Goal: Transaction & Acquisition: Purchase product/service

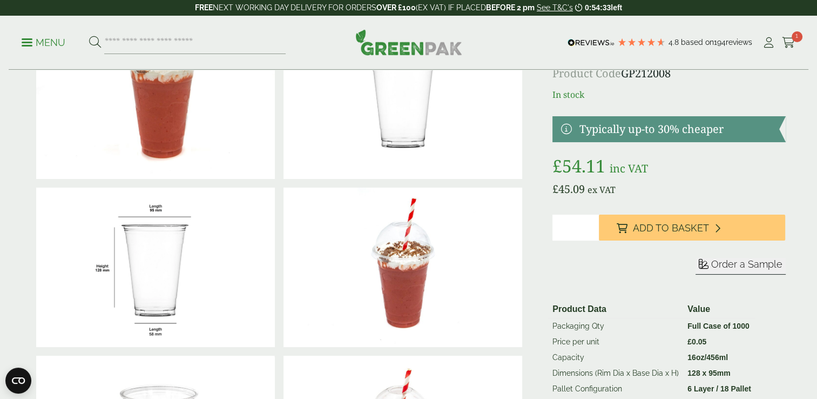
click at [32, 49] on ul "Menu" at bounding box center [154, 42] width 264 height 23
click at [22, 44] on link "Menu" at bounding box center [44, 41] width 44 height 11
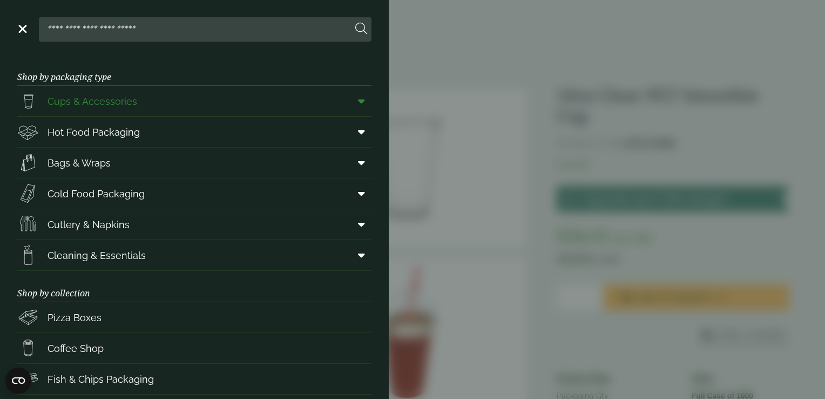
click at [122, 98] on span "Cups & Accessories" at bounding box center [93, 101] width 90 height 15
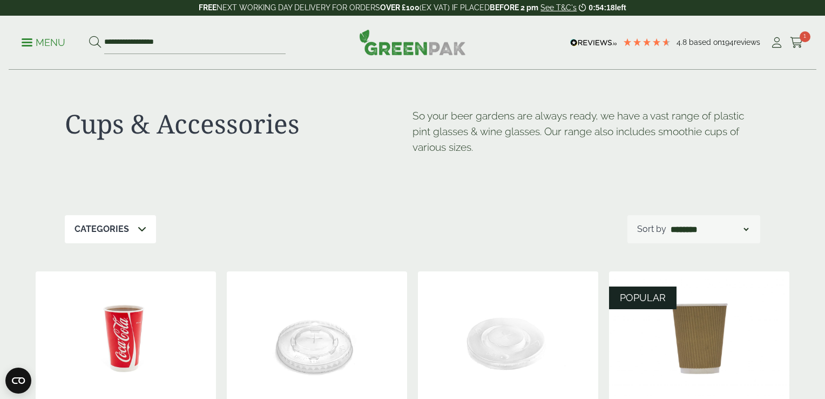
drag, startPoint x: 730, startPoint y: 221, endPoint x: 560, endPoint y: 182, distance: 174.5
click at [726, 220] on div "Close dialog Sign up for the latest news and exclusive discounts. SIGN UP ******" at bounding box center [412, 199] width 825 height 399
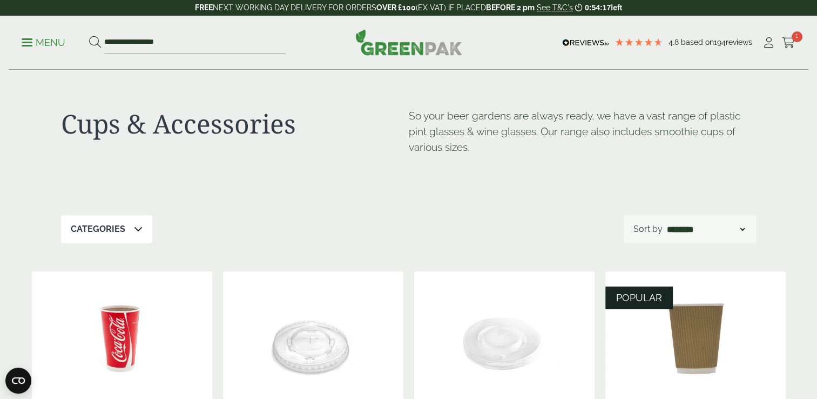
click at [675, 234] on select "**********" at bounding box center [706, 229] width 82 height 13
select select "*********"
click at [665, 223] on select "**********" at bounding box center [706, 229] width 82 height 13
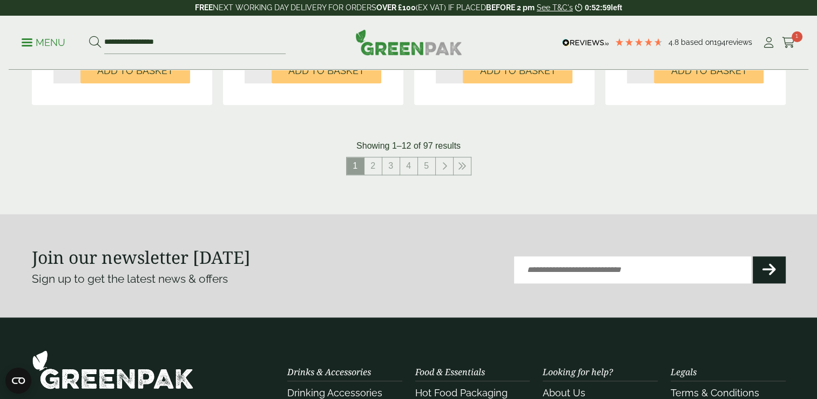
scroll to position [1296, 0]
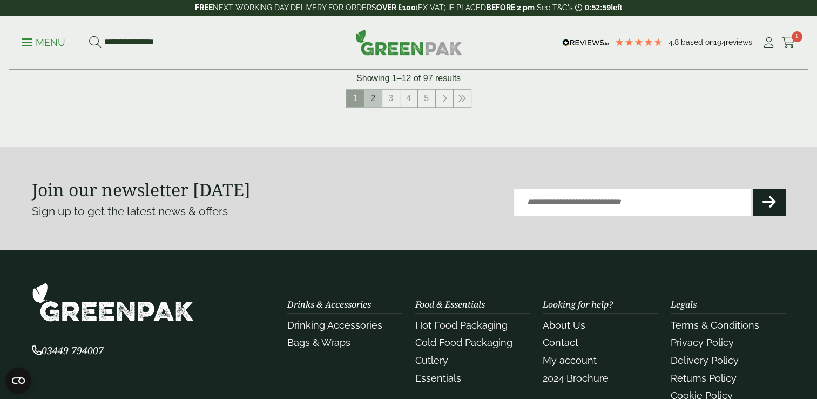
click at [374, 97] on link "2" at bounding box center [373, 98] width 17 height 17
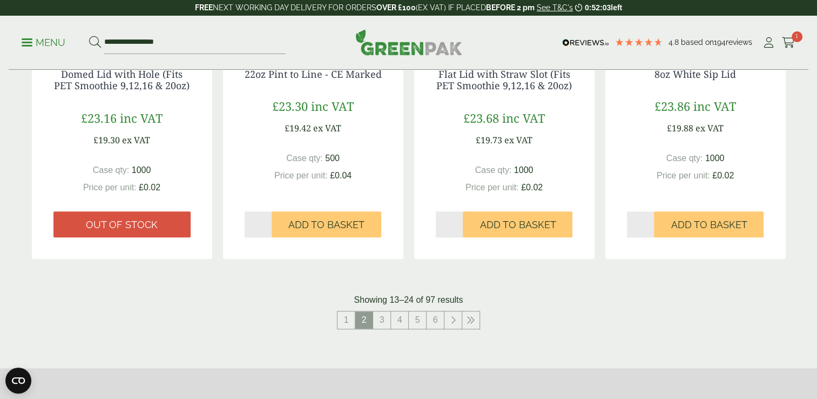
scroll to position [1076, 0]
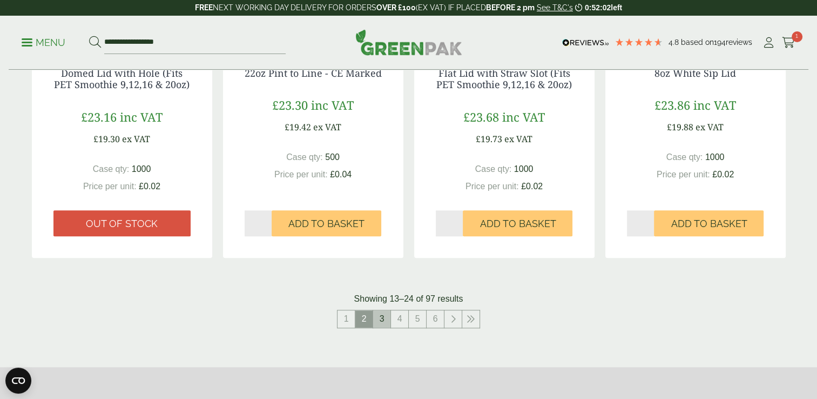
click at [382, 319] on link "3" at bounding box center [381, 318] width 17 height 17
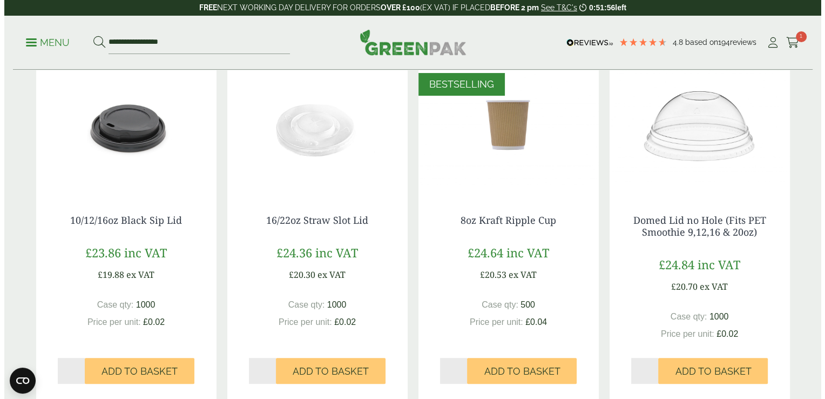
scroll to position [234, 0]
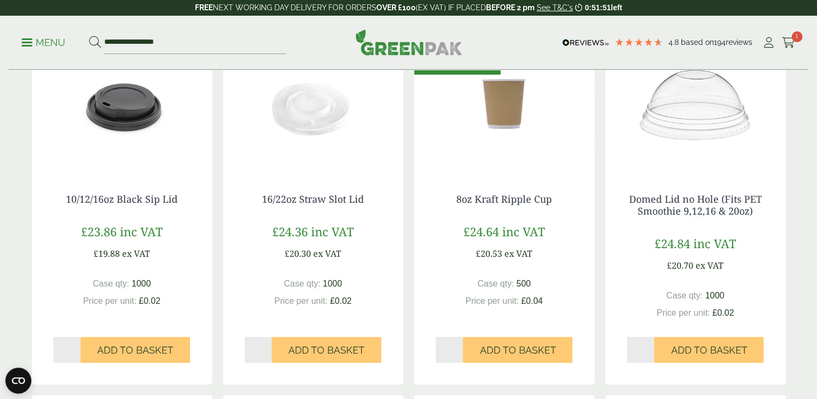
drag, startPoint x: 639, startPoint y: 353, endPoint x: 593, endPoint y: 347, distance: 46.8
click at [695, 351] on span "Add to Basket" at bounding box center [709, 350] width 76 height 12
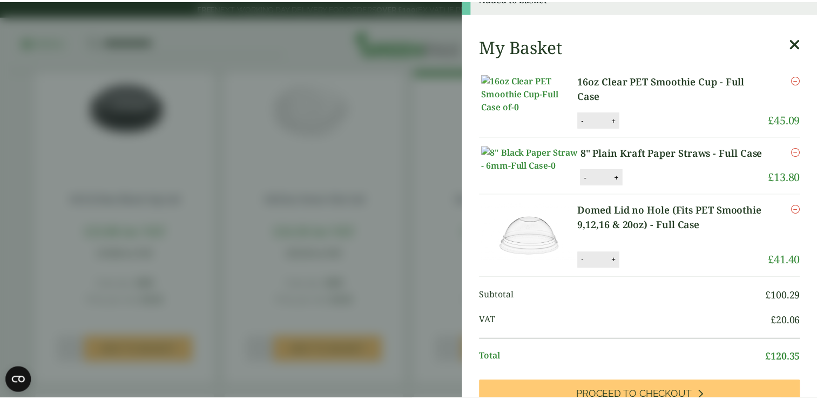
scroll to position [36, 0]
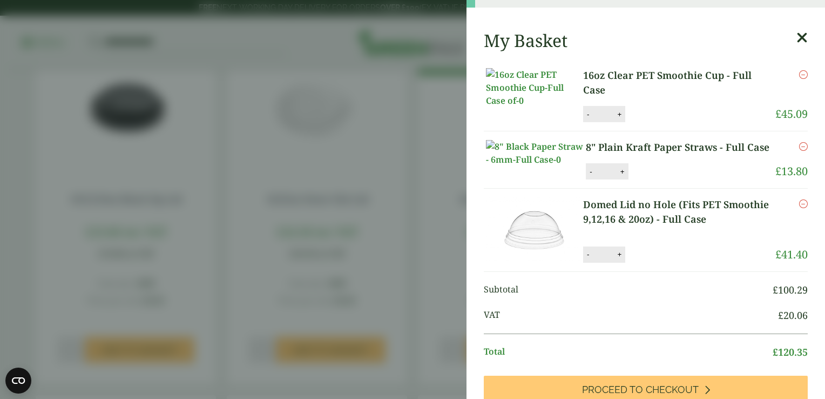
click at [797, 37] on icon at bounding box center [802, 37] width 11 height 15
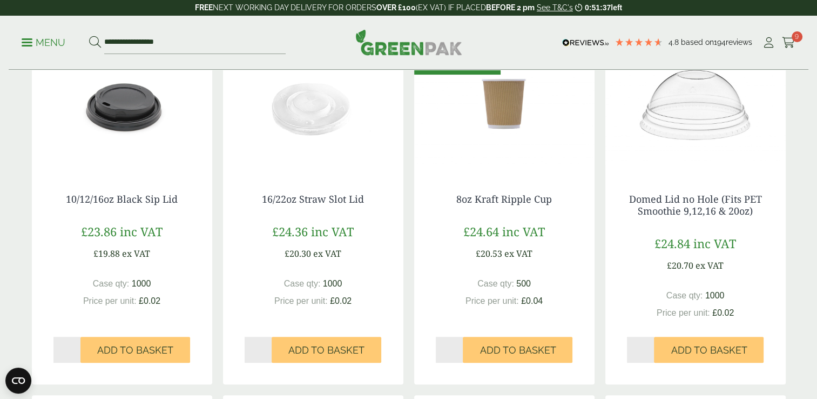
click at [637, 347] on input "*" at bounding box center [641, 350] width 28 height 26
type input "*"
click at [648, 352] on input "*" at bounding box center [641, 350] width 28 height 26
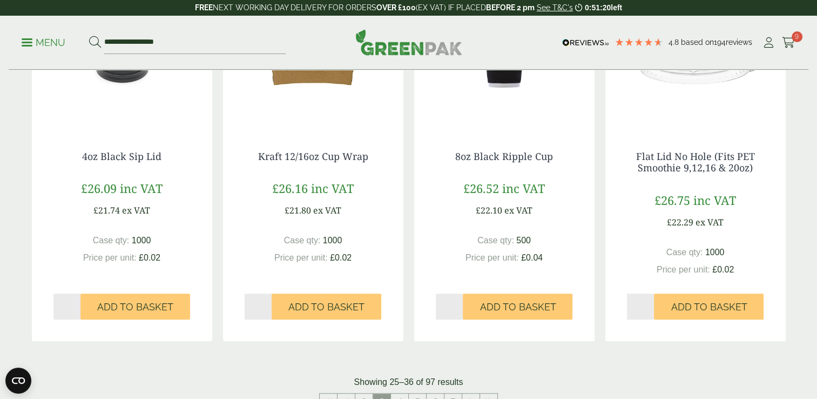
scroll to position [1009, 0]
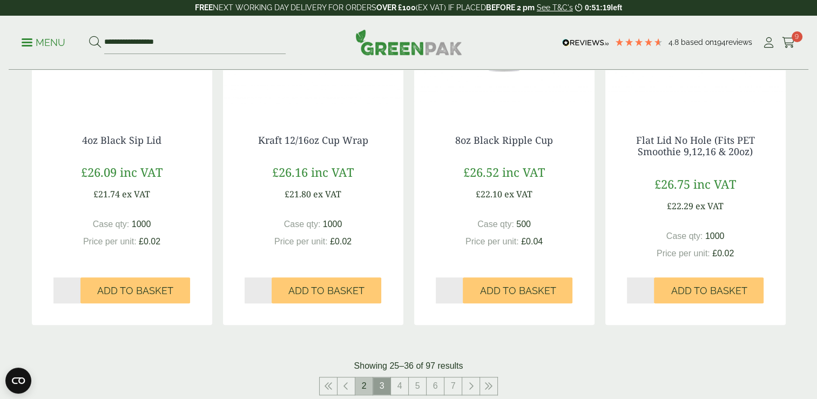
click at [367, 386] on link "2" at bounding box center [363, 385] width 17 height 17
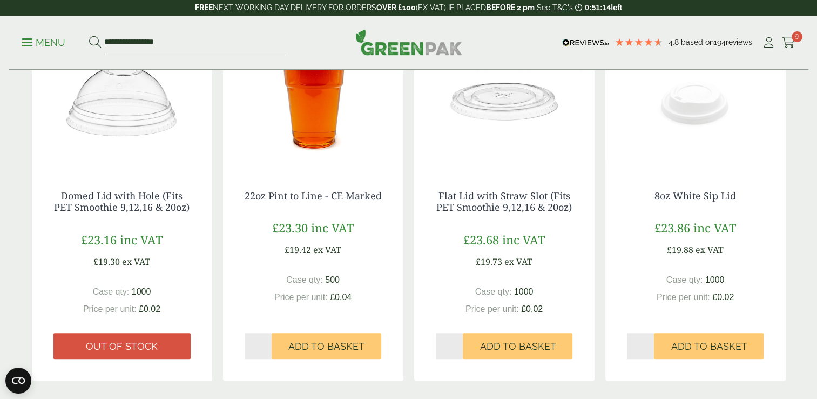
scroll to position [955, 0]
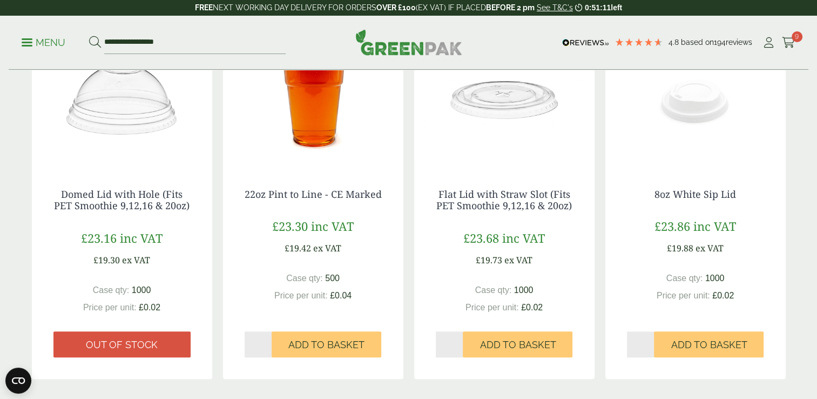
drag, startPoint x: 449, startPoint y: 342, endPoint x: 413, endPoint y: 342, distance: 36.7
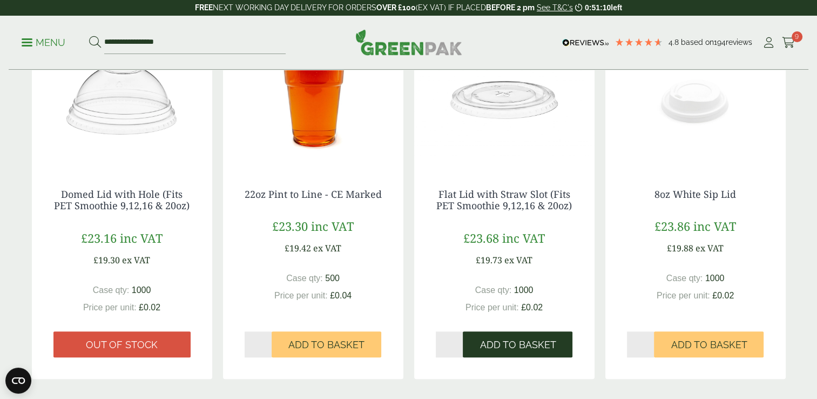
type input "*"
click at [517, 340] on span "Add to Basket" at bounding box center [518, 345] width 76 height 12
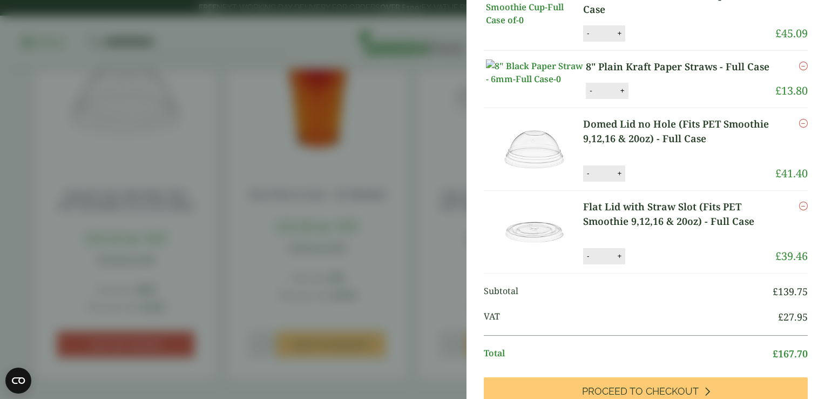
scroll to position [88, 0]
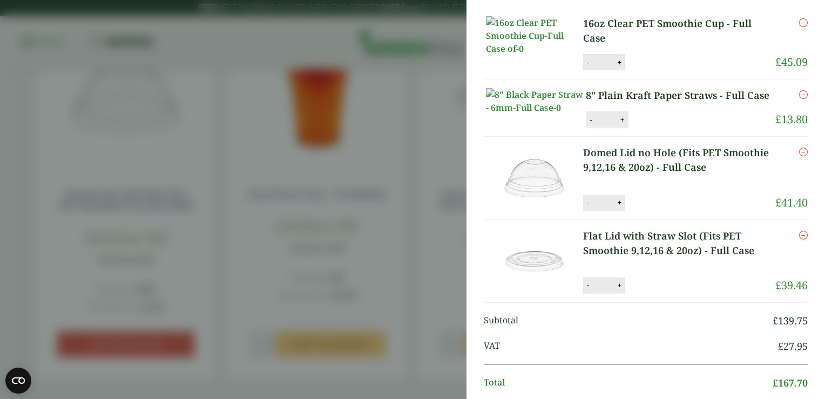
click at [448, 138] on aside "Flat Lid with Straw Slot (Fits PET Smoothie 9,12,16 & 20oz) - Full Case (GP2120…" at bounding box center [412, 199] width 825 height 399
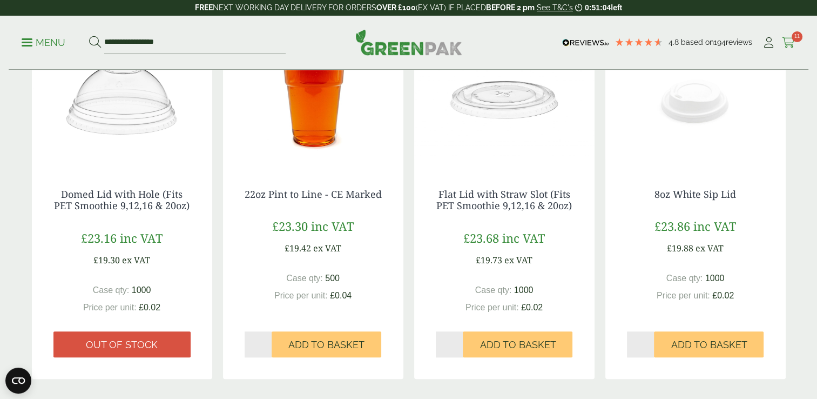
click at [791, 46] on icon at bounding box center [789, 42] width 14 height 11
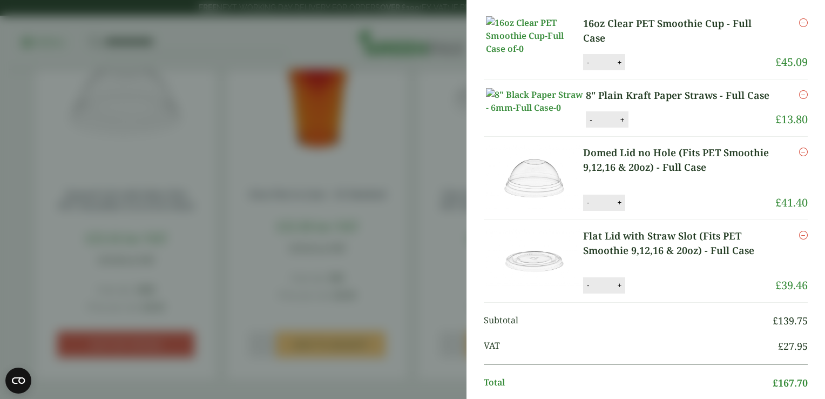
click at [534, 55] on img at bounding box center [534, 35] width 97 height 39
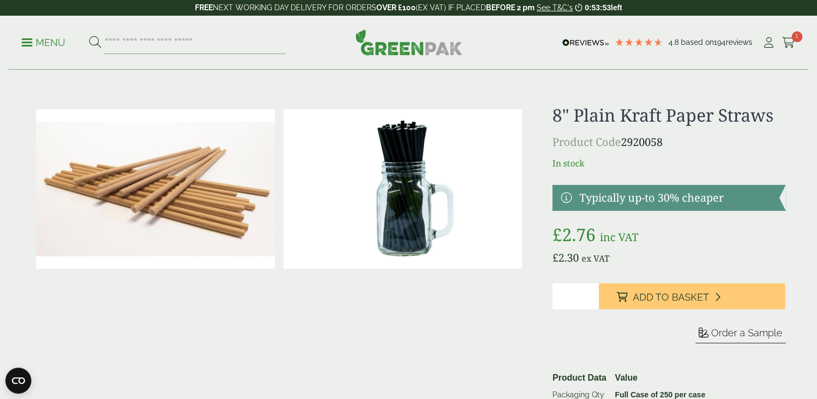
drag, startPoint x: 582, startPoint y: 297, endPoint x: 503, endPoint y: 295, distance: 78.9
click at [503, 295] on div "£" at bounding box center [408, 270] width 767 height 331
type input "*"
drag, startPoint x: 572, startPoint y: 297, endPoint x: 523, endPoint y: 293, distance: 49.3
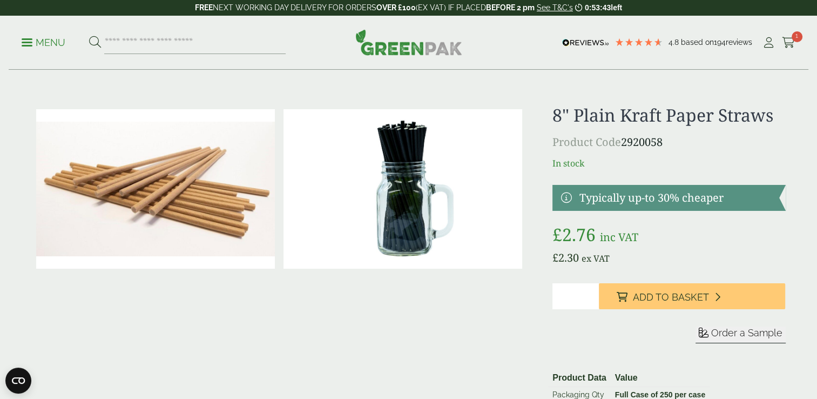
click at [523, 293] on div "£" at bounding box center [408, 270] width 767 height 331
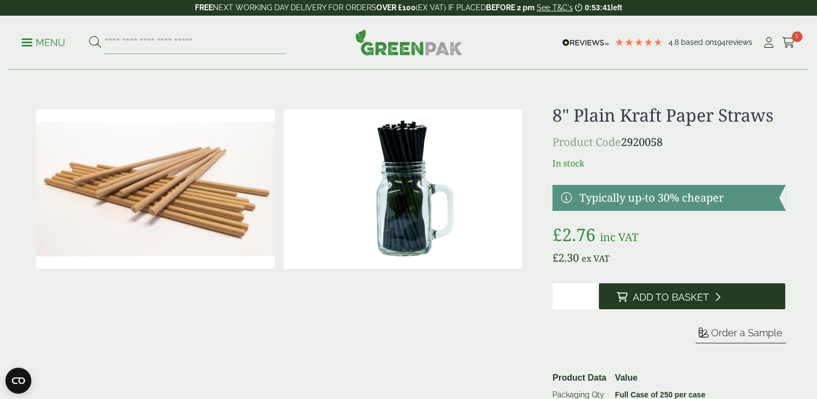
type input "*"
click at [695, 308] on button "Add to Basket" at bounding box center [692, 296] width 186 height 26
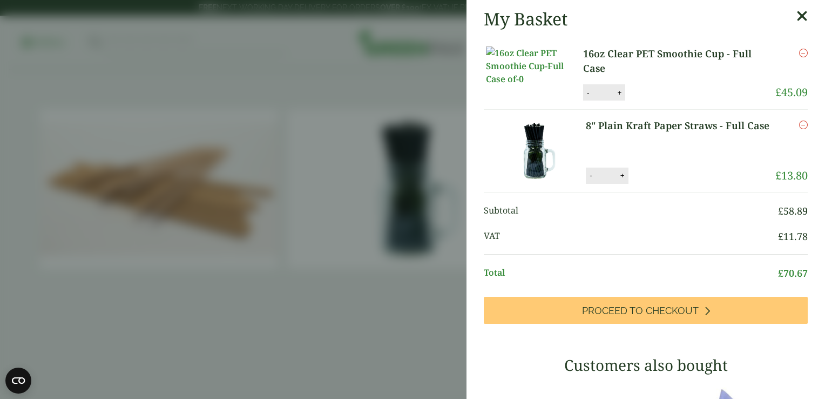
click at [389, 85] on aside "My Basket 16oz Clear PET Smoothie Cup - Full Case 16oz Clear PET Smoothie Cup -…" at bounding box center [412, 199] width 825 height 399
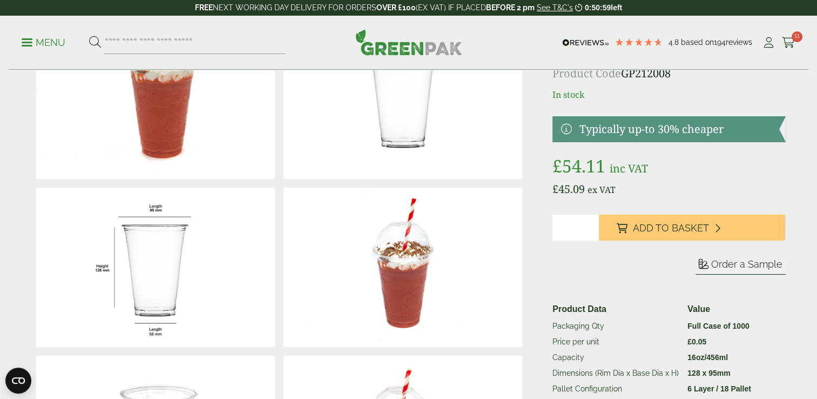
click at [779, 38] on ul "My Account Cart 11" at bounding box center [778, 43] width 33 height 16
click at [789, 39] on icon at bounding box center [789, 42] width 14 height 11
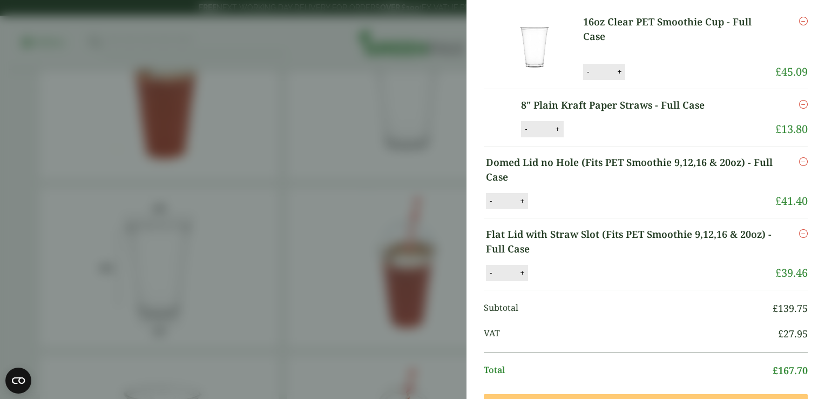
scroll to position [36, 0]
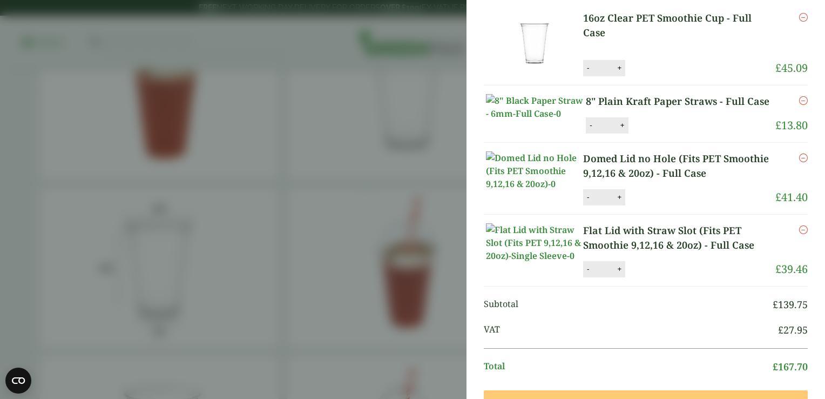
click at [590, 201] on button "-" at bounding box center [588, 196] width 9 height 9
type input "*"
click at [665, 205] on button "Update" at bounding box center [655, 197] width 54 height 16
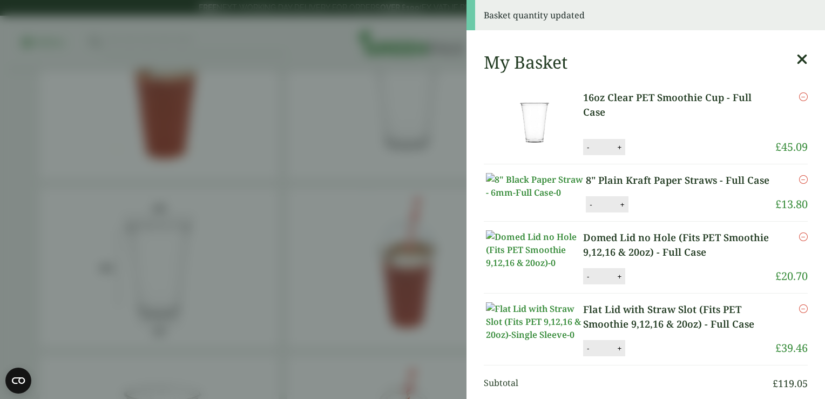
scroll to position [0, 0]
click at [555, 270] on img at bounding box center [534, 250] width 97 height 39
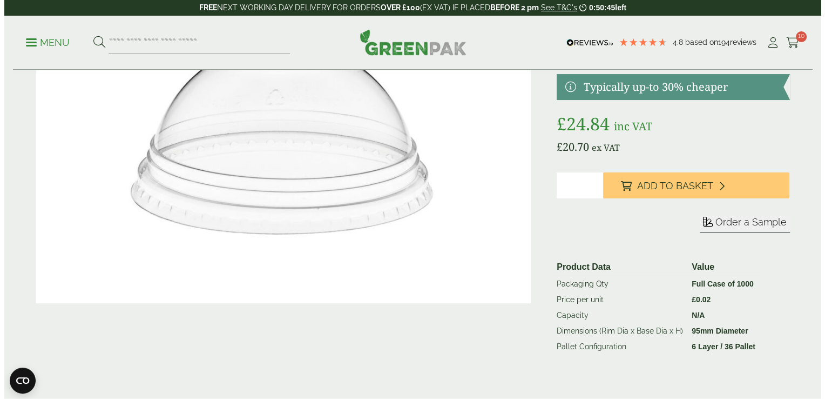
scroll to position [72, 0]
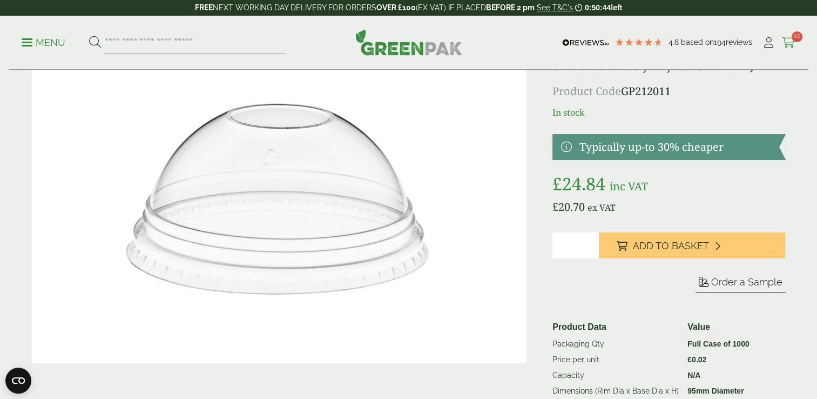
click at [785, 43] on icon at bounding box center [789, 42] width 14 height 11
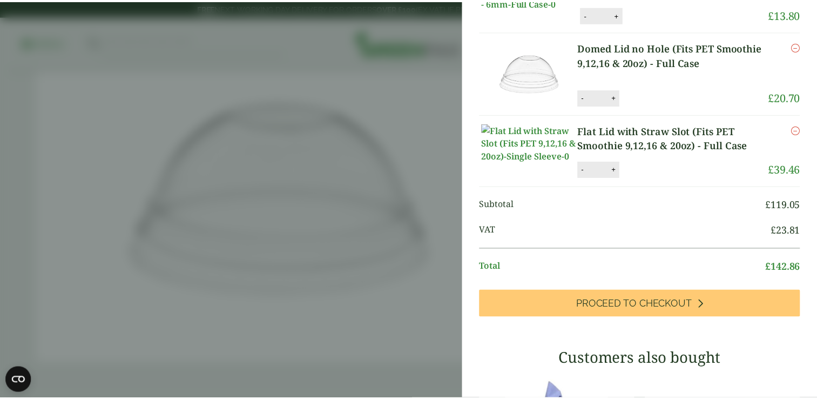
scroll to position [126, 0]
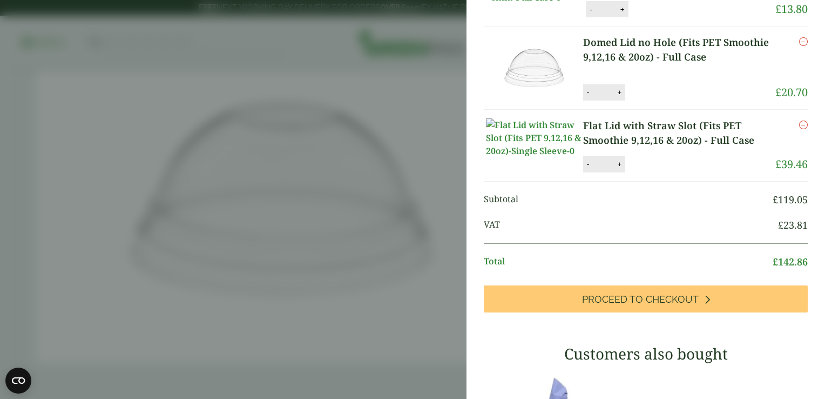
click at [324, 106] on aside "My Basket 16oz Clear PET Smoothie Cup - Full Case 16oz Clear PET Smoothie Cup -…" at bounding box center [412, 199] width 825 height 399
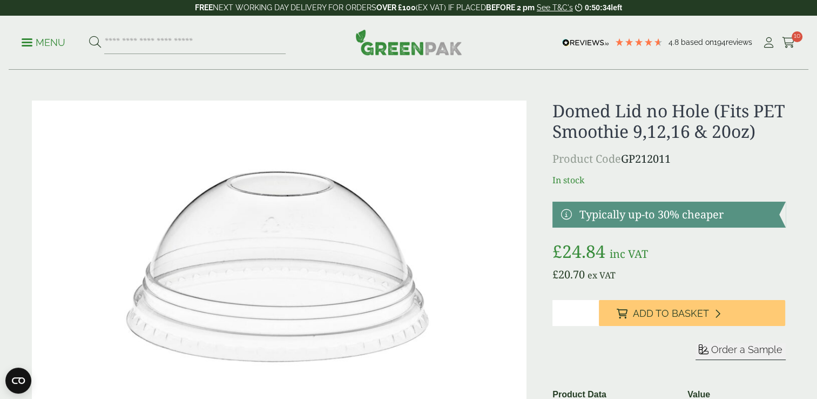
scroll to position [0, 0]
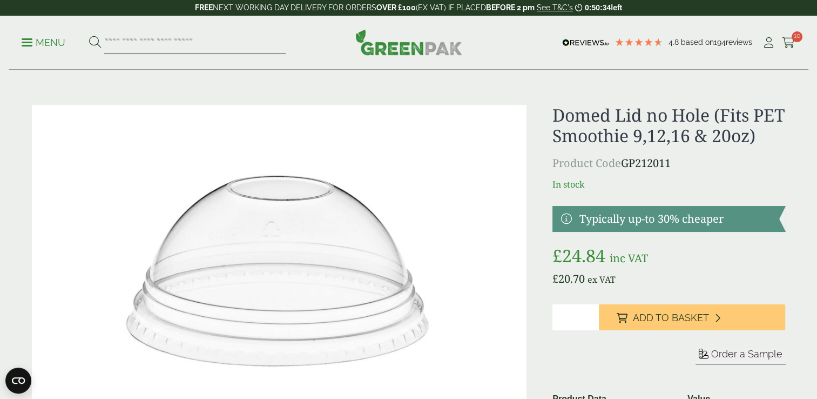
click at [156, 31] on input "search" at bounding box center [195, 42] width 182 height 23
type input "***"
click at [89, 36] on button at bounding box center [95, 43] width 12 height 14
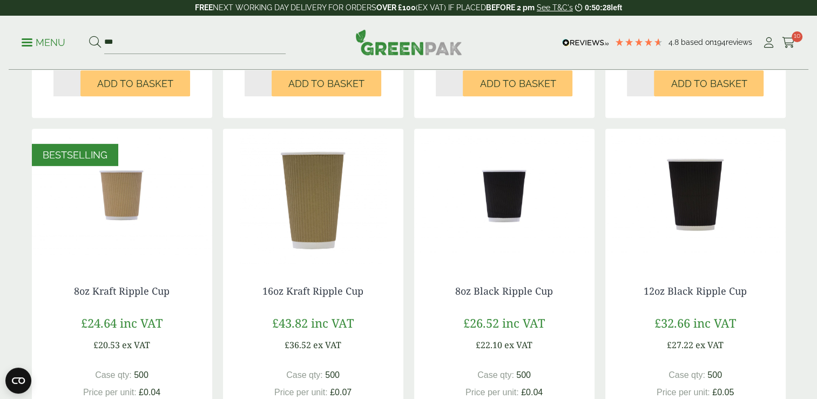
scroll to position [486, 0]
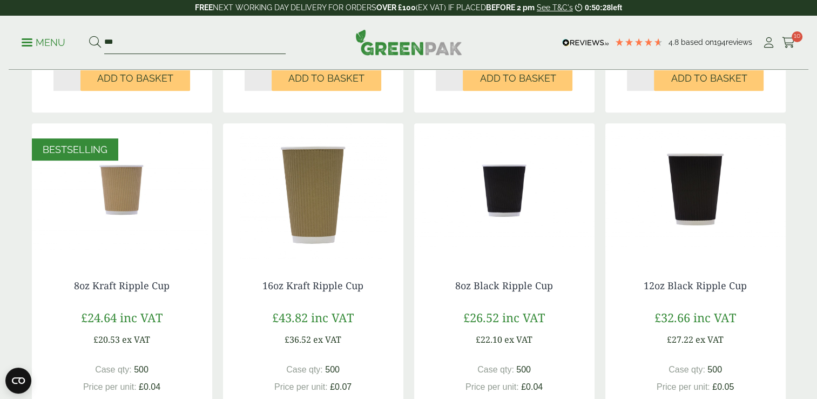
drag, startPoint x: 201, startPoint y: 42, endPoint x: -2, endPoint y: 31, distance: 203.9
type input "**********"
click at [89, 36] on button at bounding box center [95, 43] width 12 height 14
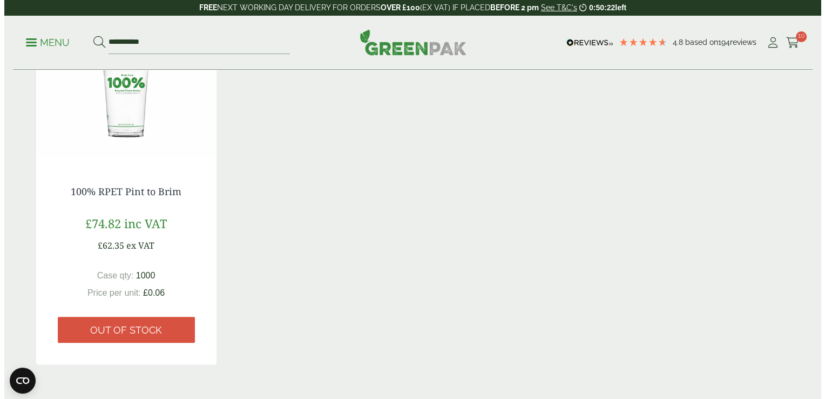
scroll to position [288, 0]
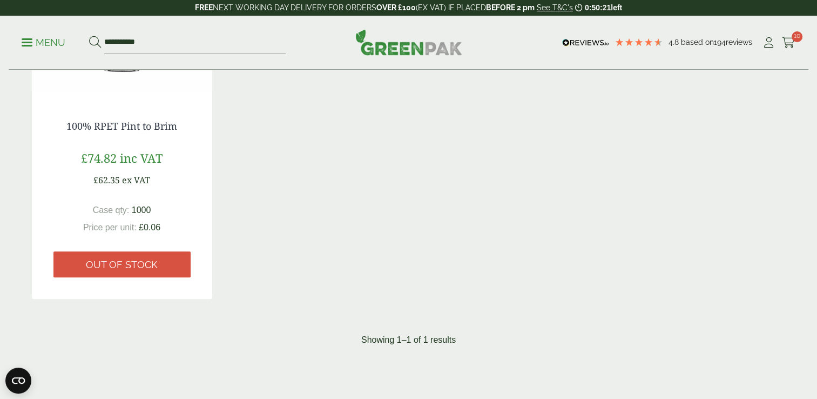
click at [42, 29] on div "**********" at bounding box center [409, 43] width 800 height 54
click at [41, 39] on p "Menu" at bounding box center [44, 42] width 44 height 13
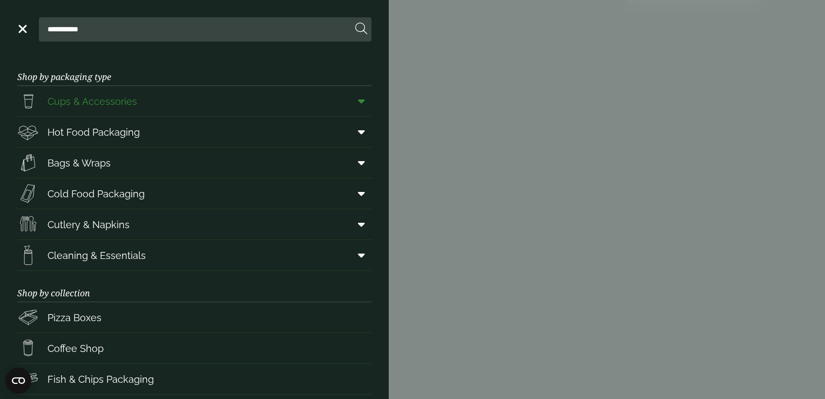
click at [78, 96] on span "Cups & Accessories" at bounding box center [93, 101] width 90 height 15
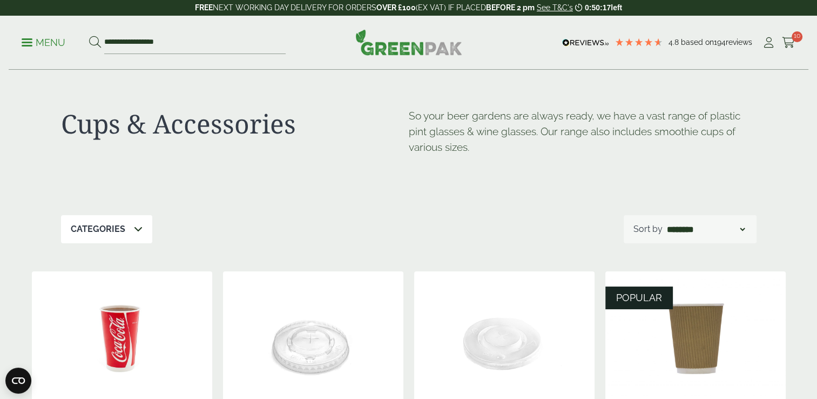
click at [112, 211] on div "Cups & Accessories So your beer gardens are always ready, we have a vast range …" at bounding box center [409, 142] width 696 height 145
click at [112, 237] on div "Categories" at bounding box center [106, 229] width 91 height 28
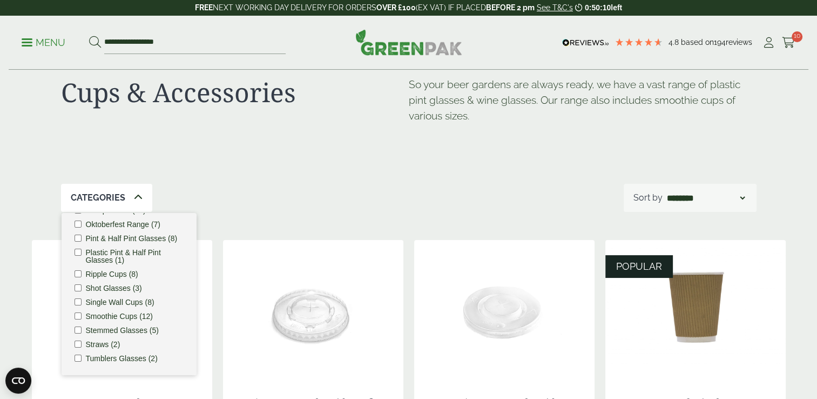
scroll to position [36, 0]
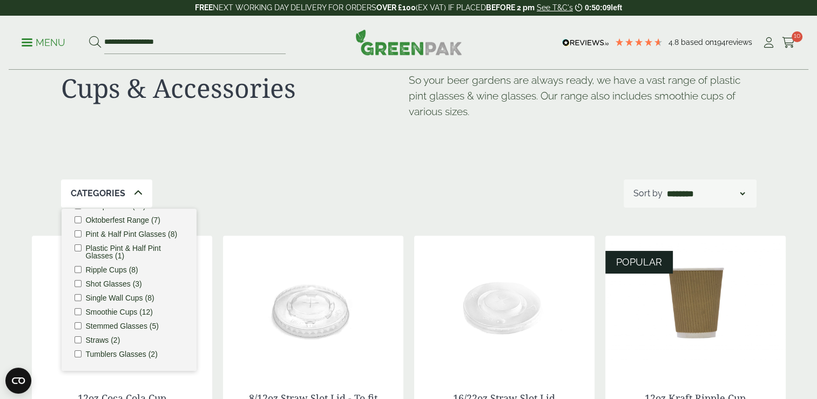
click at [119, 313] on label "Smoothie Cups (12)" at bounding box center [120, 312] width 68 height 8
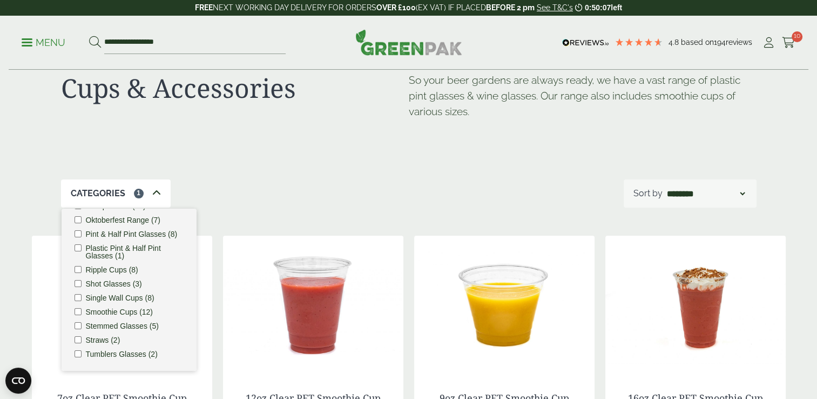
click at [99, 352] on label "Tumblers Glasses (2)" at bounding box center [122, 354] width 72 height 8
click at [305, 170] on div "Cups & Accessories So your beer gardens are always ready, we have a vast range …" at bounding box center [409, 107] width 696 height 145
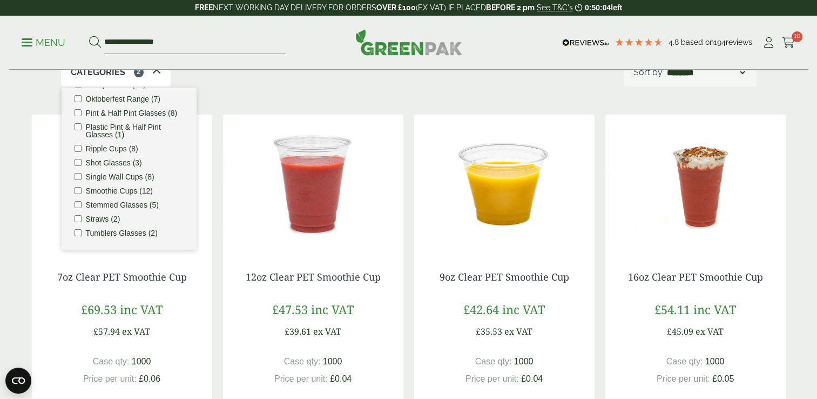
scroll to position [162, 0]
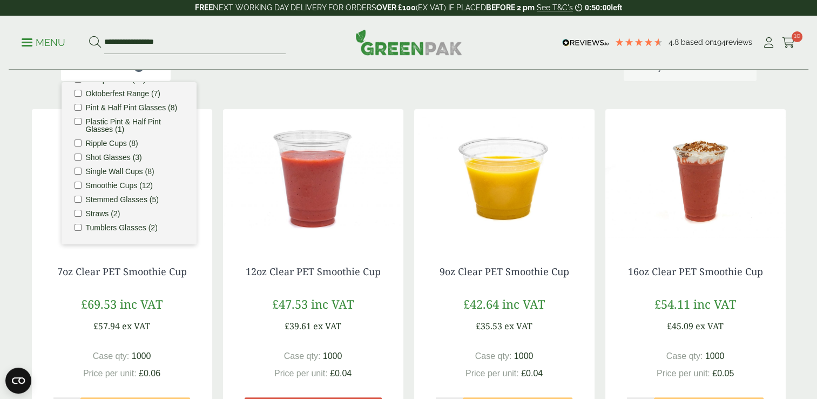
click at [266, 79] on div "Categories 2 Carafes & Jugs (3) Carry Packs (4) Coca Cola Cups (5) Cups & Acces…" at bounding box center [409, 67] width 696 height 28
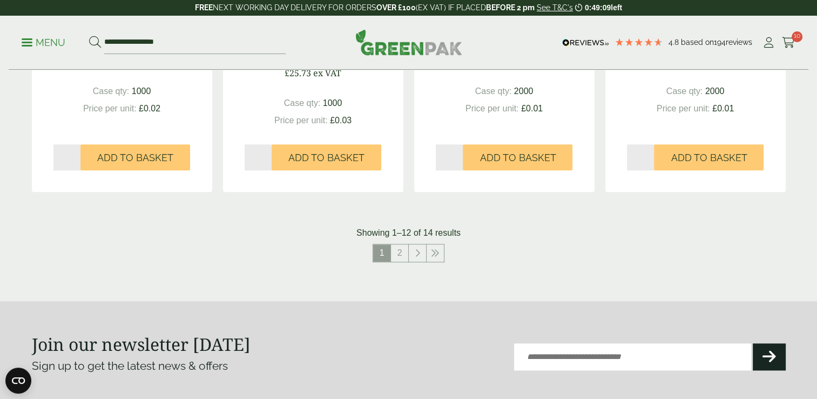
scroll to position [1127, 0]
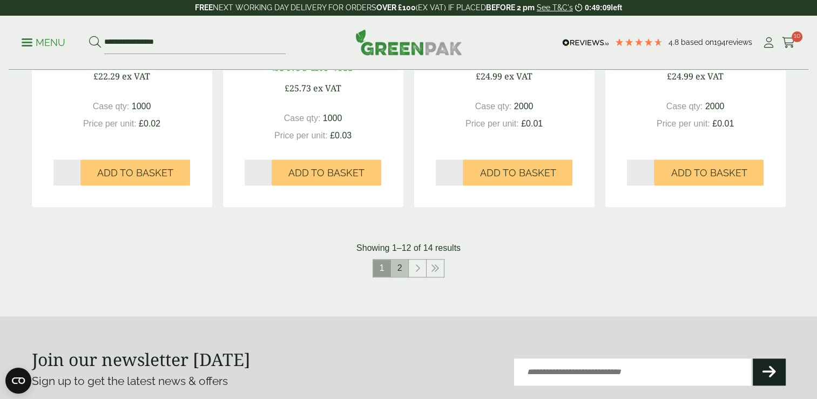
click at [400, 271] on link "2" at bounding box center [399, 267] width 17 height 17
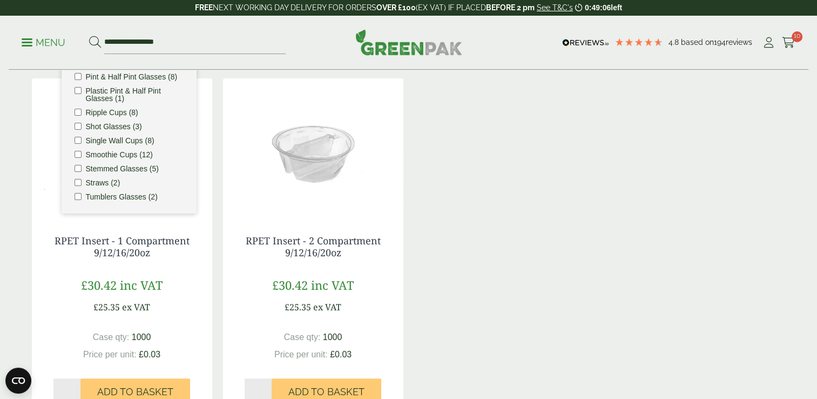
scroll to position [181, 0]
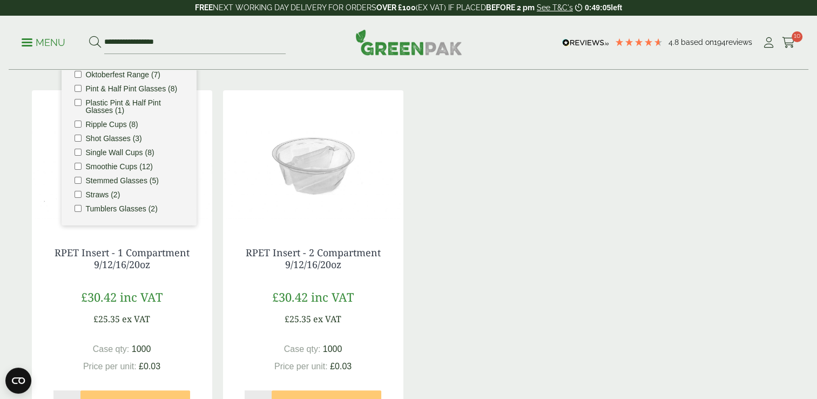
click at [513, 218] on div "RPET Insert - 1 Compartment 9/12/16/20oz £30.42 inc VAT £25.35 ex VAT Case qty:…" at bounding box center [409, 263] width 754 height 347
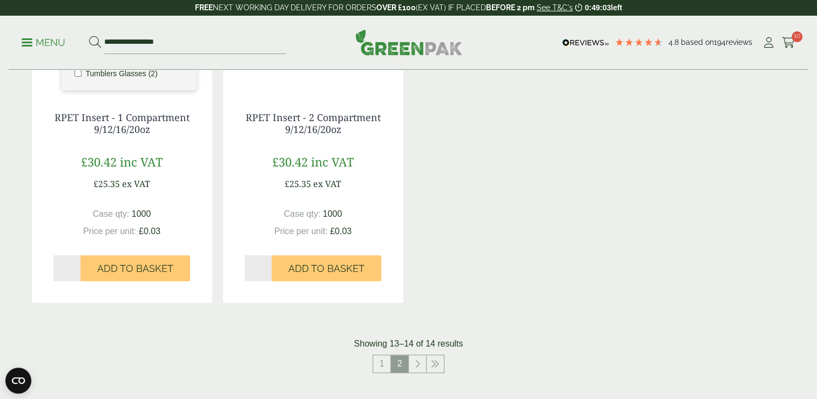
scroll to position [325, 0]
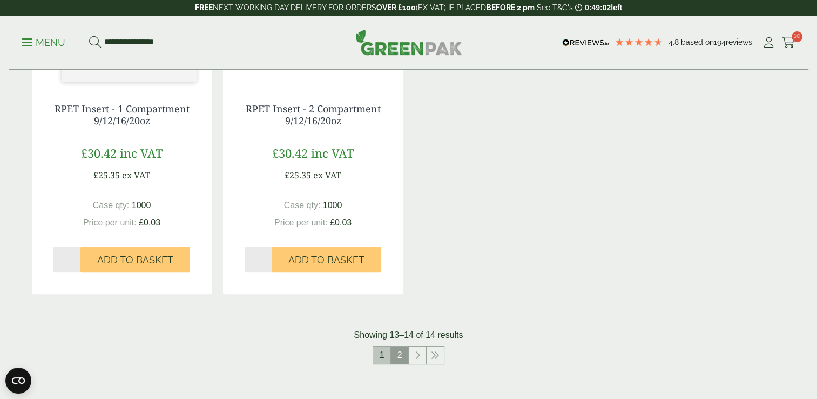
click at [387, 355] on link "1" at bounding box center [381, 354] width 17 height 17
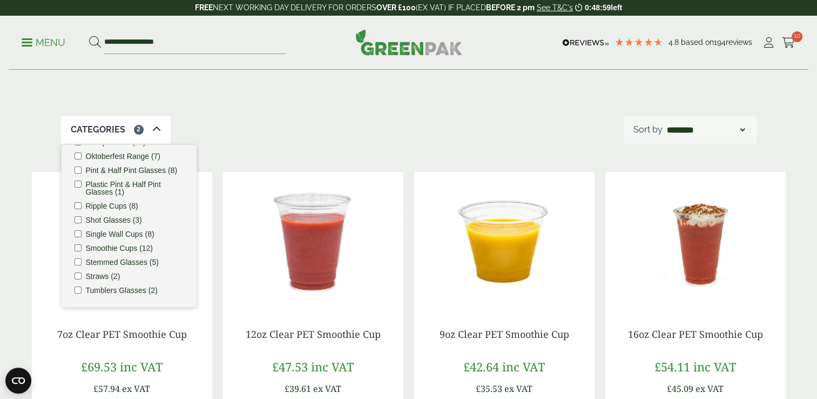
scroll to position [91, 0]
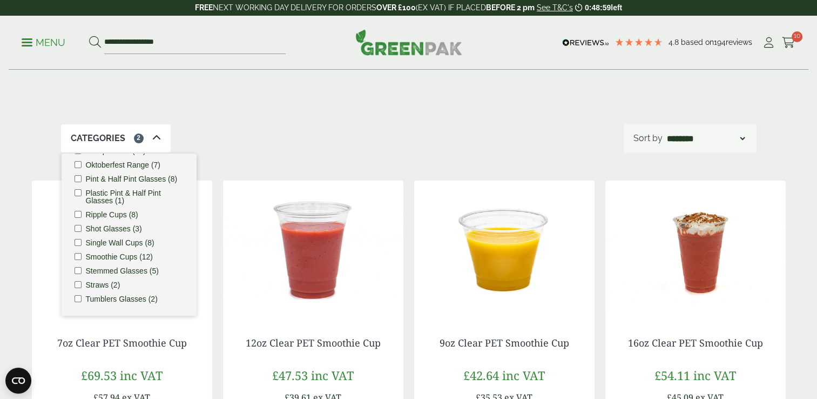
click at [231, 146] on div "Categories 2 Carafes & Jugs (3) Carry Packs (4) Coca Cola Cups (5) Cups & Acces…" at bounding box center [409, 138] width 696 height 28
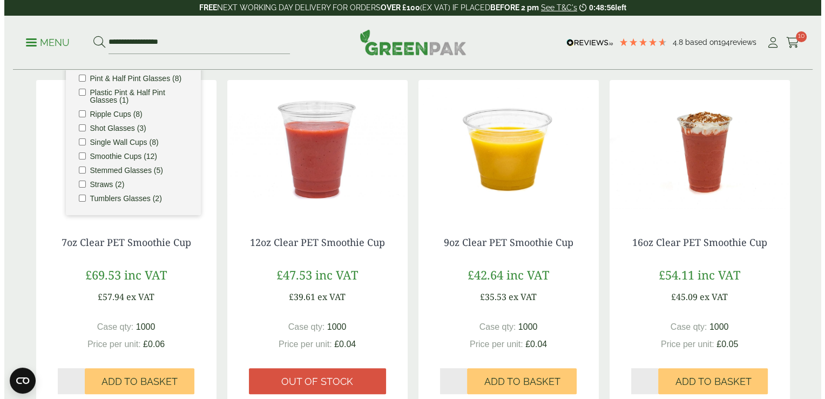
scroll to position [199, 0]
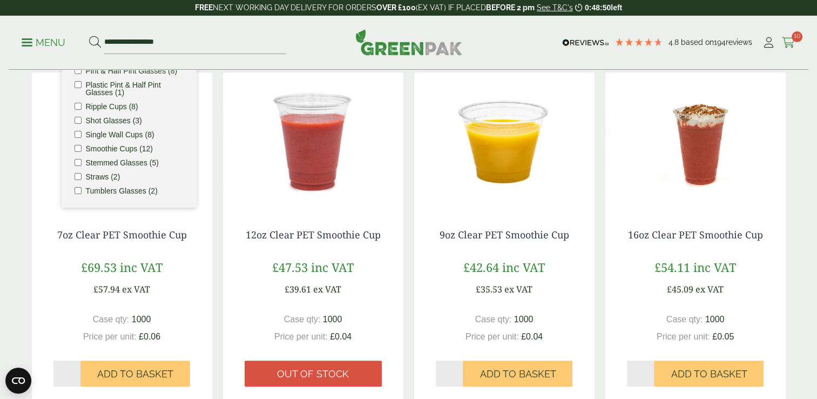
click at [787, 42] on icon at bounding box center [789, 42] width 14 height 11
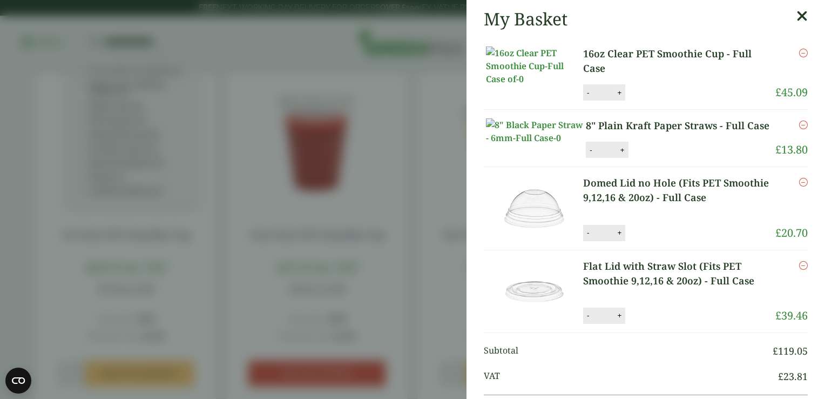
click at [618, 97] on button "+" at bounding box center [619, 92] width 11 height 9
type input "*"
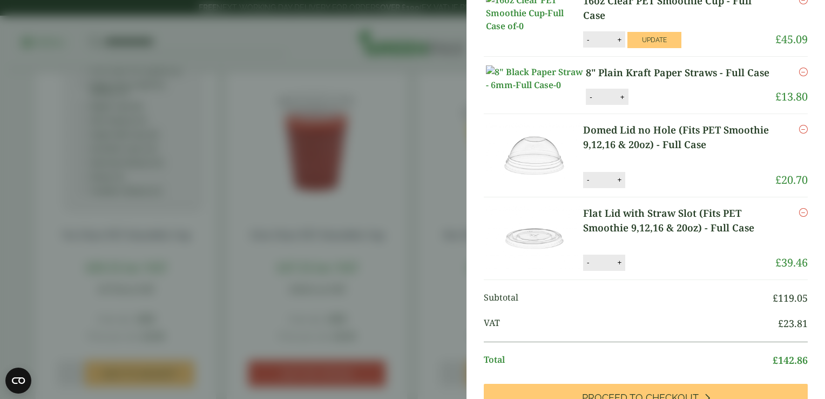
scroll to position [54, 0]
click at [589, 266] on button "-" at bounding box center [588, 261] width 9 height 9
type input "*"
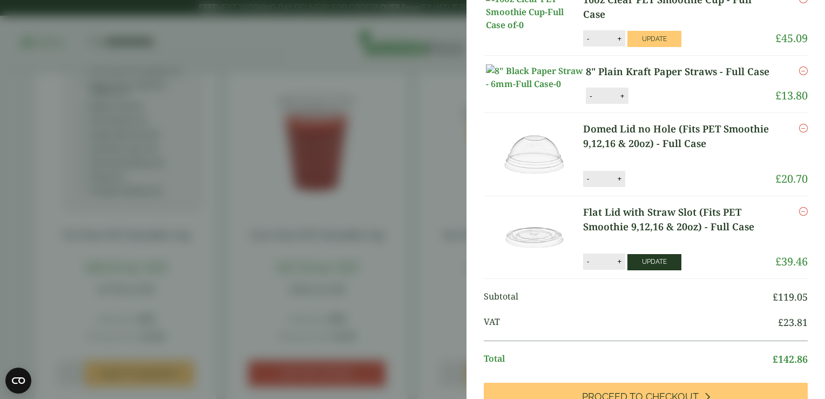
click at [634, 270] on button "Update" at bounding box center [655, 262] width 54 height 16
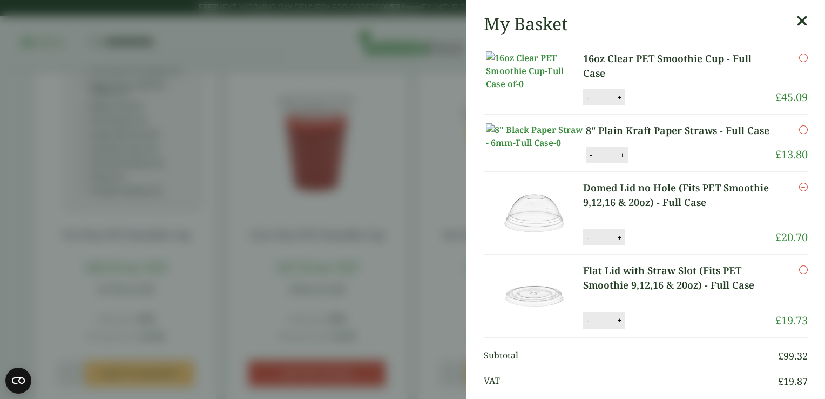
scroll to position [0, 0]
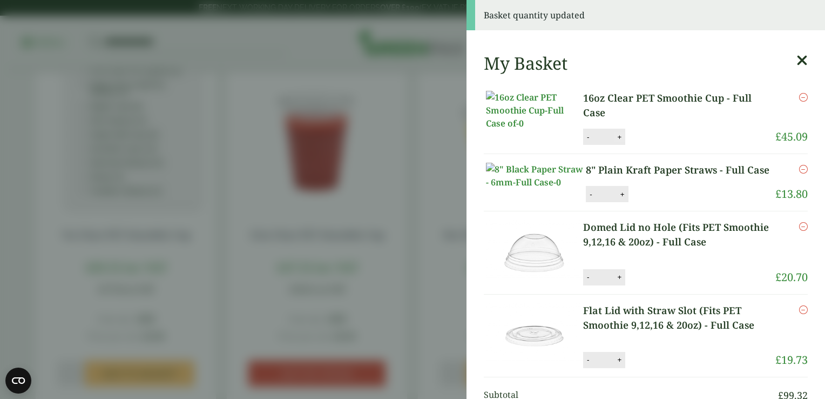
click at [615, 142] on button "+" at bounding box center [619, 136] width 11 height 9
type input "*"
click at [636, 142] on button "Update" at bounding box center [655, 137] width 54 height 16
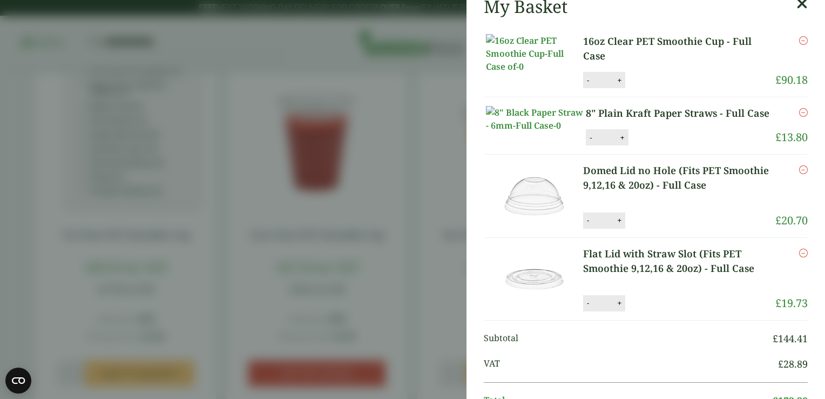
scroll to position [45, 0]
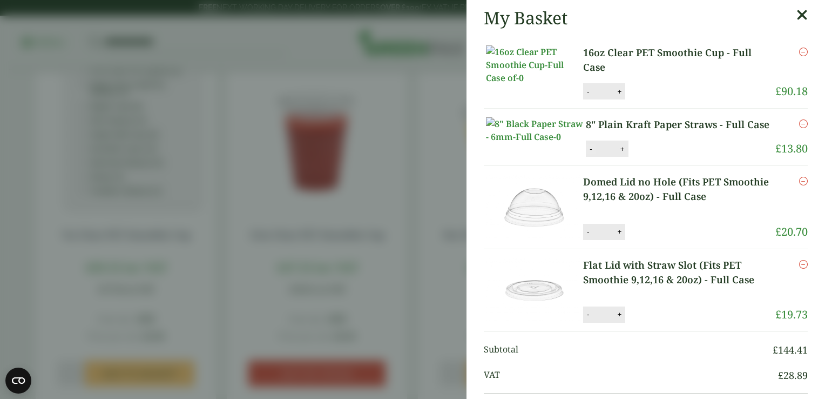
click at [588, 153] on button "-" at bounding box center [591, 148] width 9 height 9
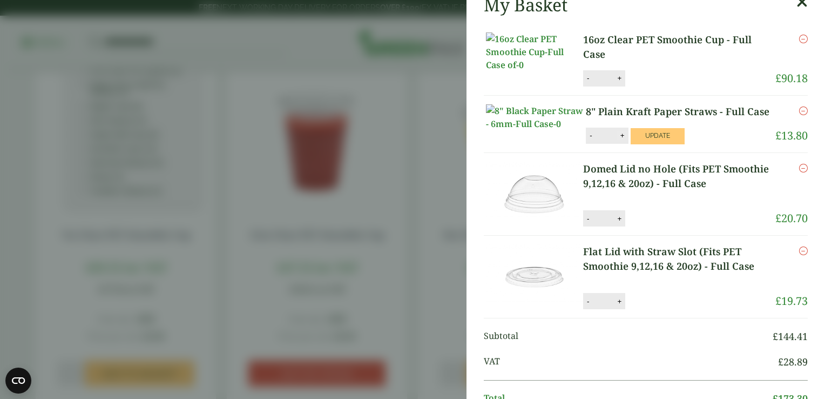
click at [622, 140] on button "+" at bounding box center [622, 135] width 11 height 9
type input "*"
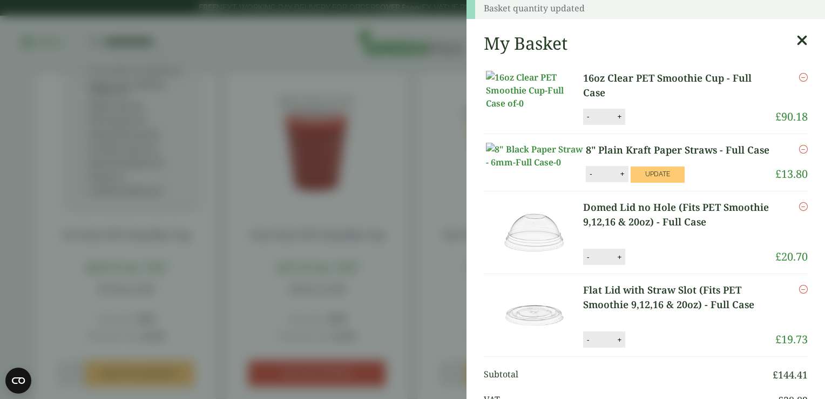
scroll to position [1, 0]
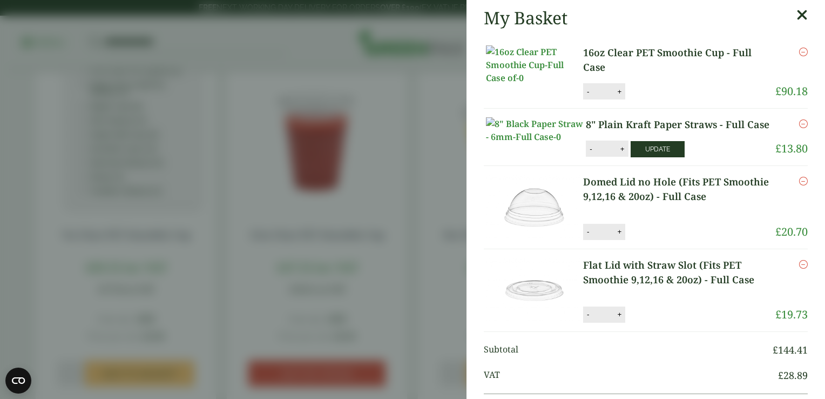
click at [633, 157] on button "Update" at bounding box center [658, 149] width 54 height 16
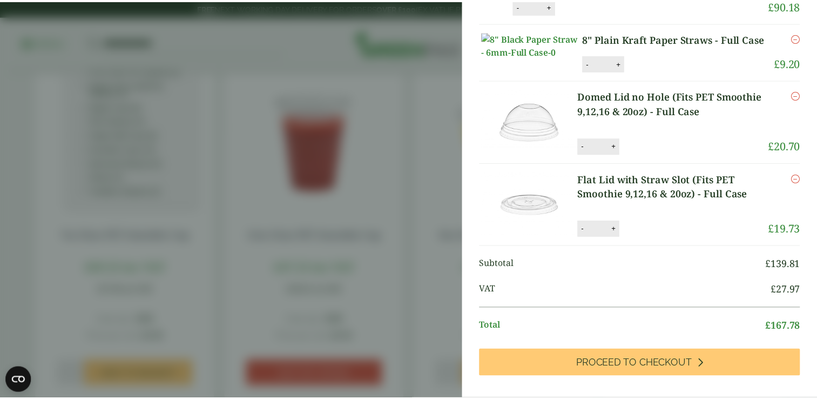
scroll to position [162, 0]
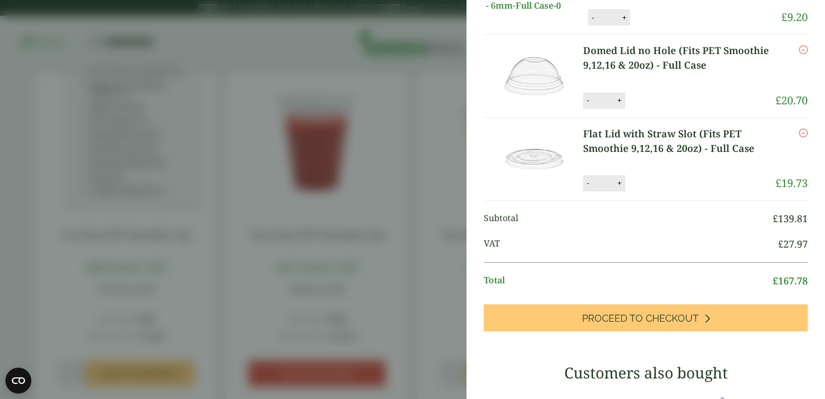
click at [402, 203] on aside "Basket quantity updated My Basket 16oz Clear PET Smoothie Cup - Full Case 16oz …" at bounding box center [412, 199] width 825 height 399
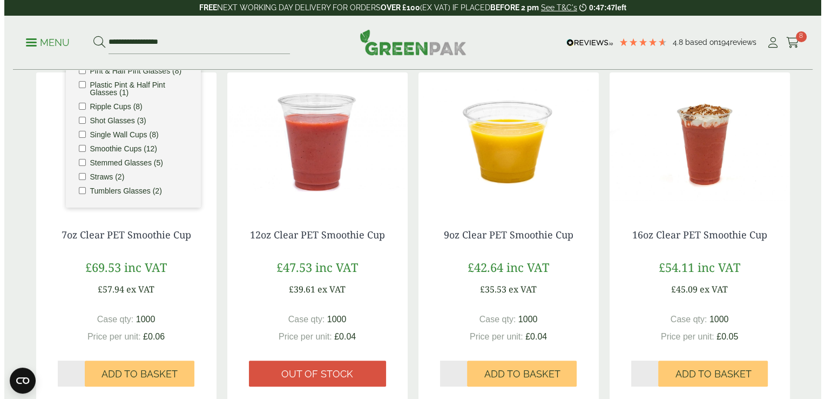
scroll to position [117, 0]
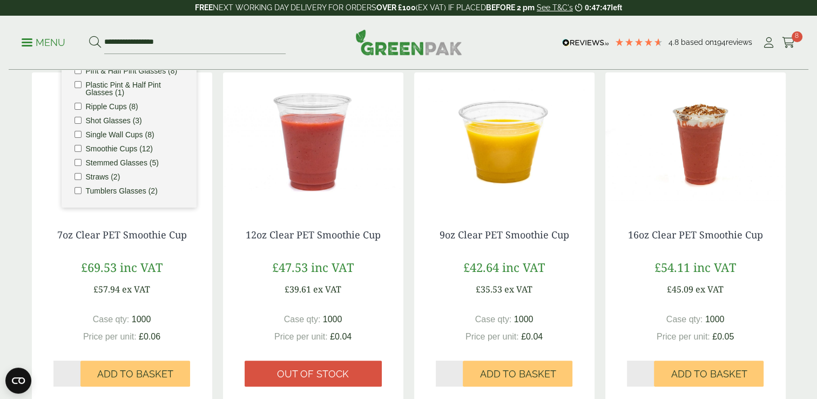
click at [34, 42] on p "Menu" at bounding box center [44, 42] width 44 height 13
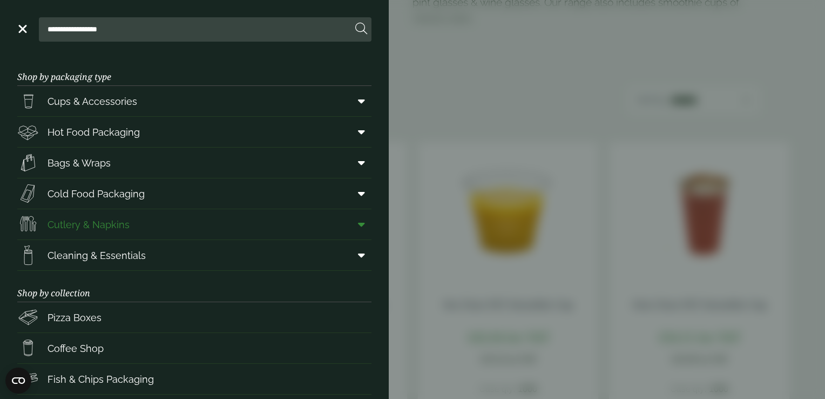
click at [358, 226] on icon at bounding box center [361, 224] width 7 height 11
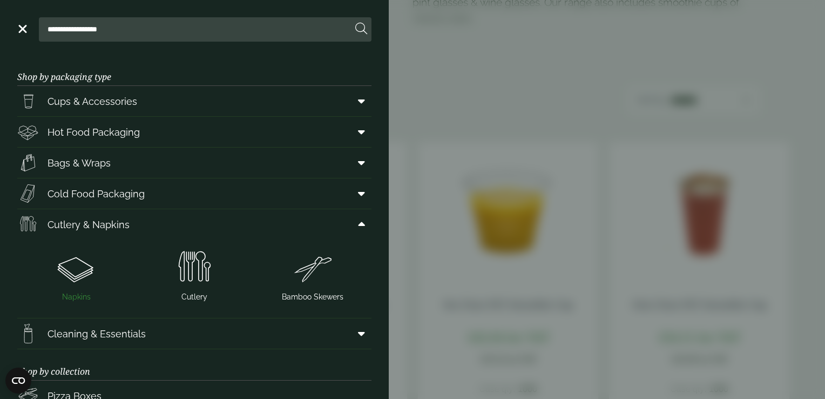
click at [77, 278] on img at bounding box center [77, 267] width 110 height 43
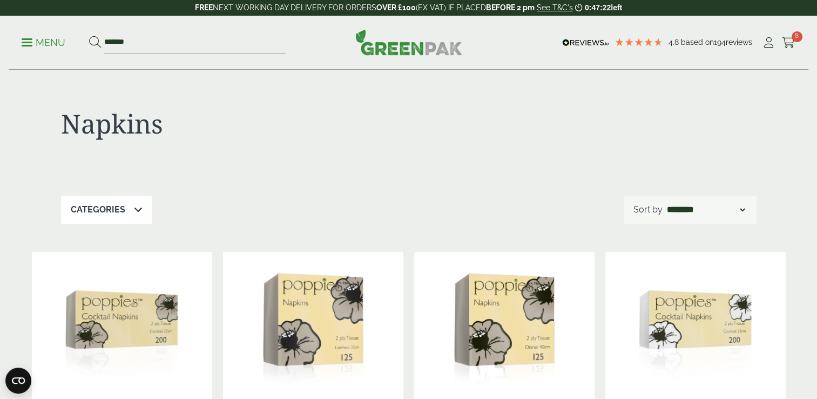
click at [33, 45] on p "Menu" at bounding box center [44, 42] width 44 height 13
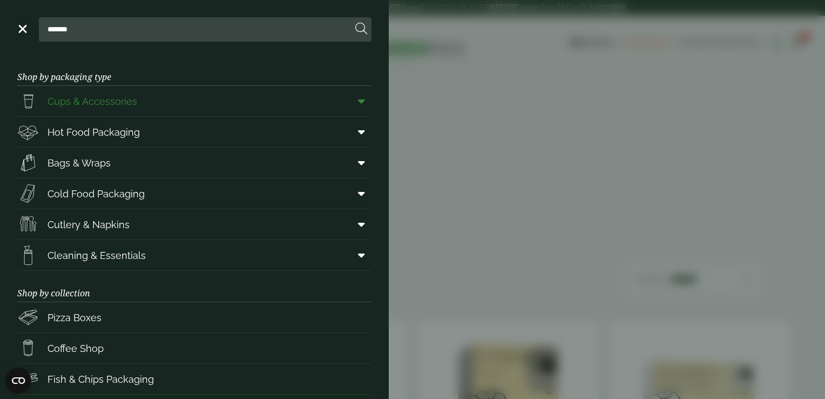
click at [357, 103] on span at bounding box center [359, 101] width 24 height 21
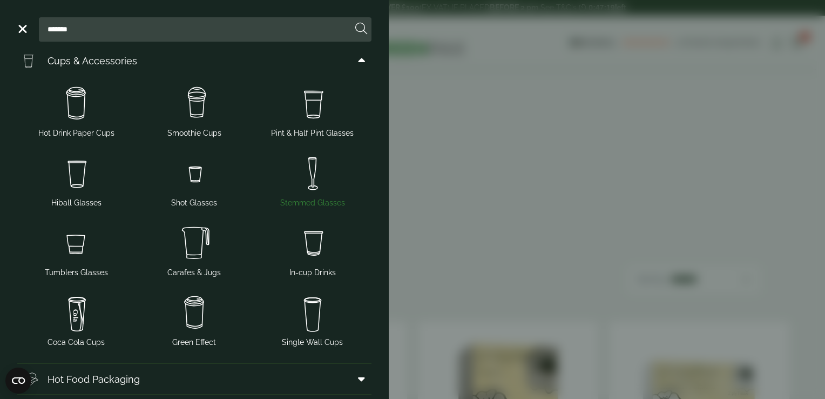
scroll to position [54, 0]
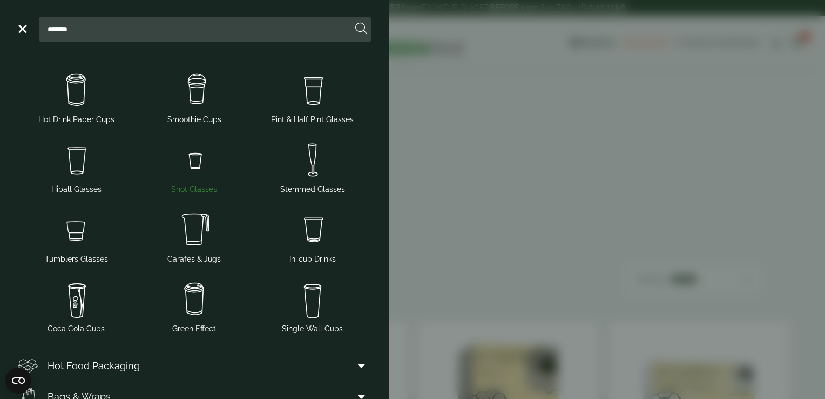
click at [186, 170] on img at bounding box center [195, 159] width 110 height 43
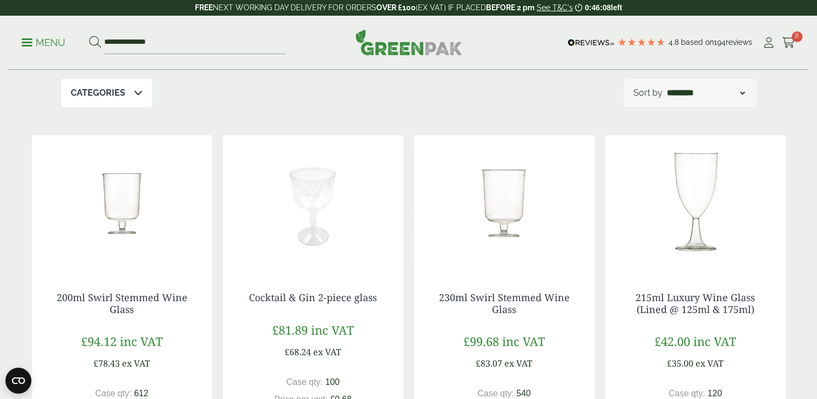
scroll to position [162, 0]
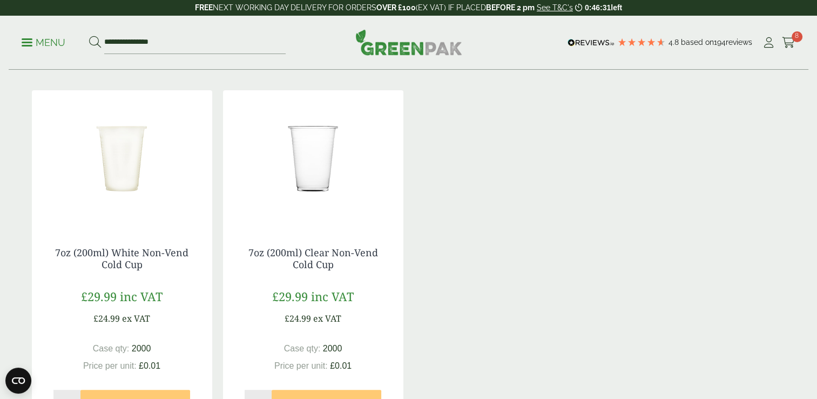
scroll to position [216, 0]
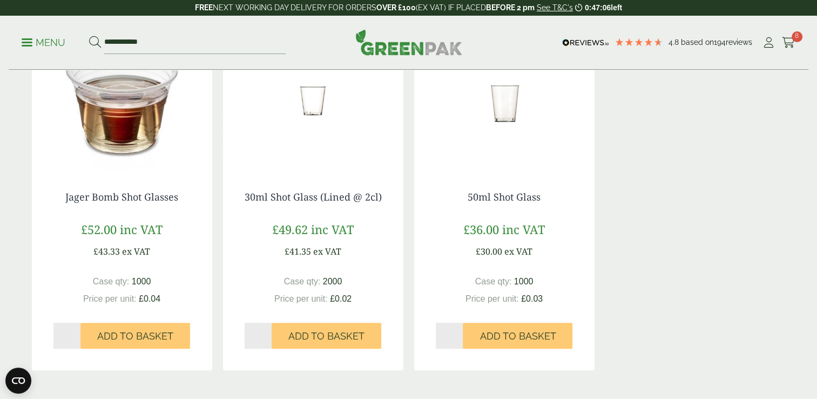
scroll to position [252, 0]
drag, startPoint x: 182, startPoint y: 198, endPoint x: 53, endPoint y: 201, distance: 128.6
click at [53, 201] on h4 "Jager Bomb Shot Glasses" at bounding box center [121, 198] width 137 height 12
click at [636, 237] on div "Jager Bomb Shot Glasses £52.00 inc VAT £43.33 ex VAT Case qty: 1000 Price per u…" at bounding box center [409, 202] width 754 height 335
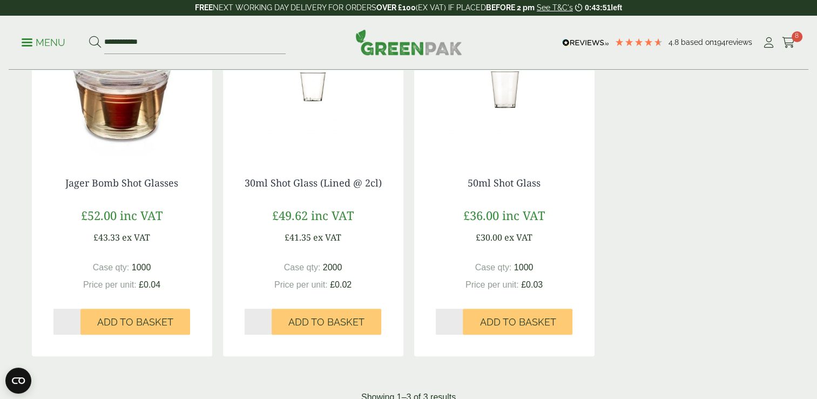
scroll to position [288, 0]
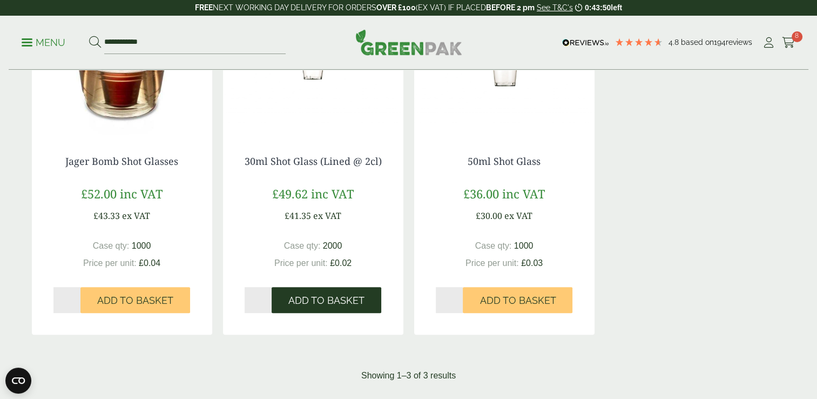
click at [325, 306] on button "Add to Basket" at bounding box center [327, 300] width 110 height 26
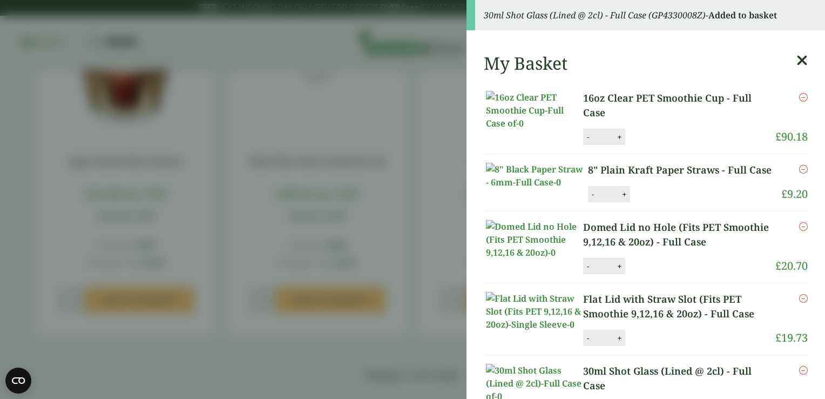
click at [797, 58] on icon at bounding box center [802, 60] width 11 height 15
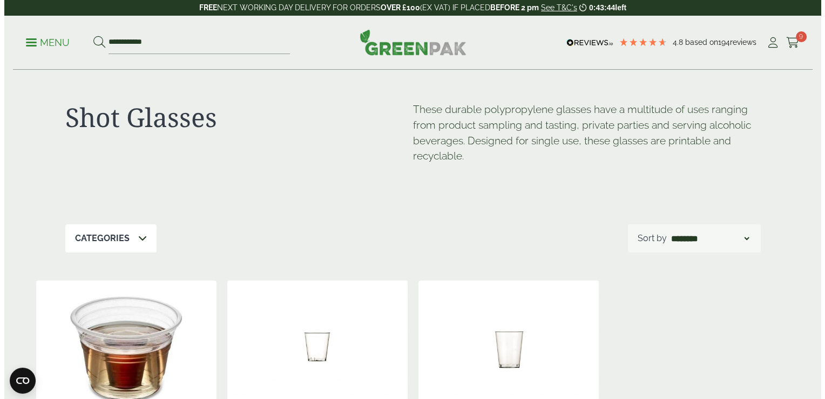
scroll to position [0, 0]
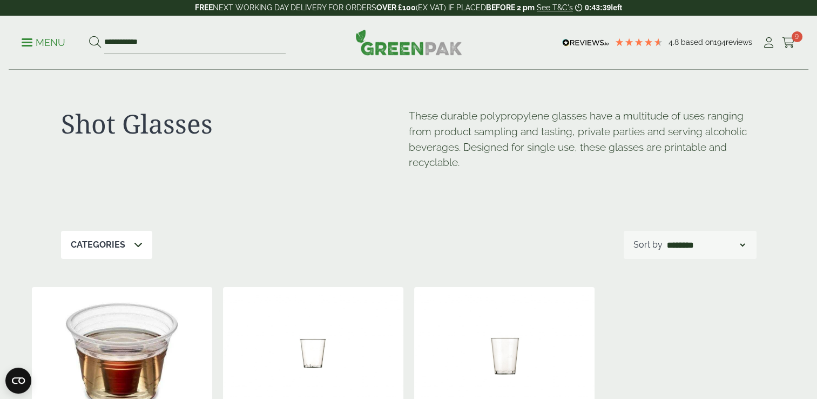
click at [32, 35] on ul "**********" at bounding box center [154, 42] width 264 height 23
click at [29, 41] on p "Menu" at bounding box center [44, 42] width 44 height 13
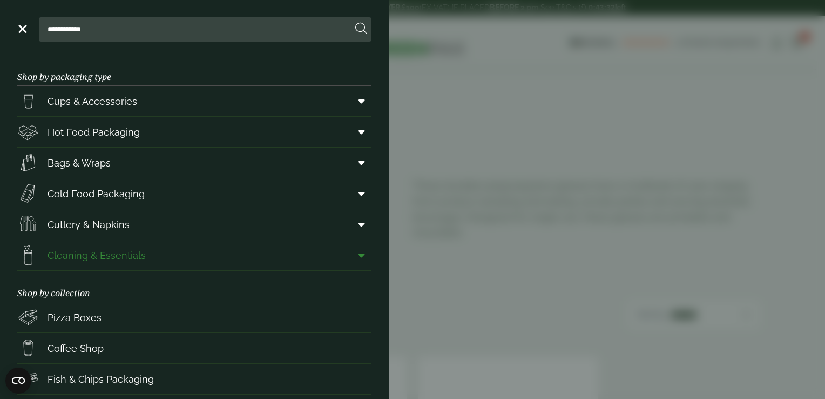
click at [149, 259] on link "Cleaning & Essentials" at bounding box center [194, 255] width 354 height 30
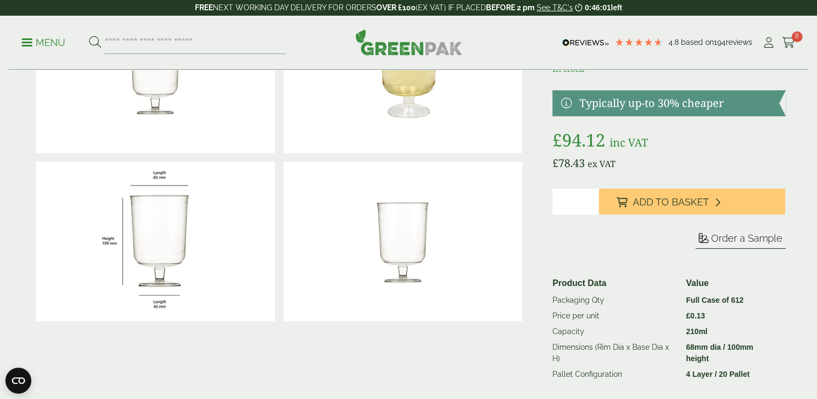
scroll to position [162, 0]
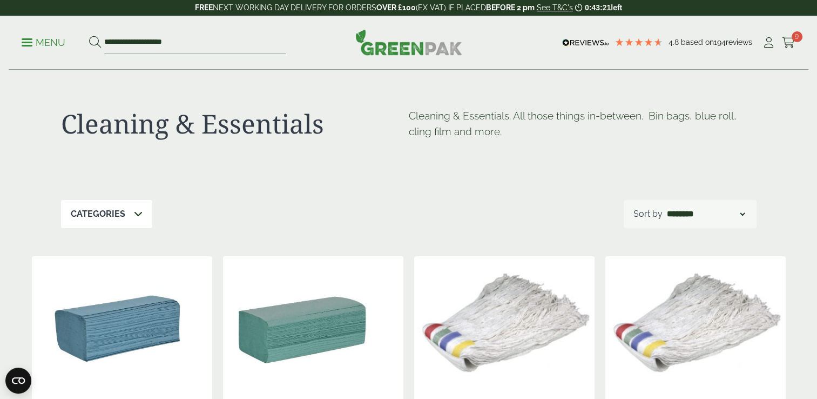
click at [666, 211] on select "**********" at bounding box center [706, 213] width 82 height 13
select select "*********"
click at [665, 207] on select "**********" at bounding box center [706, 213] width 82 height 13
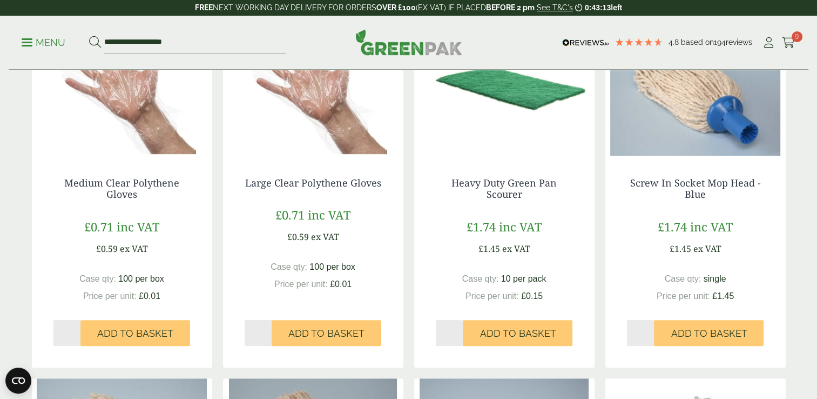
scroll to position [233, 0]
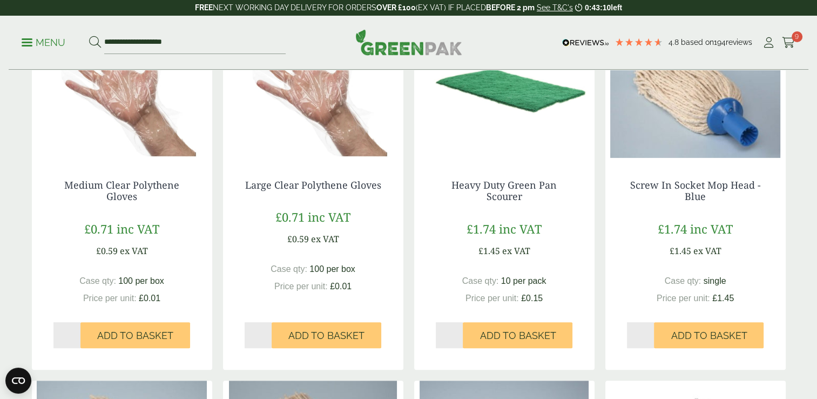
drag, startPoint x: 259, startPoint y: 334, endPoint x: 222, endPoint y: 333, distance: 37.3
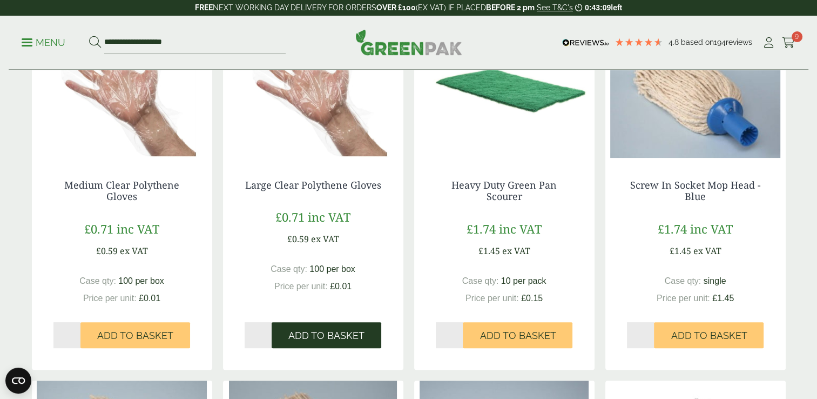
type input "*"
click at [291, 339] on span "Add to Basket" at bounding box center [326, 336] width 76 height 12
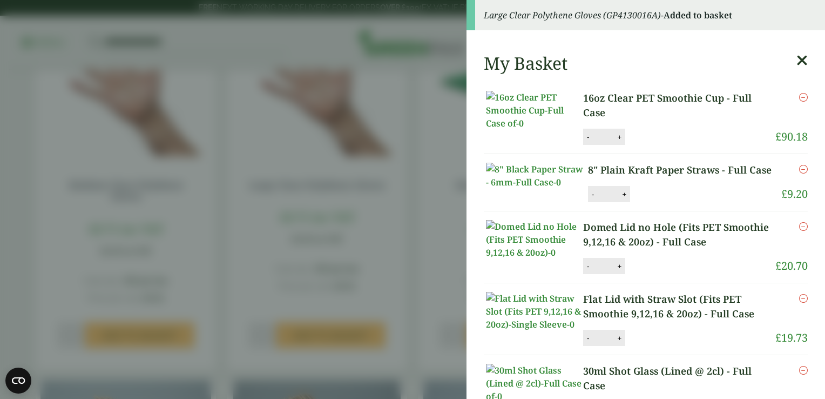
drag, startPoint x: 795, startPoint y: 53, endPoint x: 789, endPoint y: 62, distance: 10.2
click at [797, 62] on icon at bounding box center [802, 60] width 11 height 15
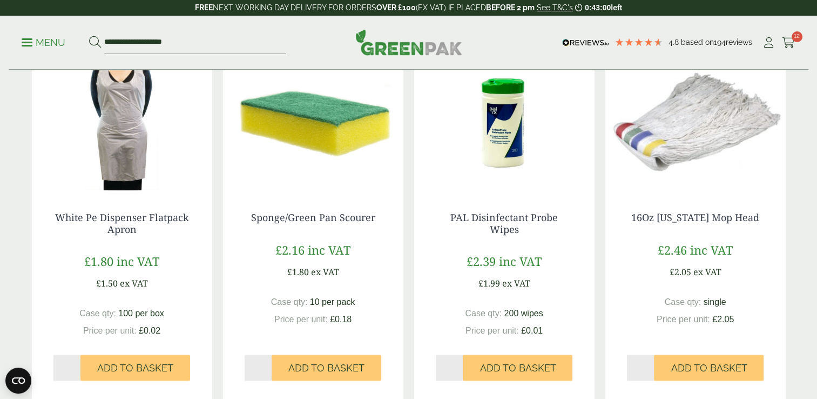
scroll to position [925, 0]
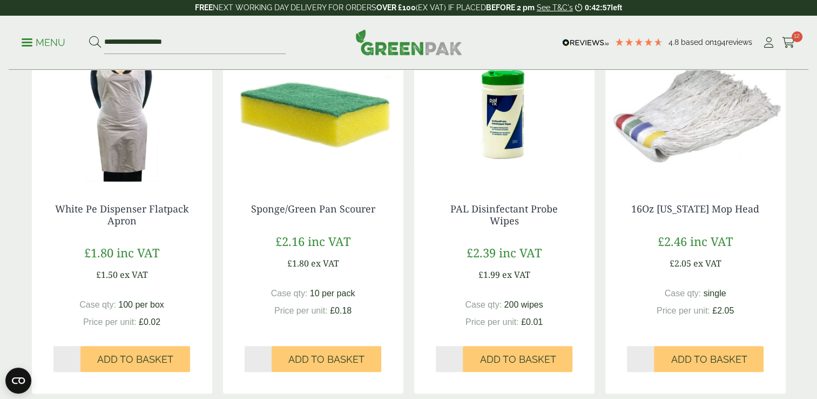
drag, startPoint x: 446, startPoint y: 358, endPoint x: 434, endPoint y: 358, distance: 11.9
click at [434, 358] on div "PAL Disinfectant Probe Wipes £2.39 inc VAT £1.99 ex VAT Case qty: 200 wipes Pri…" at bounding box center [504, 288] width 180 height 212
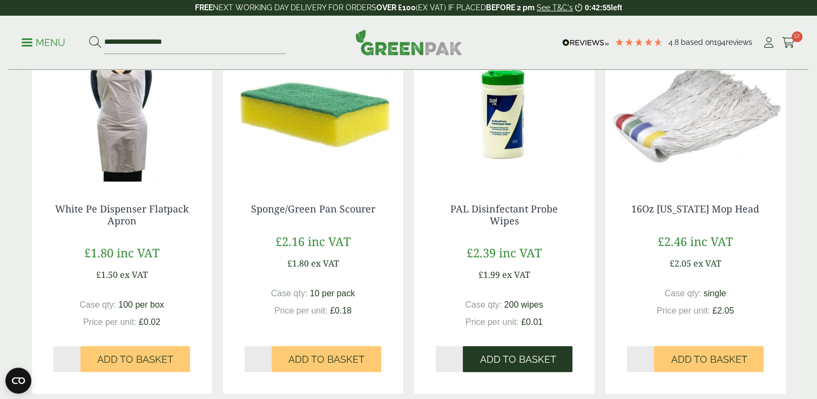
type input "*"
click at [506, 357] on span "Add to Basket" at bounding box center [518, 359] width 76 height 12
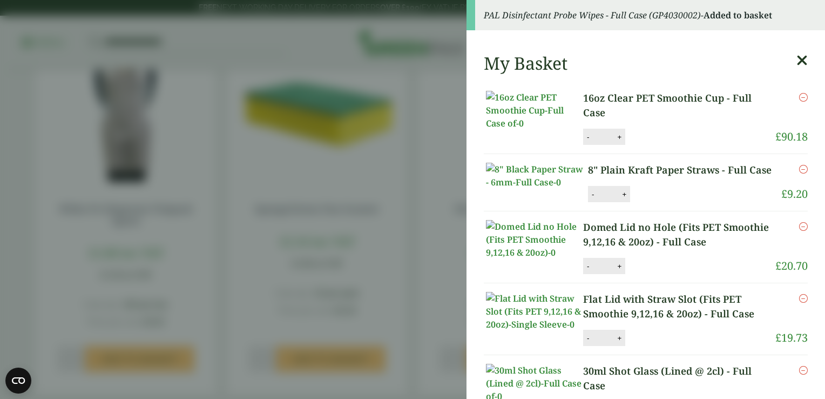
click at [779, 57] on div "My Basket" at bounding box center [646, 63] width 324 height 21
click at [797, 64] on icon at bounding box center [802, 60] width 11 height 15
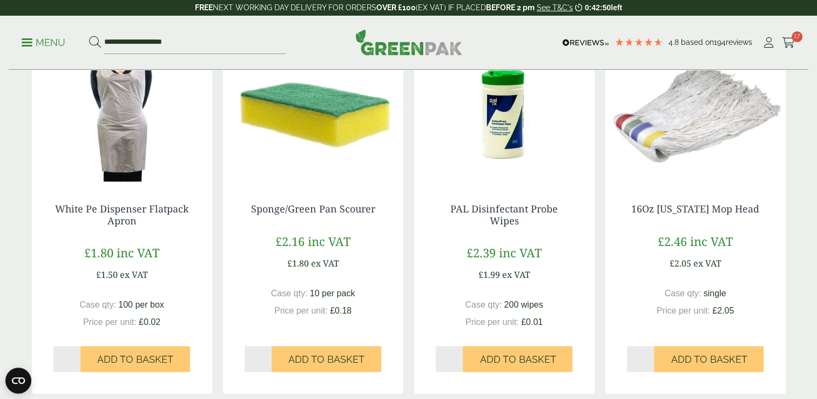
scroll to position [1086, 0]
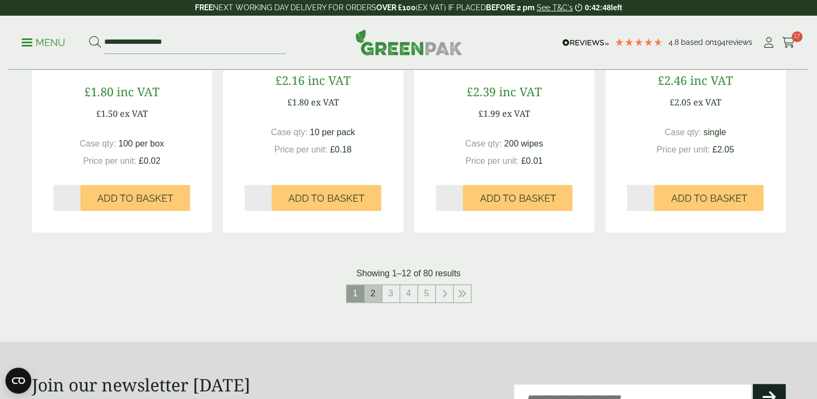
click at [371, 292] on link "2" at bounding box center [373, 293] width 17 height 17
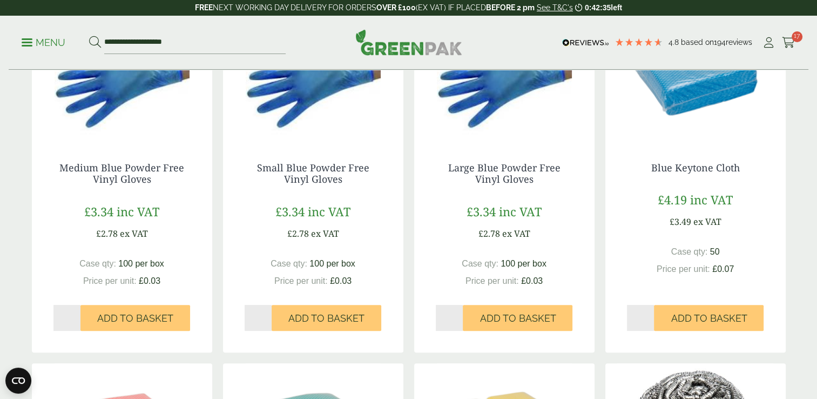
scroll to position [225, 0]
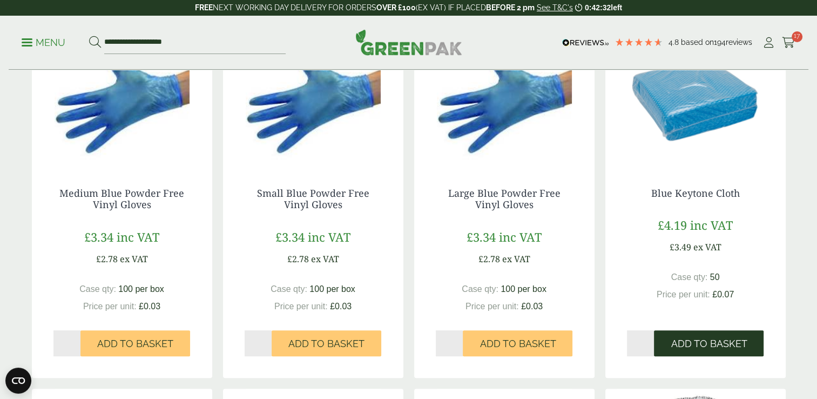
click at [688, 336] on button "Add to Basket" at bounding box center [709, 343] width 110 height 26
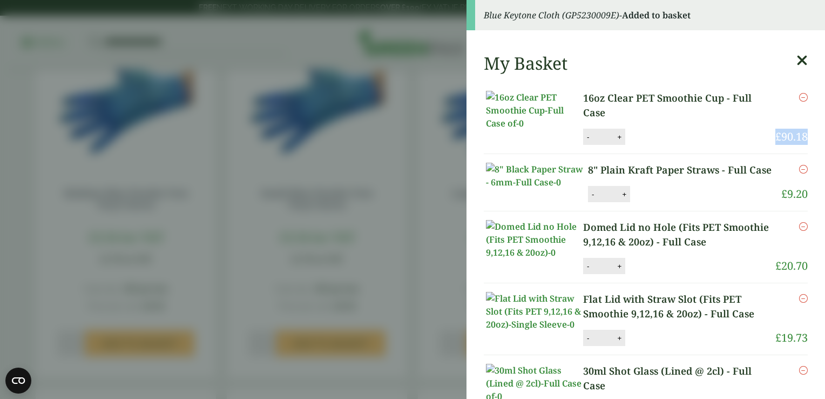
drag, startPoint x: 821, startPoint y: 74, endPoint x: 803, endPoint y: 155, distance: 83.1
click at [803, 155] on aside "Blue Keytone Cloth (GP5230009E) - Added to basket My Basket 16oz Clear PET Smoo…" at bounding box center [412, 199] width 825 height 399
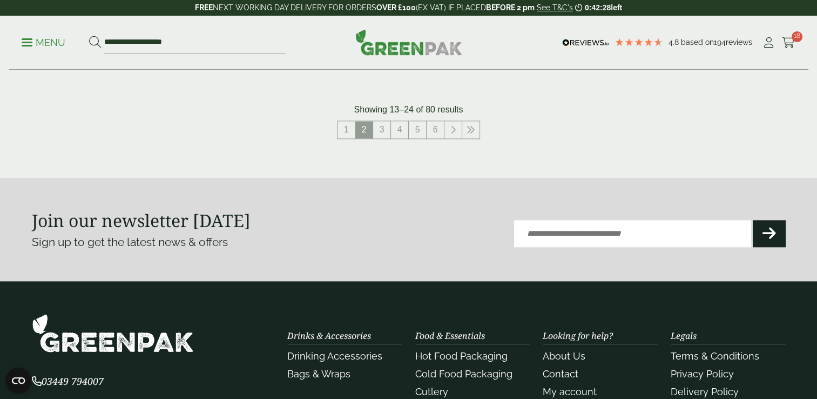
scroll to position [1069, 0]
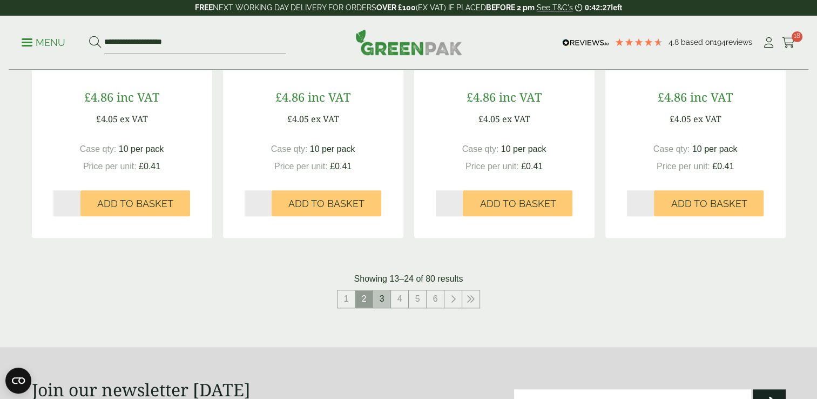
click at [374, 301] on link "3" at bounding box center [381, 298] width 17 height 17
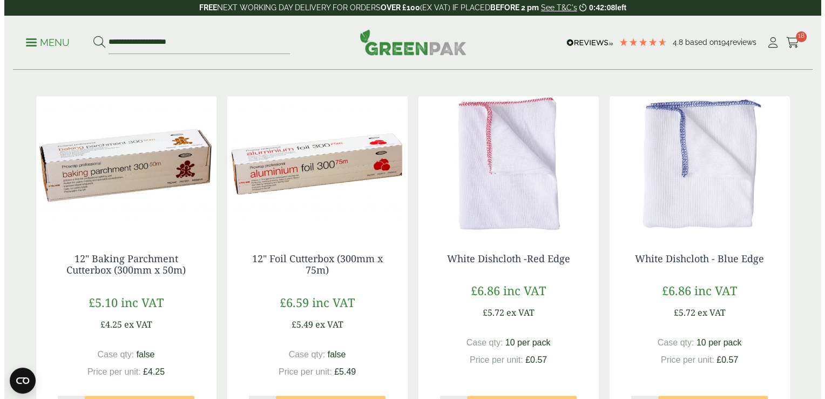
scroll to position [158, 0]
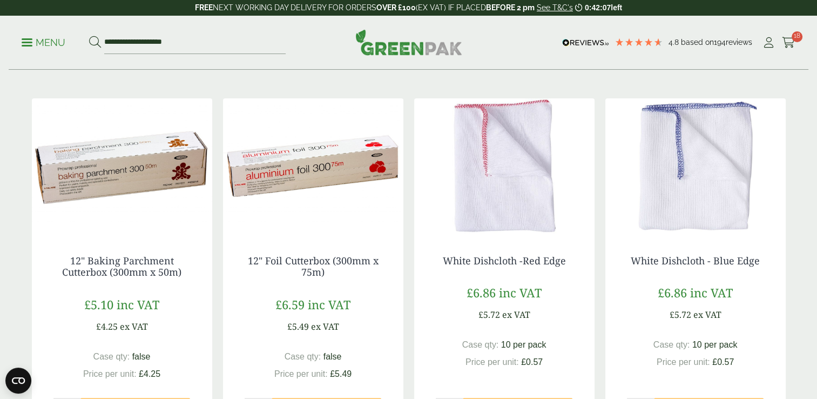
click at [22, 42] on span at bounding box center [27, 43] width 11 height 2
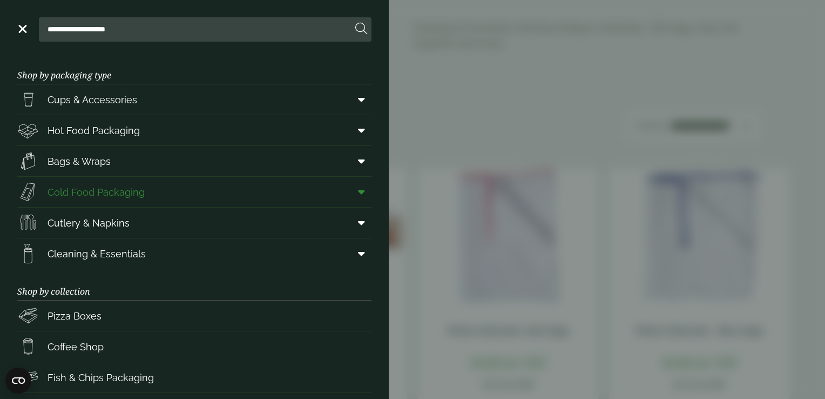
scroll to position [0, 0]
click at [93, 131] on span "Hot Food Packaging" at bounding box center [94, 132] width 92 height 15
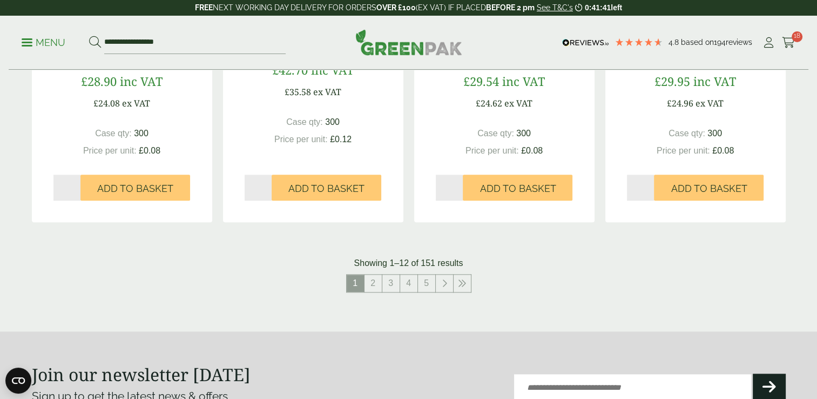
scroll to position [1112, 0]
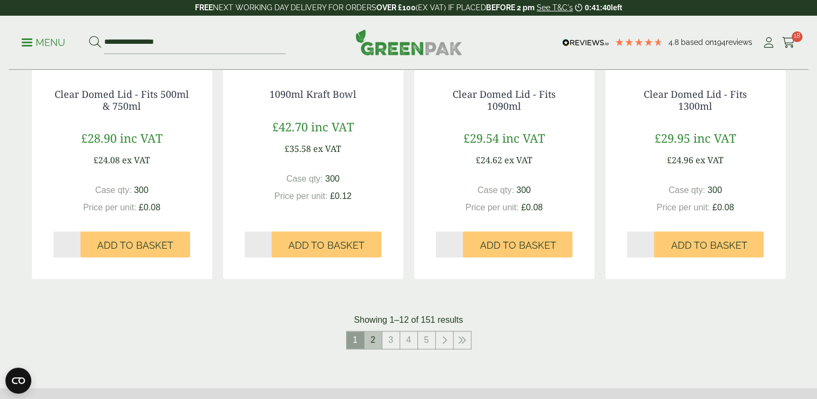
click at [369, 342] on link "2" at bounding box center [373, 339] width 17 height 17
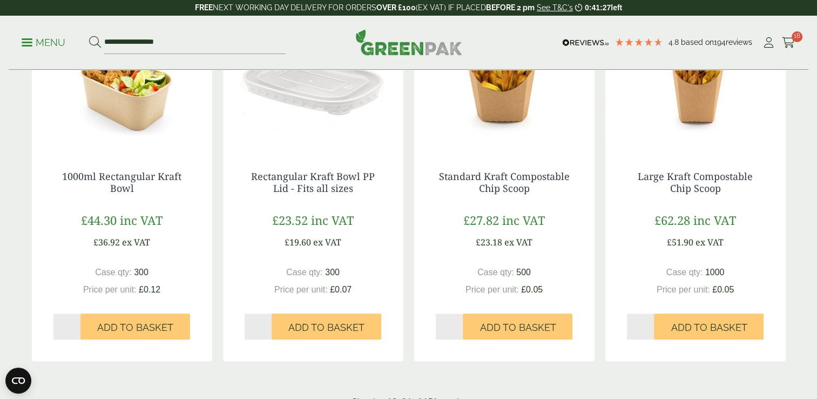
scroll to position [1060, 0]
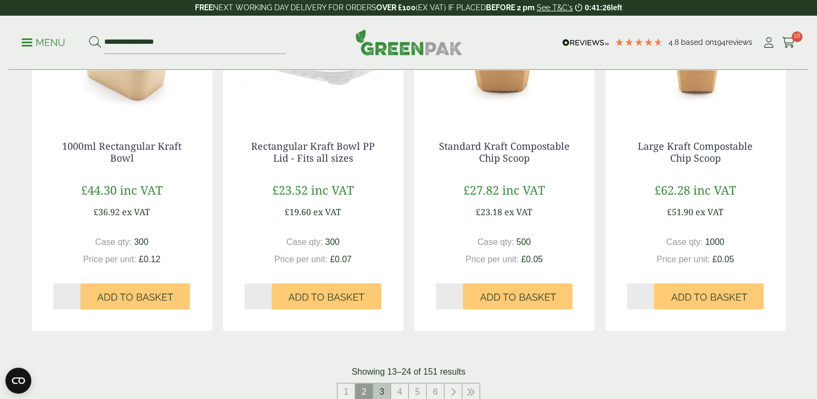
click at [378, 389] on link "3" at bounding box center [381, 391] width 17 height 17
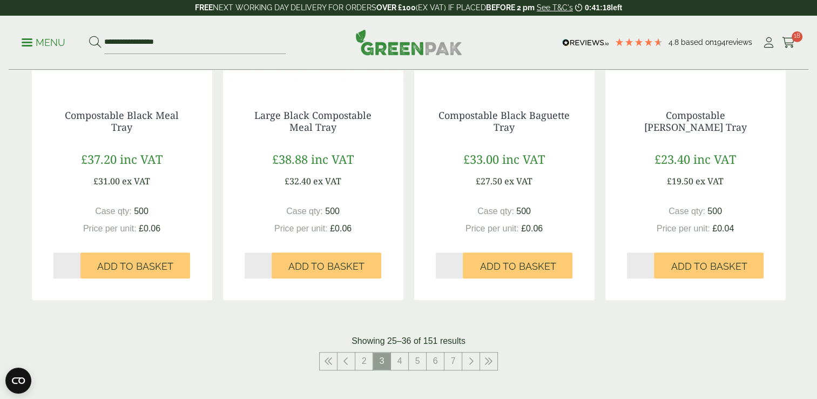
scroll to position [1100, 0]
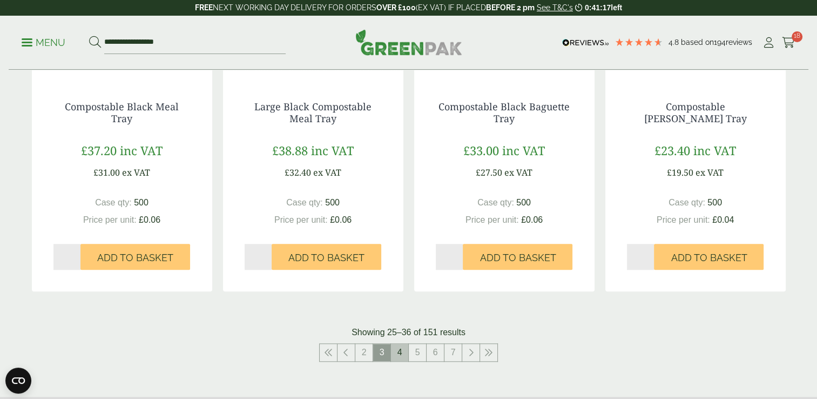
click at [399, 357] on link "4" at bounding box center [399, 352] width 17 height 17
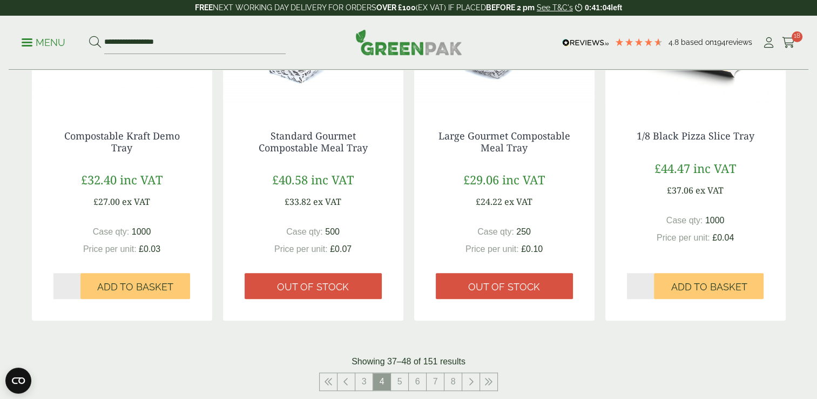
scroll to position [1150, 0]
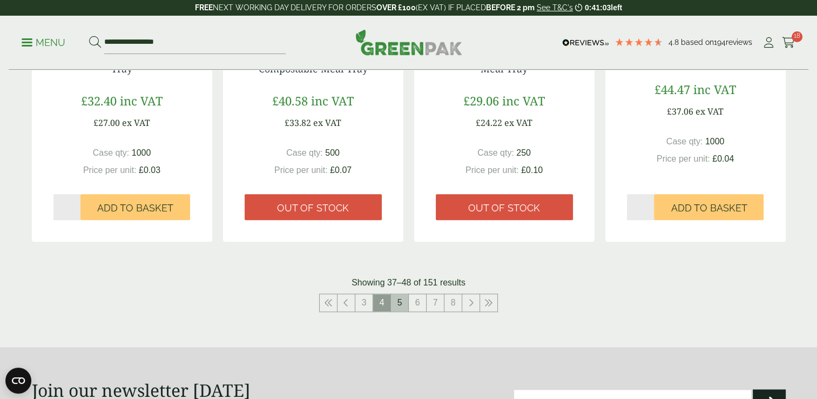
click at [405, 307] on link "5" at bounding box center [399, 302] width 17 height 17
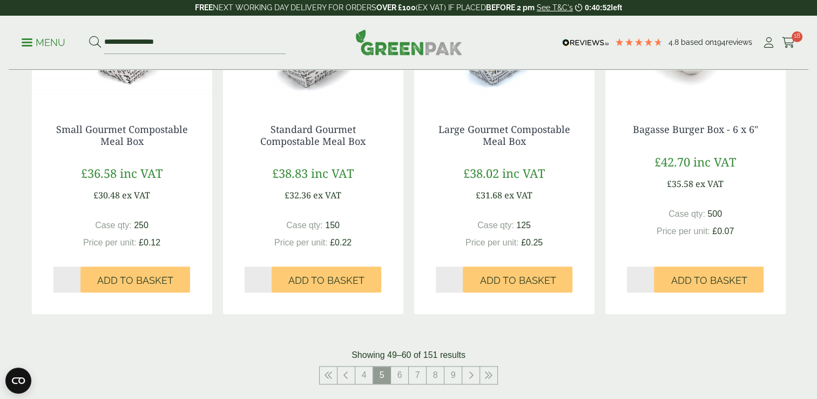
scroll to position [1113, 0]
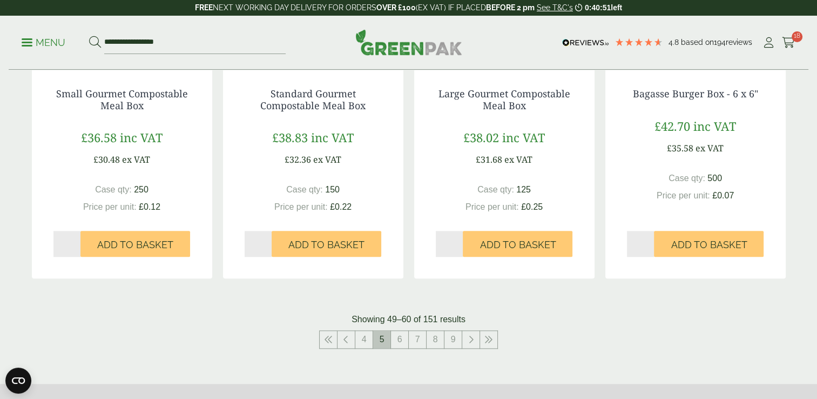
click at [386, 336] on span "5" at bounding box center [381, 339] width 17 height 17
click at [405, 340] on link "6" at bounding box center [399, 339] width 17 height 17
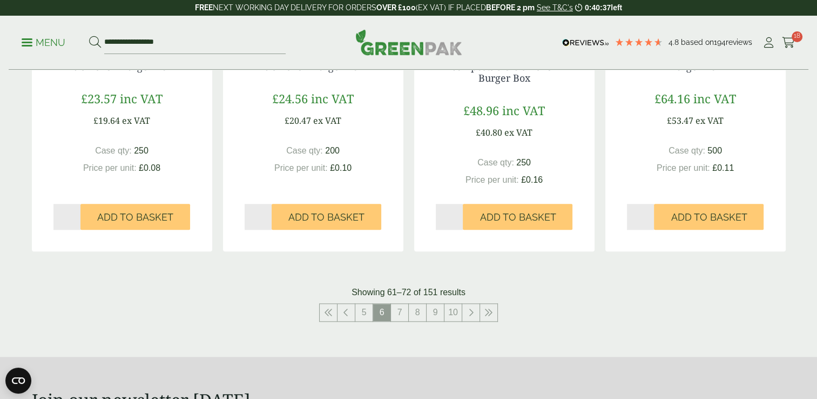
scroll to position [1158, 0]
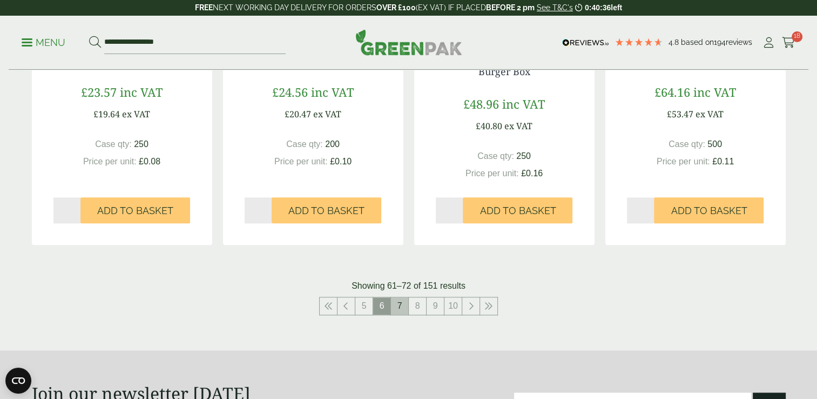
click at [400, 311] on link "7" at bounding box center [399, 305] width 17 height 17
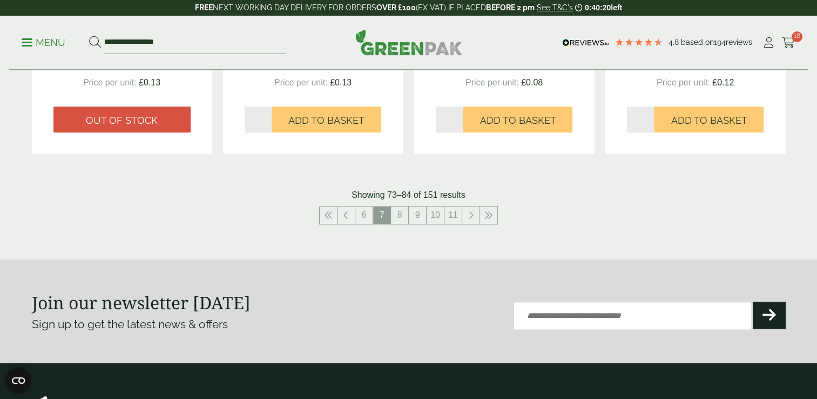
scroll to position [1241, 0]
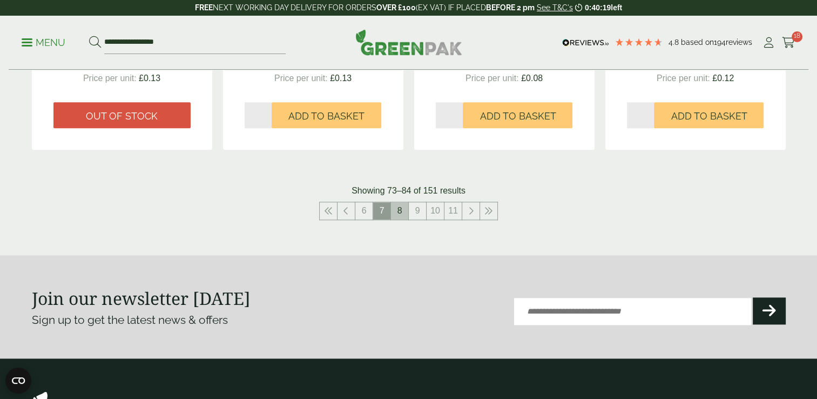
click at [400, 213] on link "8" at bounding box center [399, 210] width 17 height 17
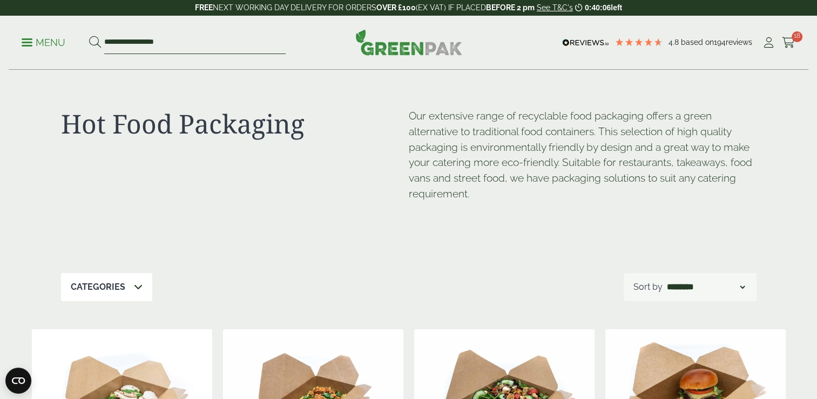
drag, startPoint x: 182, startPoint y: 42, endPoint x: 65, endPoint y: 45, distance: 116.7
click at [65, 45] on ul "**********" at bounding box center [154, 42] width 264 height 23
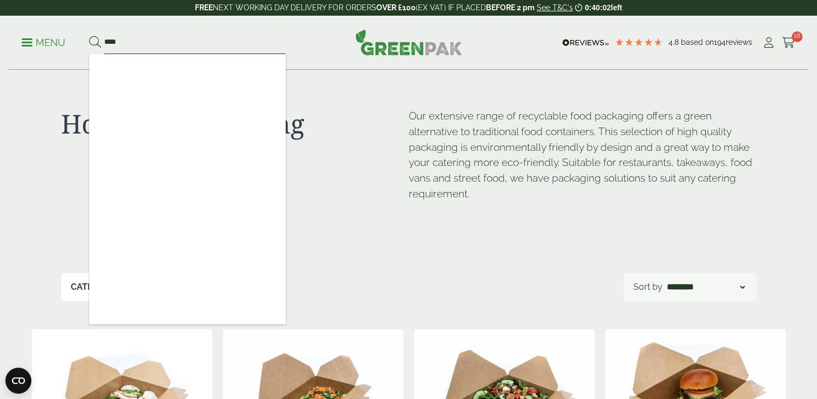
type input "****"
click at [89, 36] on button at bounding box center [95, 43] width 12 height 14
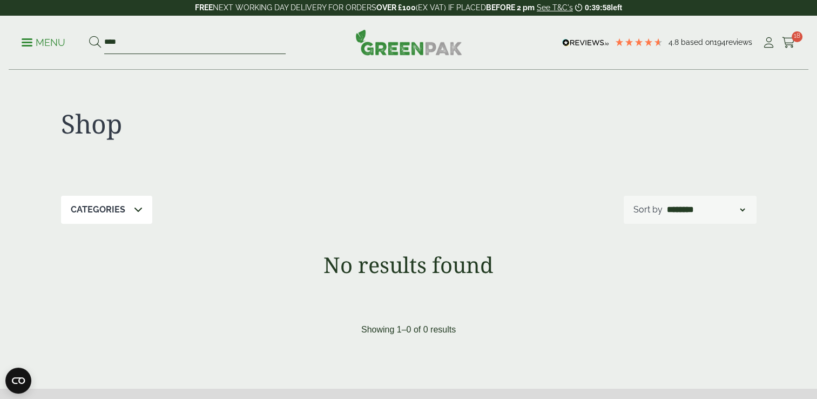
drag, startPoint x: 132, startPoint y: 36, endPoint x: 30, endPoint y: 42, distance: 101.8
click at [30, 42] on ul "Menu ****" at bounding box center [154, 42] width 264 height 23
type input "***"
click at [89, 36] on button at bounding box center [95, 43] width 12 height 14
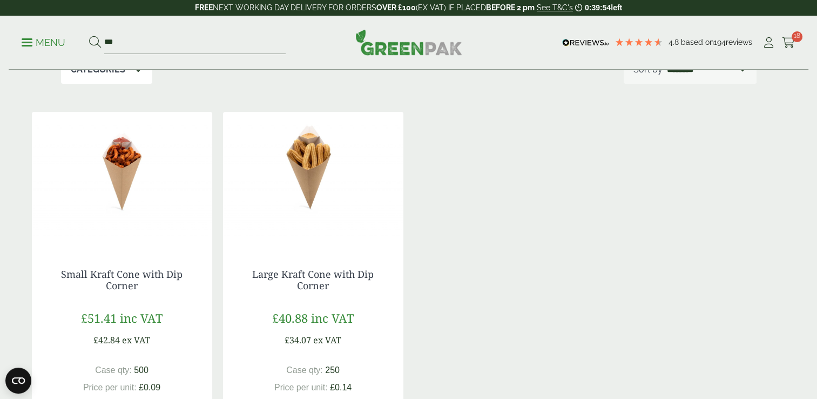
scroll to position [144, 0]
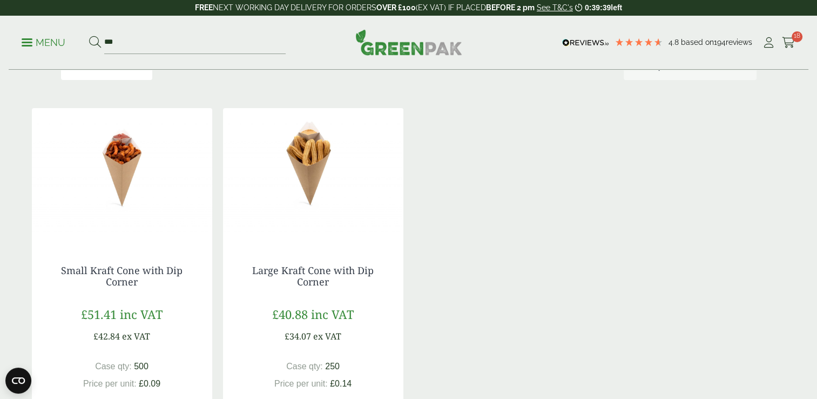
click at [330, 159] on img at bounding box center [313, 175] width 180 height 135
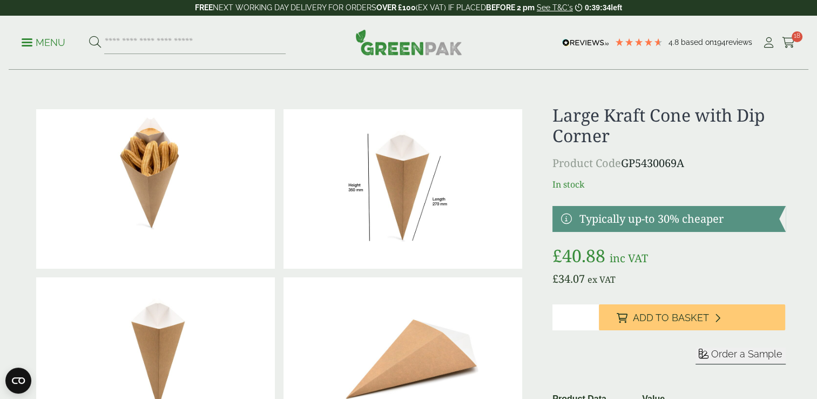
click at [145, 141] on img at bounding box center [155, 188] width 239 height 159
click at [21, 49] on div "Menu 4.8 Based on 194 reviews My Account" at bounding box center [409, 43] width 800 height 54
click at [24, 44] on link "Menu" at bounding box center [44, 41] width 44 height 11
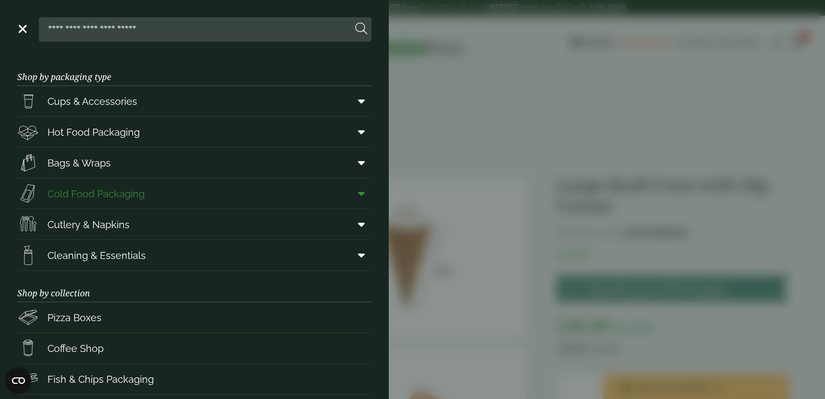
click at [358, 195] on icon at bounding box center [361, 193] width 7 height 11
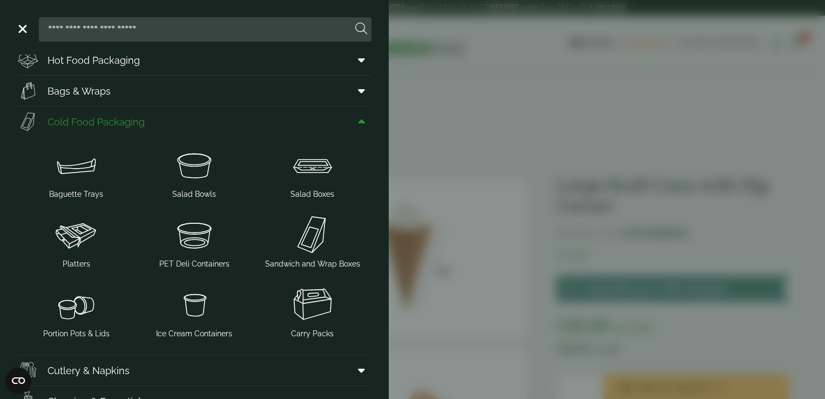
scroll to position [90, 0]
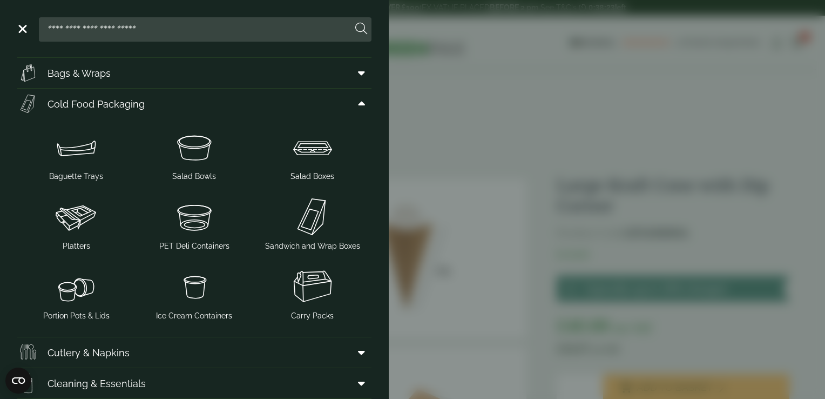
click at [466, 104] on aside "Close Shop by packaging type Cups & Accessories Hot Drink Paper Cups Smoothie C…" at bounding box center [412, 199] width 825 height 399
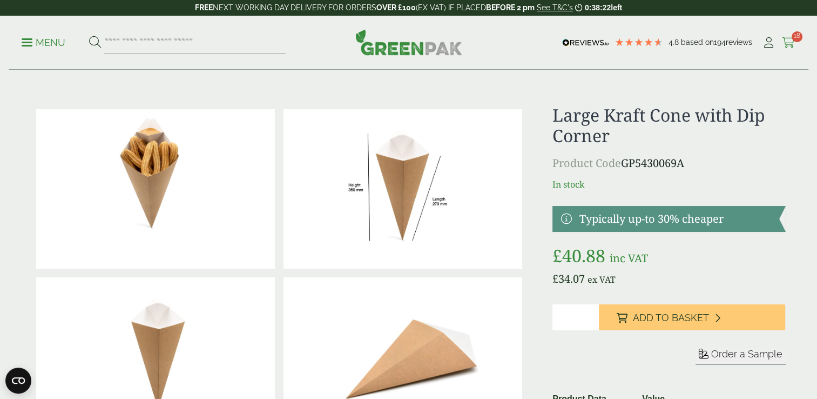
click at [788, 46] on icon at bounding box center [789, 42] width 14 height 11
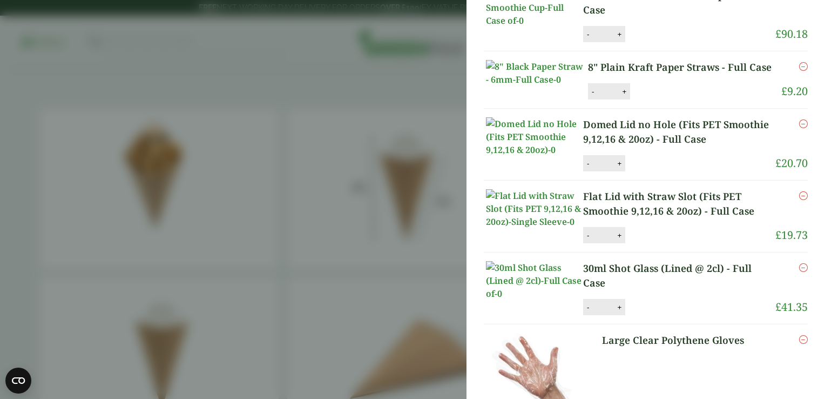
scroll to position [0, 0]
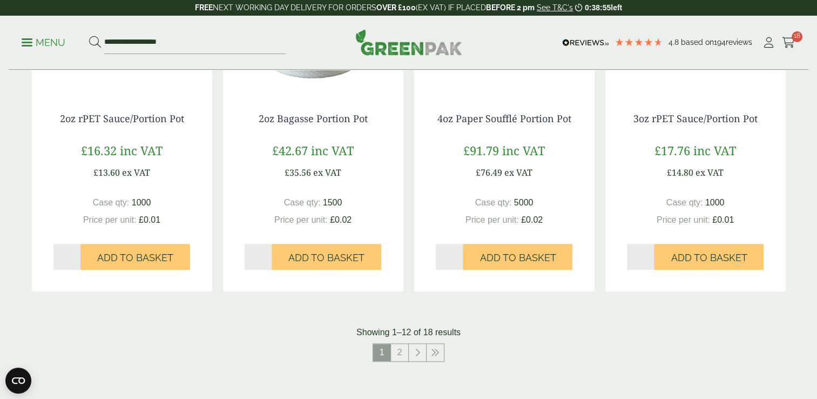
scroll to position [1029, 0]
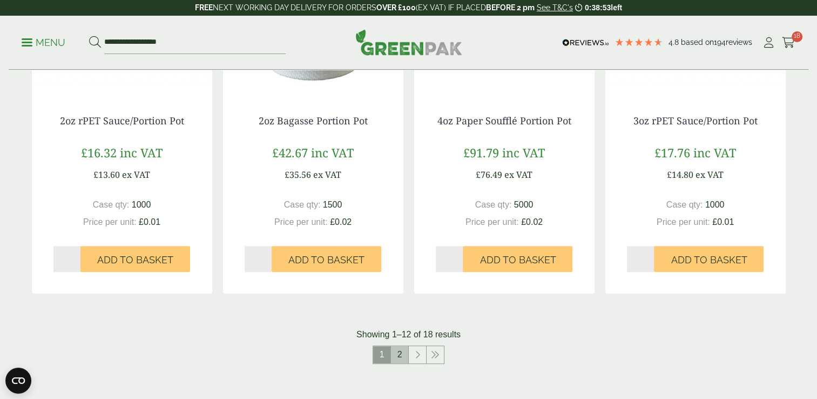
click at [404, 357] on link "2" at bounding box center [399, 354] width 17 height 17
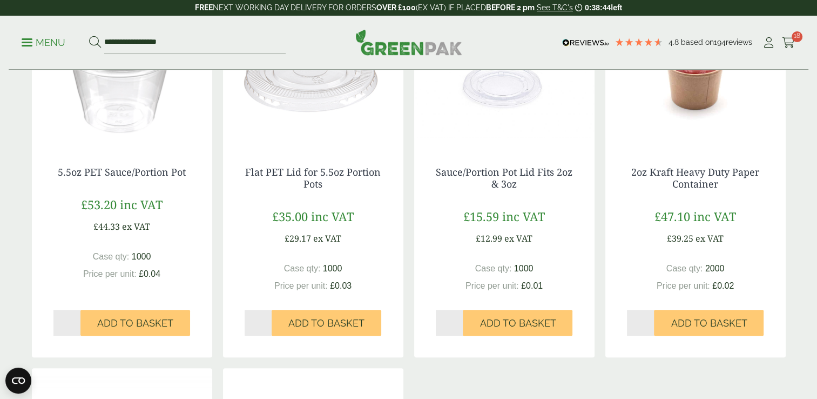
scroll to position [232, 0]
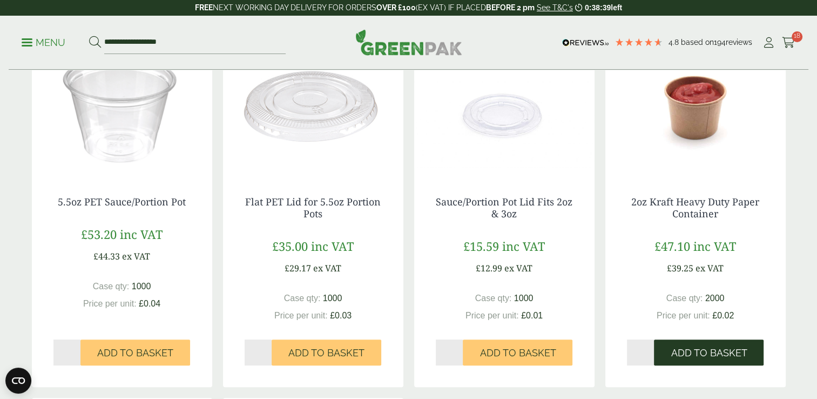
click at [663, 350] on button "Add to Basket" at bounding box center [709, 352] width 110 height 26
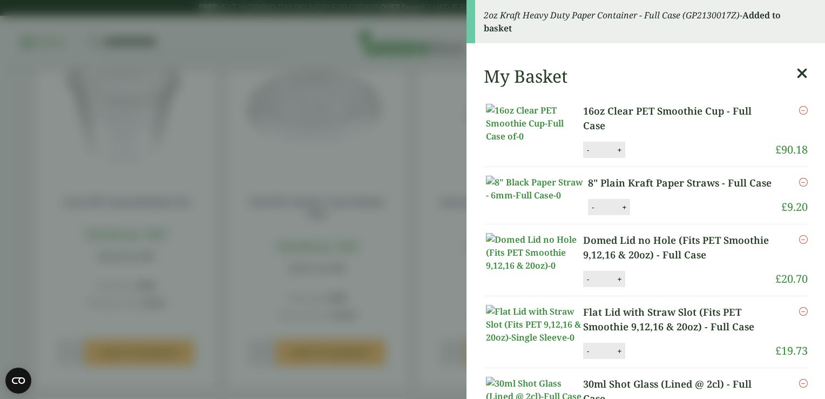
click at [797, 75] on icon at bounding box center [802, 73] width 11 height 15
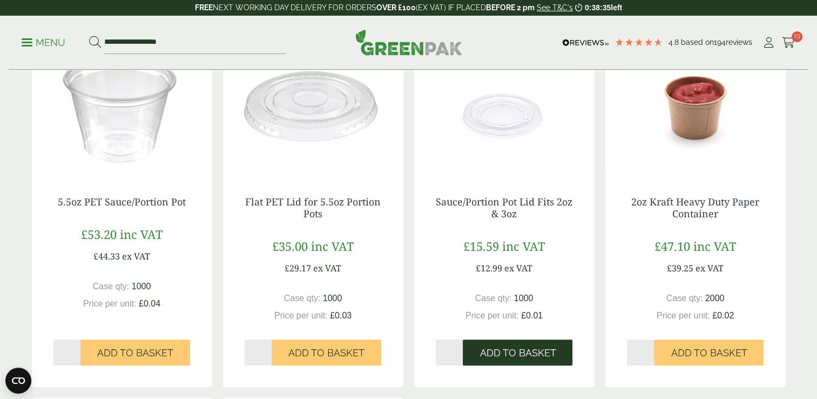
click at [545, 348] on span "Add to Basket" at bounding box center [518, 353] width 76 height 12
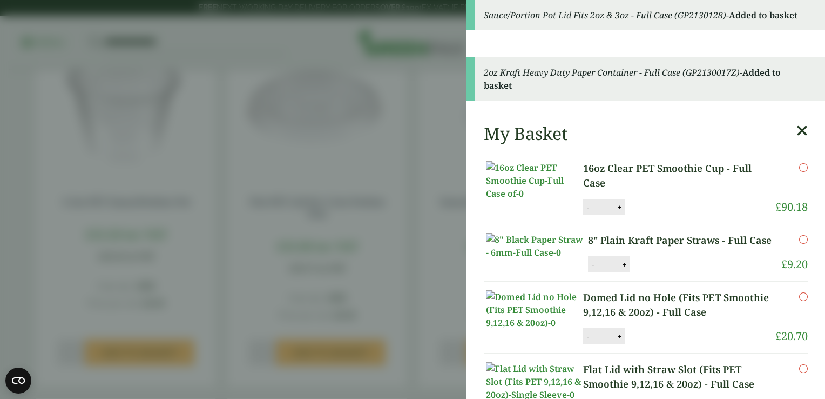
click at [797, 127] on icon at bounding box center [802, 130] width 11 height 15
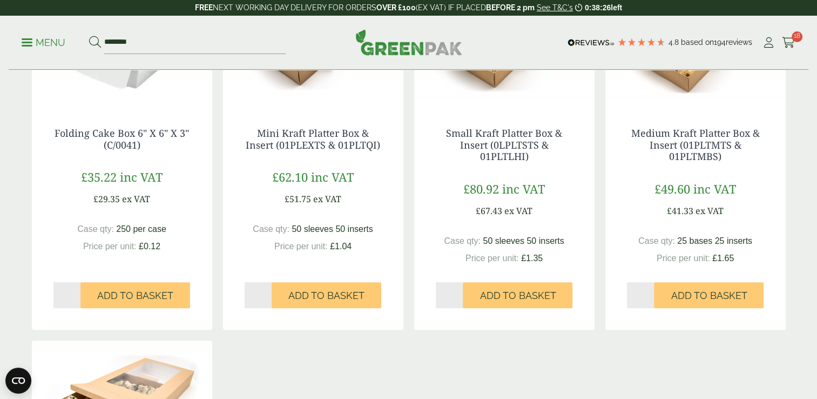
scroll to position [306, 0]
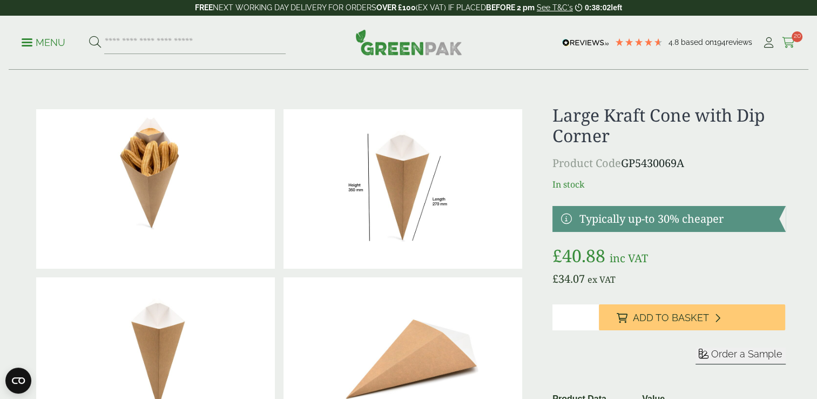
click at [789, 41] on icon at bounding box center [789, 42] width 14 height 11
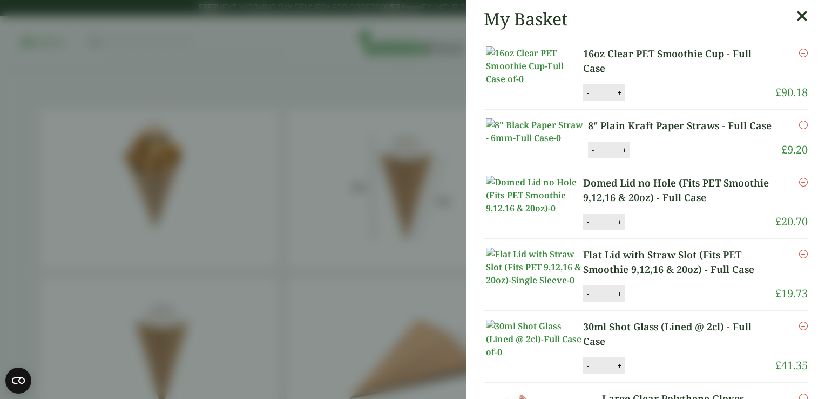
click at [318, 118] on aside "My Basket 16oz Clear PET Smoothie Cup - Full Case 16oz Clear PET Smoothie Cup -…" at bounding box center [412, 199] width 825 height 399
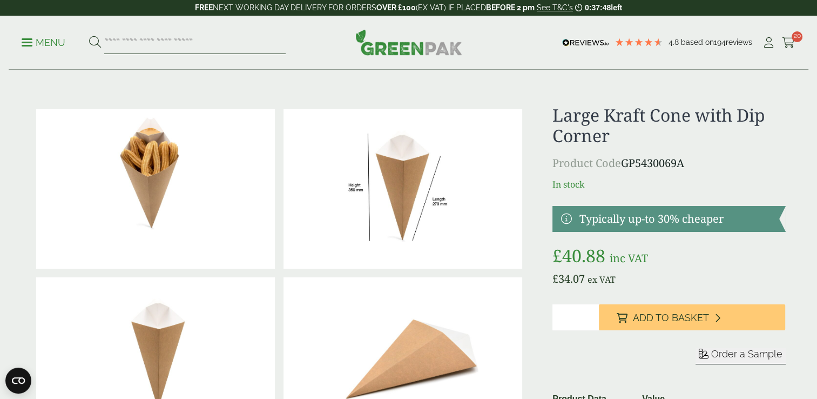
click at [231, 50] on input "search" at bounding box center [195, 42] width 182 height 23
type input "****"
click at [89, 36] on button at bounding box center [95, 43] width 12 height 14
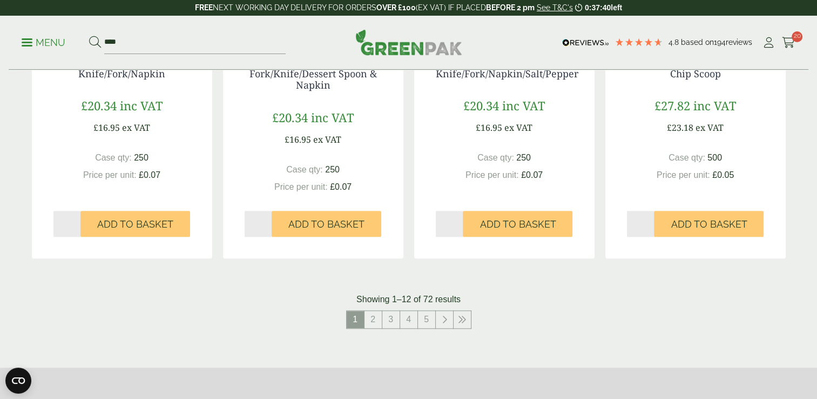
scroll to position [1072, 0]
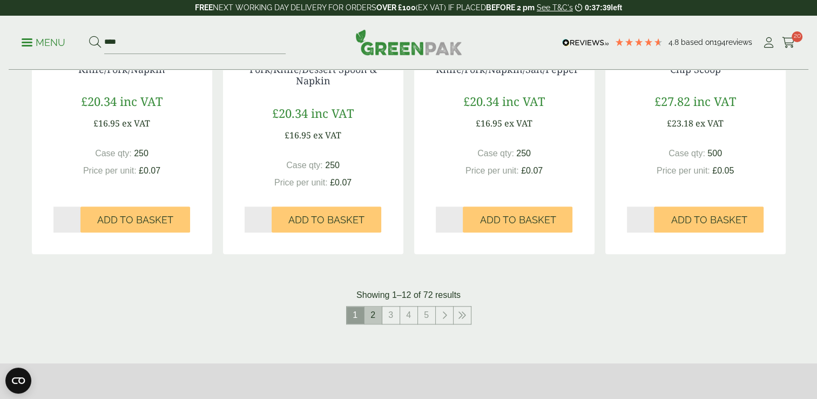
click at [369, 312] on link "2" at bounding box center [373, 314] width 17 height 17
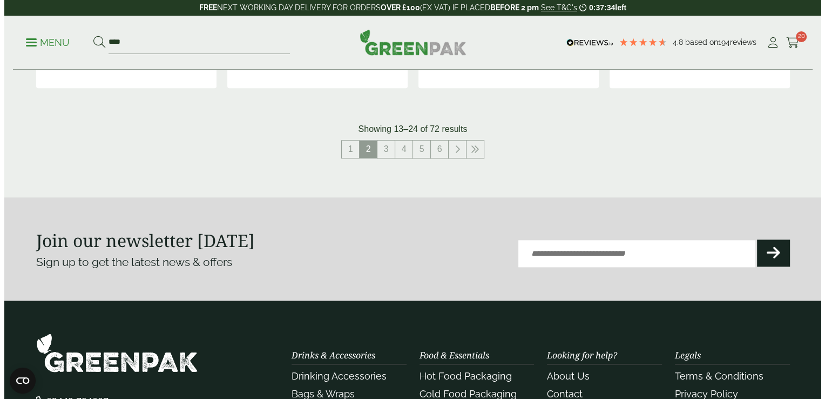
scroll to position [838, 0]
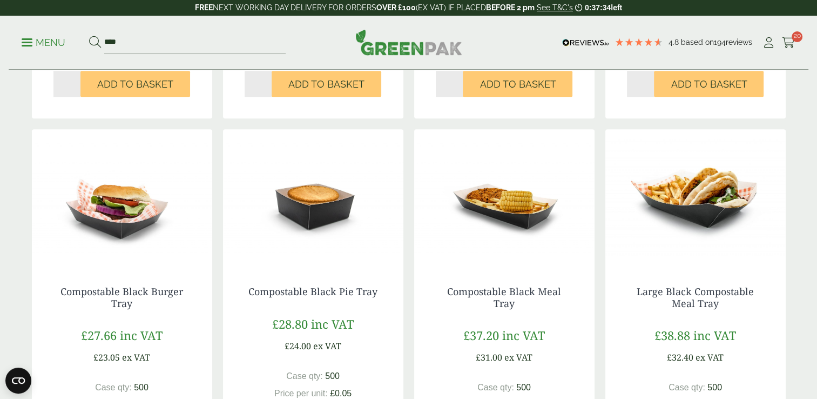
click at [50, 41] on p "Menu" at bounding box center [44, 42] width 44 height 13
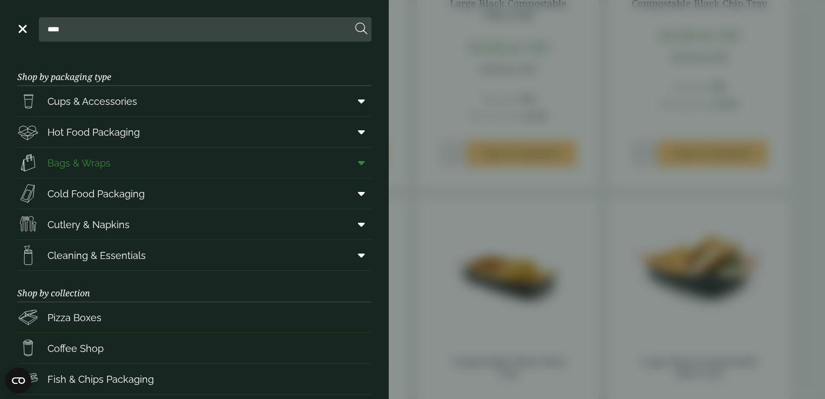
click at [147, 161] on link "Bags & Wraps" at bounding box center [194, 162] width 354 height 30
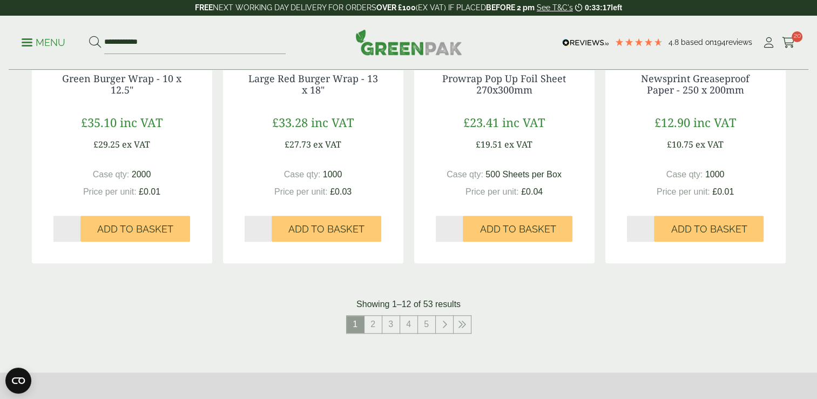
scroll to position [1098, 0]
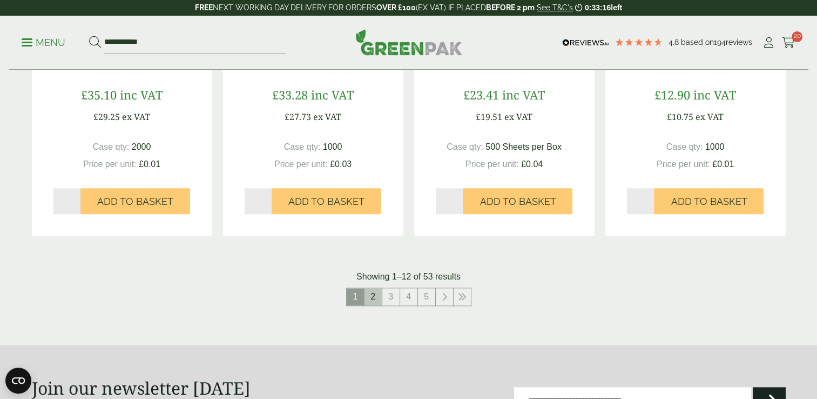
click at [376, 300] on link "2" at bounding box center [373, 296] width 17 height 17
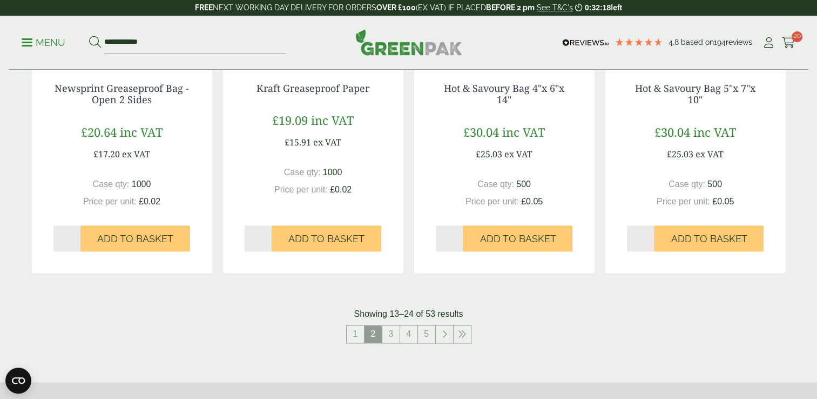
scroll to position [1062, 0]
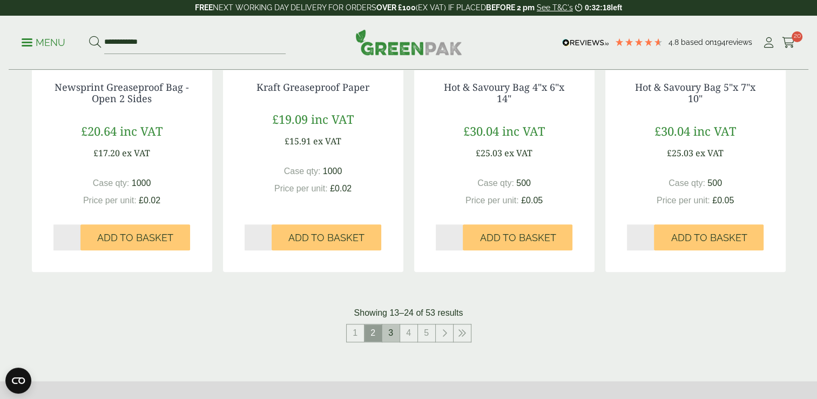
click at [384, 330] on link "3" at bounding box center [390, 332] width 17 height 17
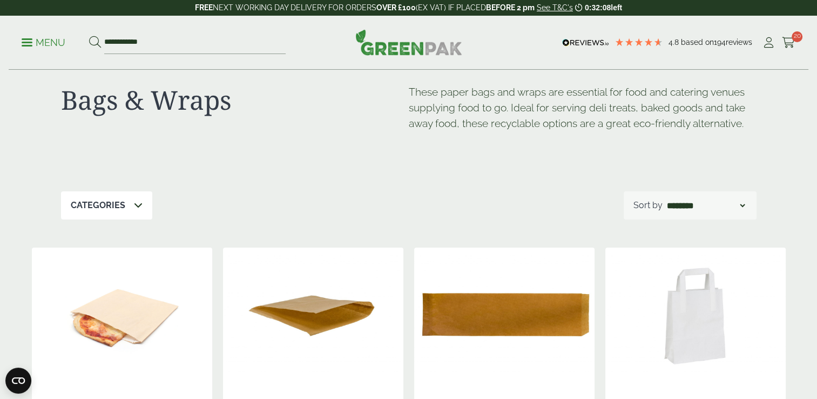
scroll to position [9, 0]
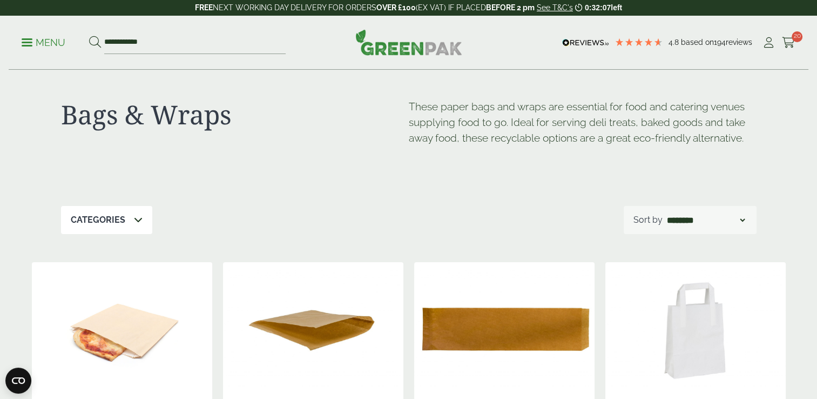
click at [711, 217] on select "**********" at bounding box center [706, 219] width 82 height 13
select select "*********"
click at [665, 213] on select "**********" at bounding box center [706, 219] width 82 height 13
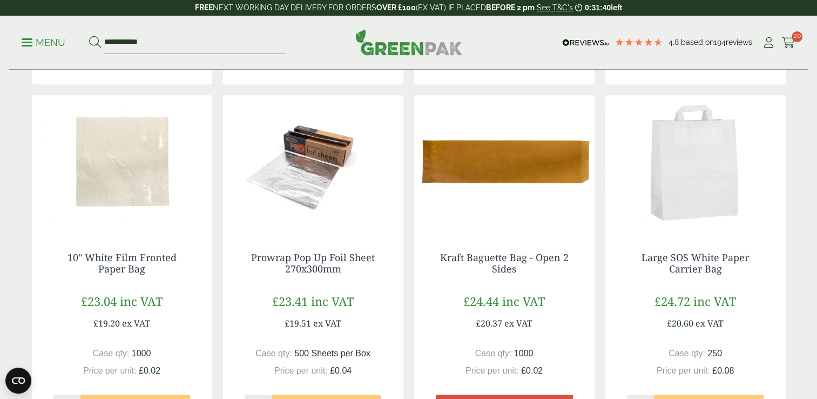
scroll to position [513, 0]
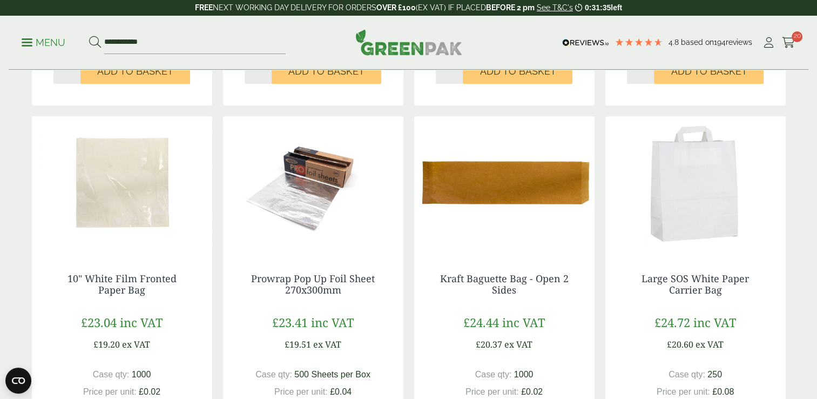
click at [140, 201] on img at bounding box center [122, 183] width 180 height 135
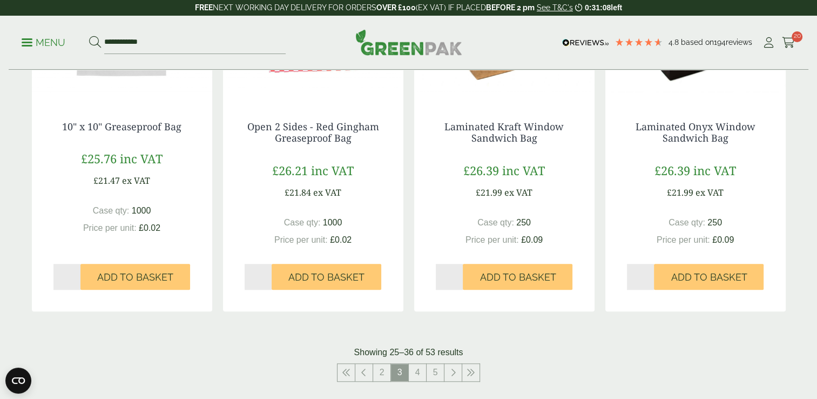
scroll to position [1038, 0]
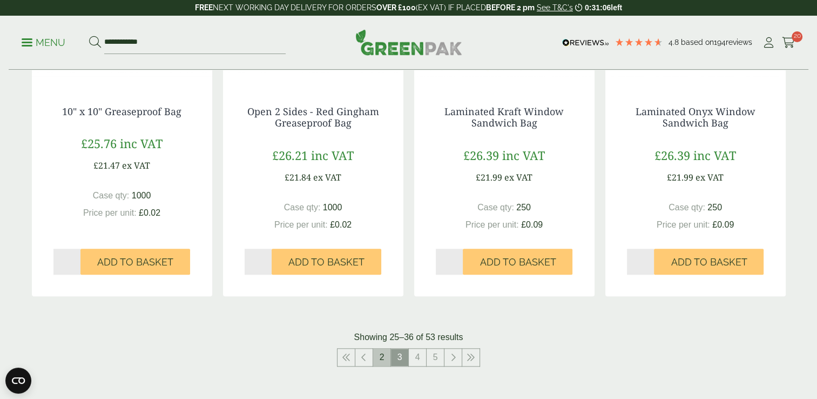
click at [378, 359] on link "2" at bounding box center [381, 356] width 17 height 17
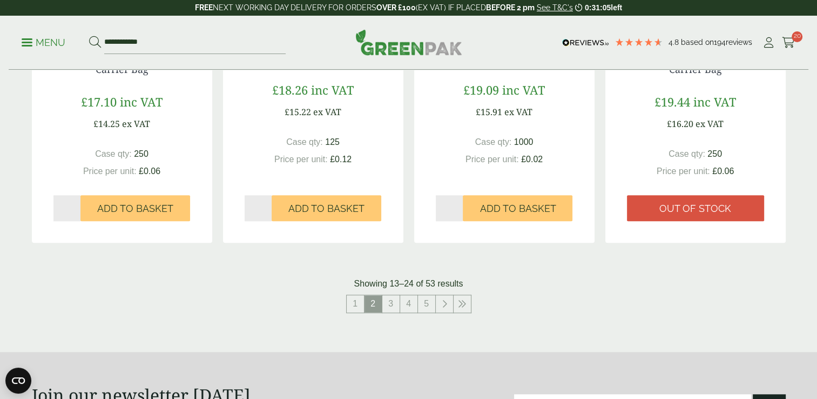
scroll to position [1164, 0]
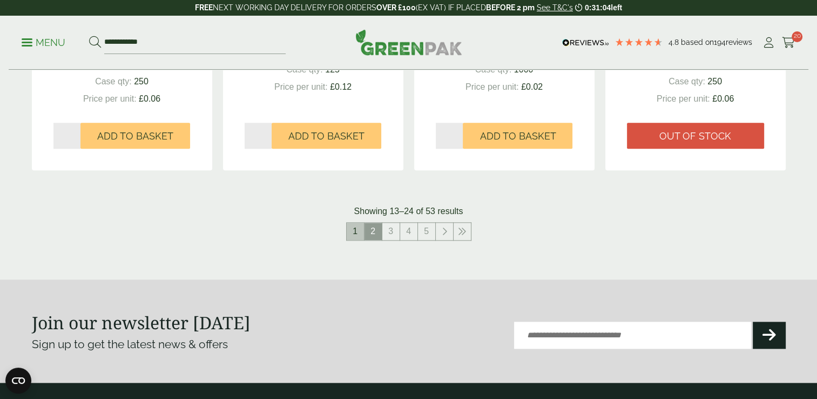
click at [348, 234] on link "1" at bounding box center [355, 231] width 17 height 17
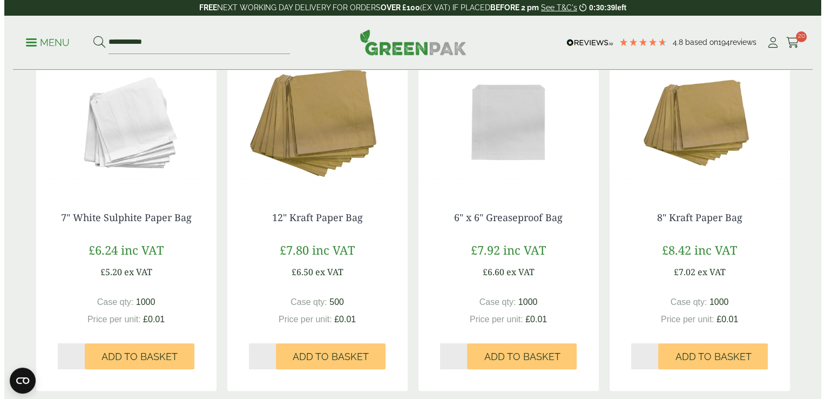
scroll to position [234, 0]
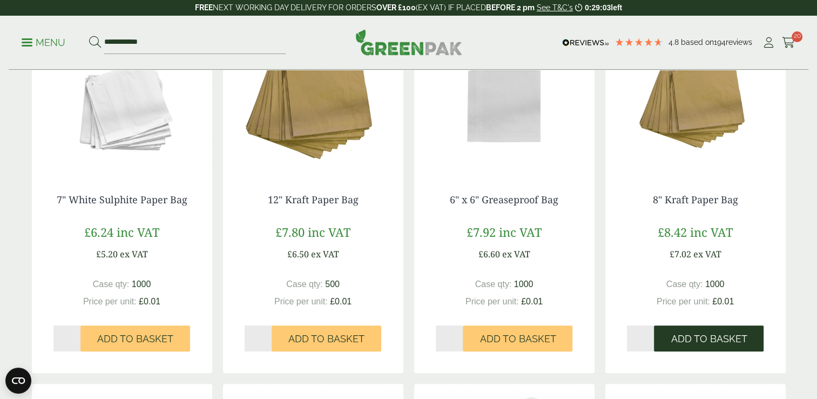
click at [676, 334] on span "Add to Basket" at bounding box center [709, 339] width 76 height 12
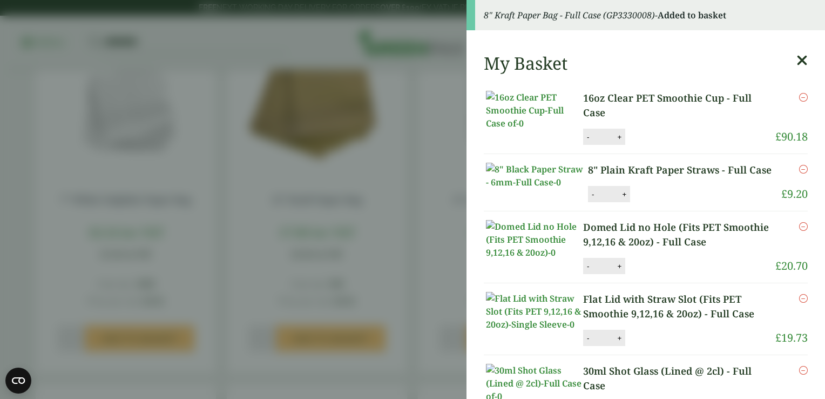
click at [779, 61] on div "My Basket" at bounding box center [646, 63] width 324 height 21
click at [797, 61] on icon at bounding box center [802, 60] width 11 height 15
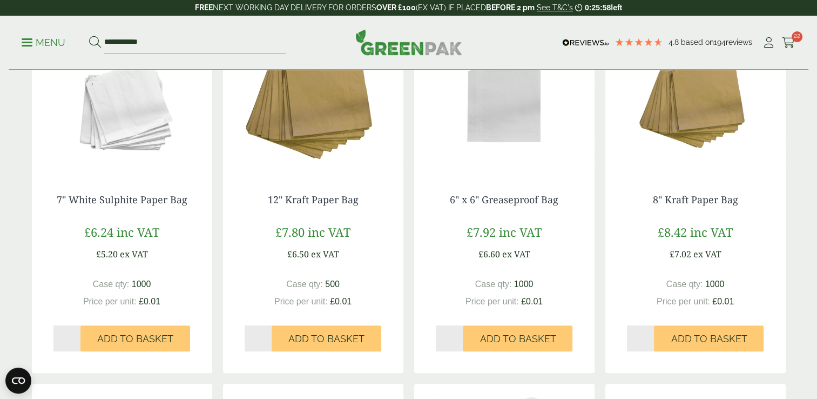
click at [797, 42] on div "**********" at bounding box center [409, 43] width 800 height 54
click at [791, 42] on icon at bounding box center [789, 42] width 14 height 11
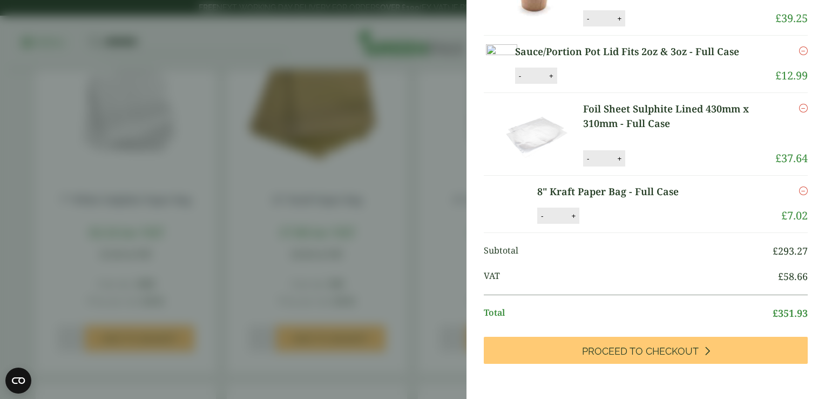
scroll to position [648, 0]
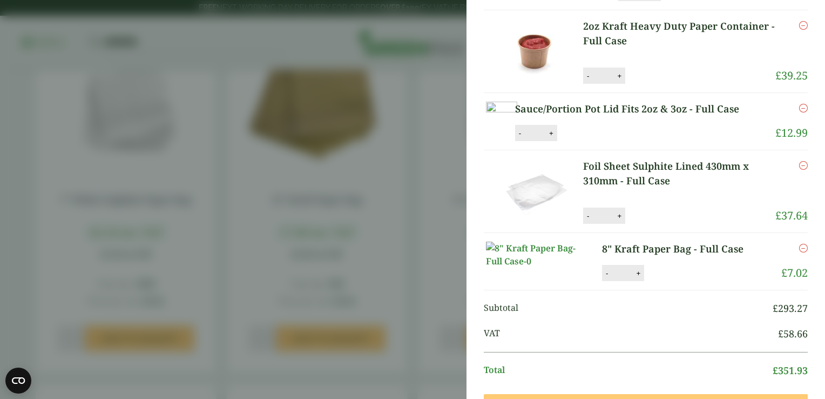
click at [799, 112] on icon "Remove this item" at bounding box center [803, 108] width 9 height 9
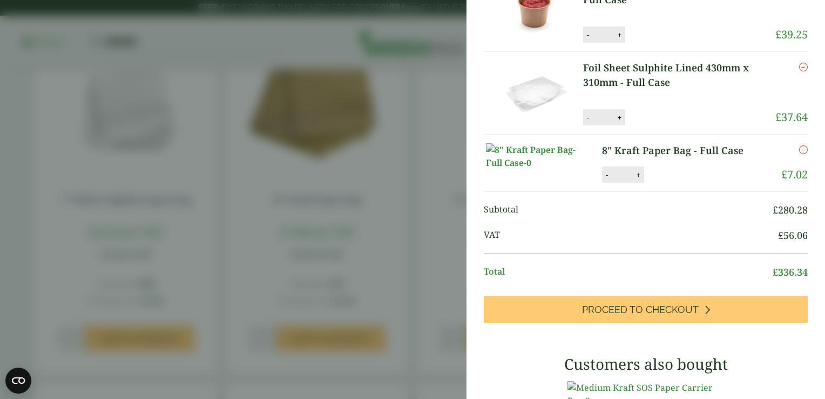
click at [588, 122] on button "-" at bounding box center [588, 117] width 9 height 9
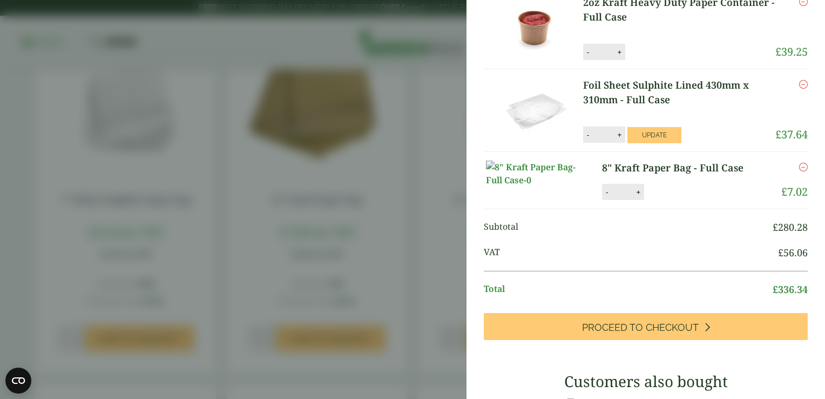
scroll to position [693, 0]
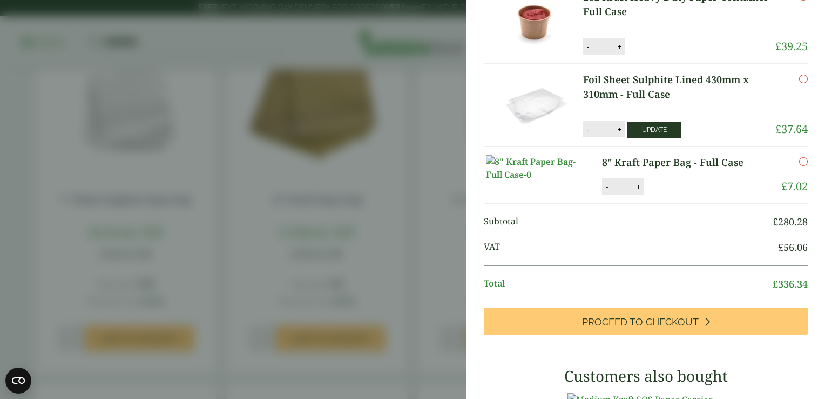
click at [663, 138] on button "Update" at bounding box center [655, 130] width 54 height 16
type input "*"
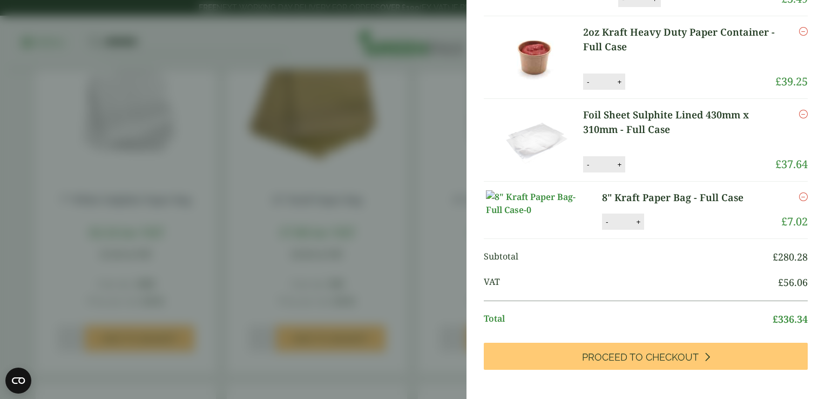
scroll to position [720, 0]
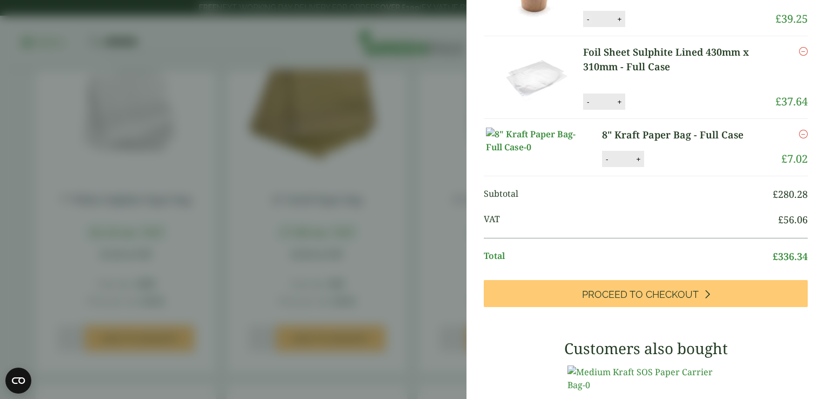
click at [590, 24] on button "-" at bounding box center [588, 19] width 9 height 9
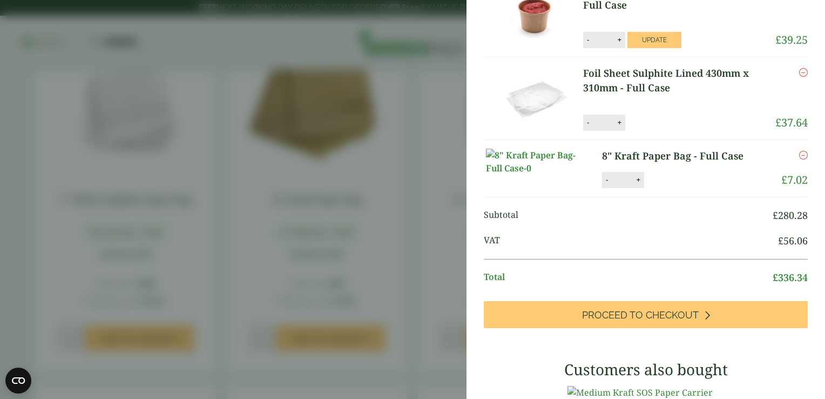
click at [659, 57] on li "2oz Kraft Heavy Duty Paper Container - Full Case 2oz Kraft Heavy Duty Paper Con…" at bounding box center [646, 16] width 324 height 83
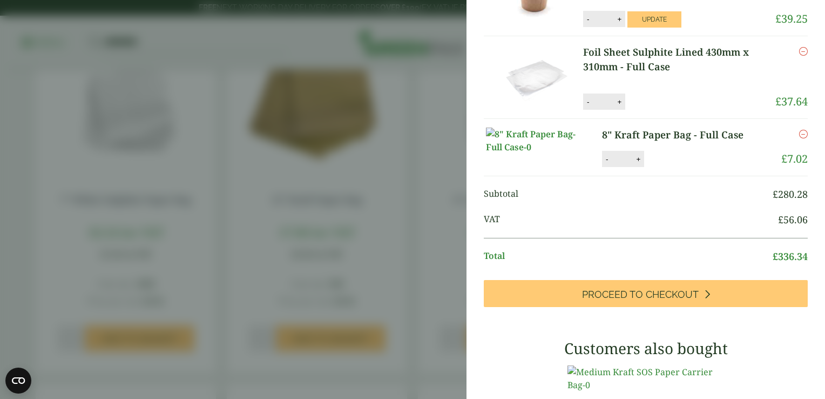
scroll to position [676, 0]
click at [659, 28] on button "Update" at bounding box center [655, 19] width 54 height 16
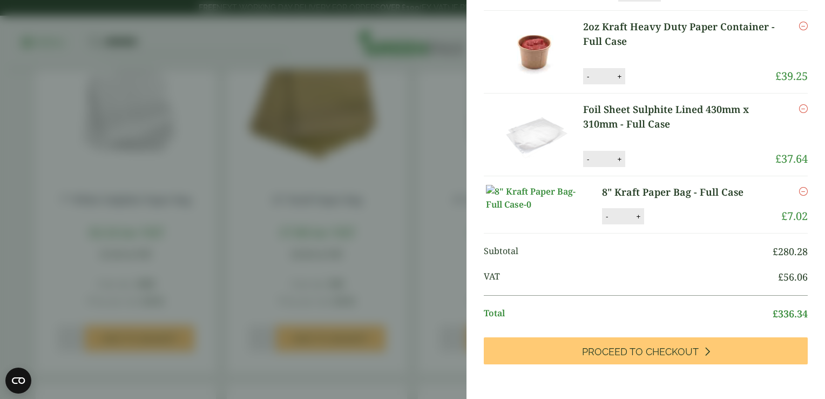
scroll to position [630, 0]
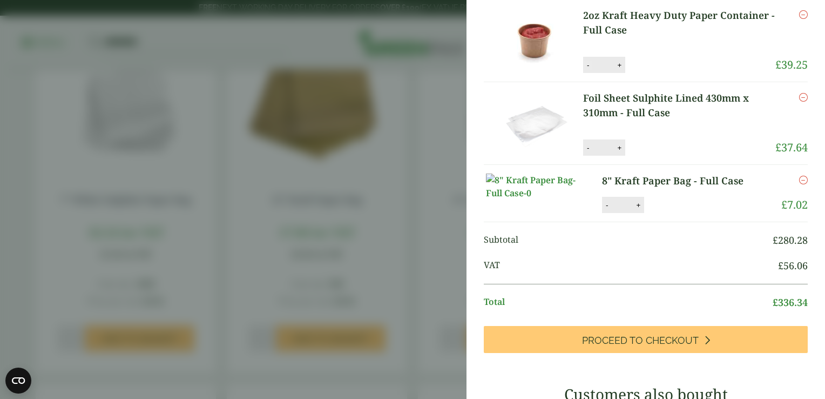
click at [586, 70] on button "-" at bounding box center [588, 65] width 9 height 9
click at [634, 73] on button "Update" at bounding box center [655, 65] width 54 height 16
type input "*"
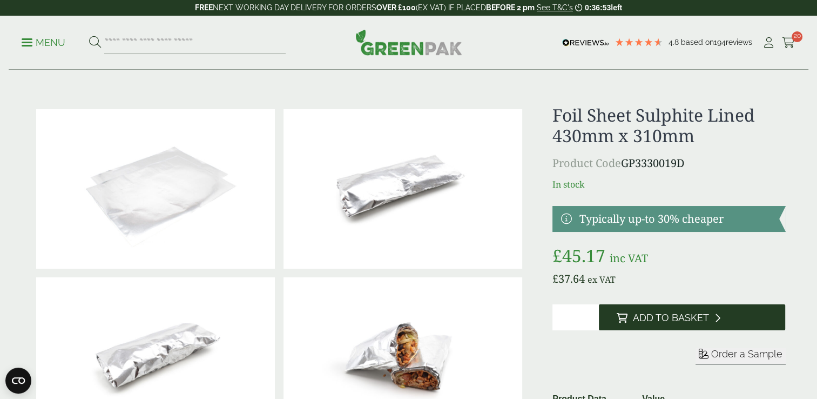
click at [684, 319] on span "Add to Basket" at bounding box center [671, 318] width 76 height 12
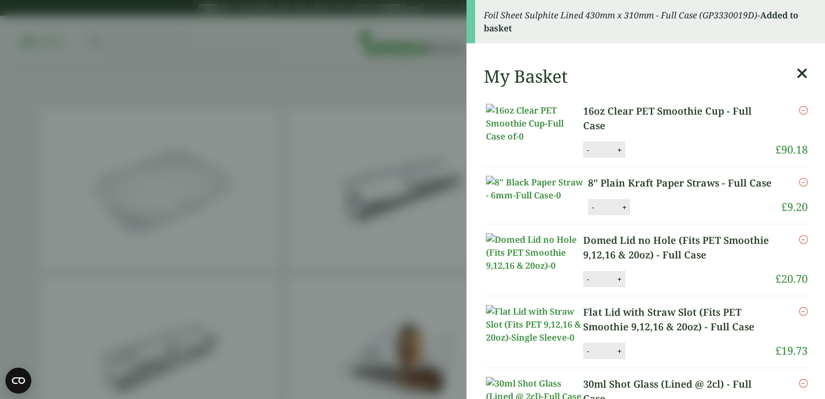
drag, startPoint x: 348, startPoint y: 124, endPoint x: 362, endPoint y: 116, distance: 17.0
click at [348, 123] on aside "Foil Sheet Sulphite Lined 430mm x 310mm - Full Case (GP3330019D) - Added to bas…" at bounding box center [412, 199] width 825 height 399
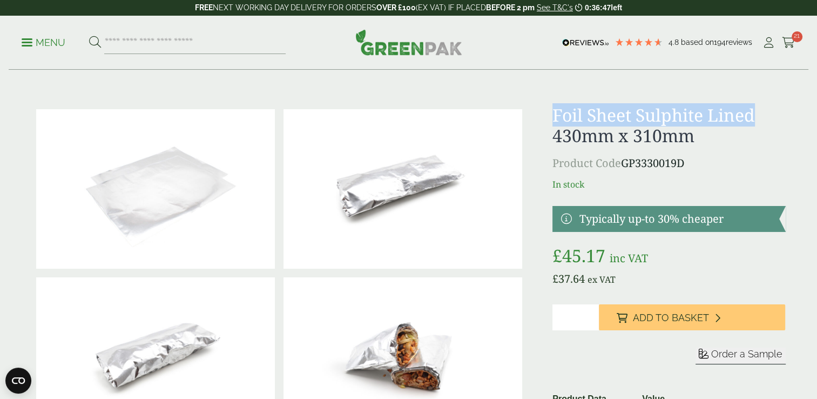
drag, startPoint x: 555, startPoint y: 111, endPoint x: 757, endPoint y: 121, distance: 201.8
click at [758, 121] on h1 "Foil Sheet Sulphite Lined 430mm x 310mm" at bounding box center [669, 126] width 233 height 42
drag, startPoint x: 757, startPoint y: 121, endPoint x: 748, endPoint y: 121, distance: 9.2
copy h1 "Foil Sheet Sulphite Lined"
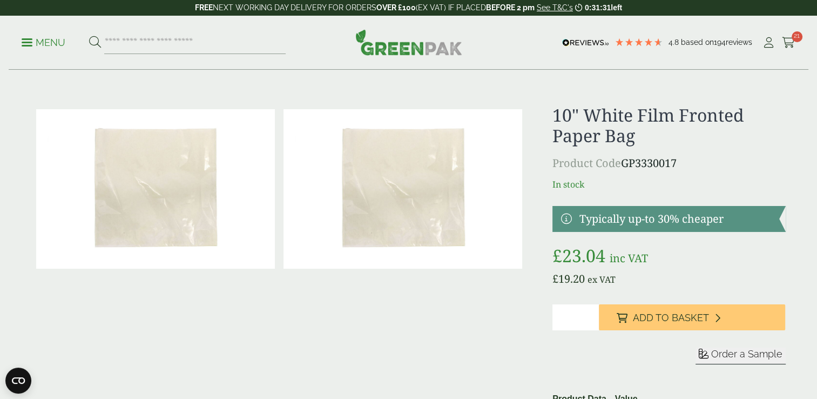
click at [420, 172] on img at bounding box center [403, 188] width 239 height 159
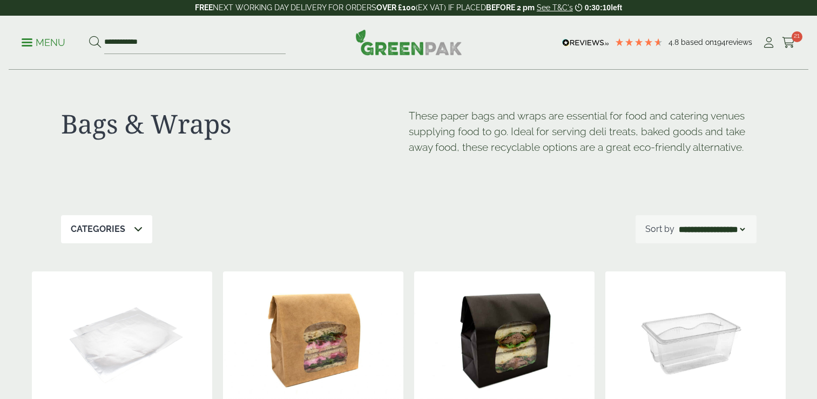
select select "*********"
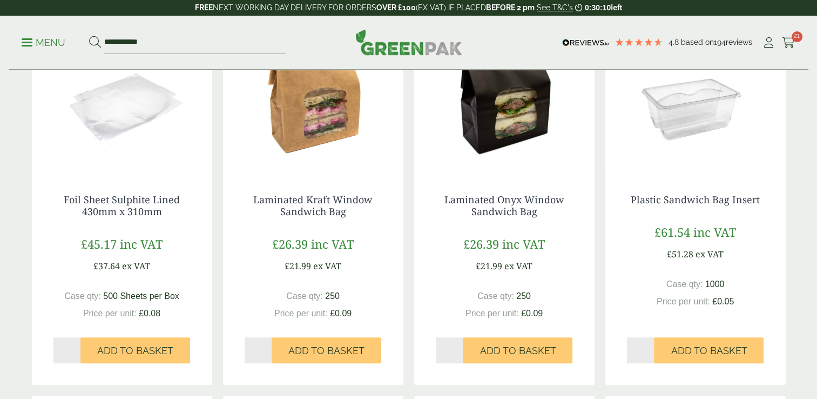
scroll to position [234, 0]
click at [180, 46] on input "**********" at bounding box center [195, 42] width 182 height 23
drag, startPoint x: 180, startPoint y: 46, endPoint x: -2, endPoint y: 30, distance: 182.8
click at [134, 42] on input "search" at bounding box center [195, 42] width 182 height 23
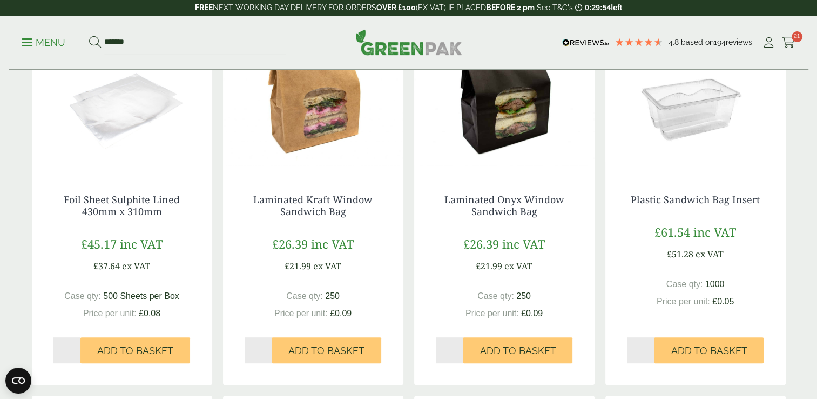
type input "******"
click at [89, 36] on button at bounding box center [95, 43] width 12 height 14
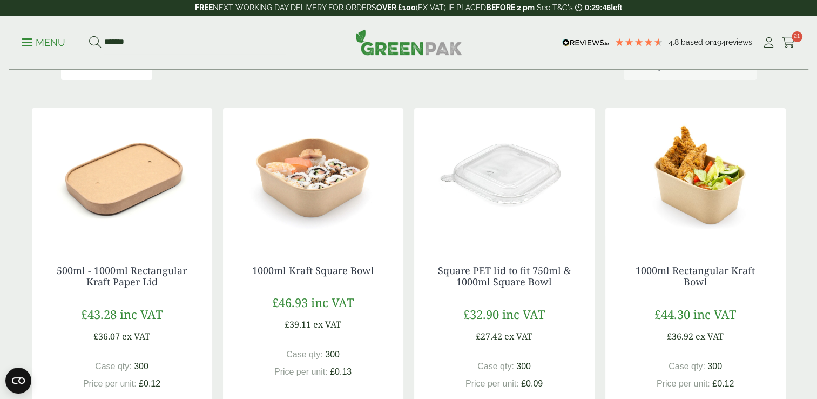
scroll to position [270, 0]
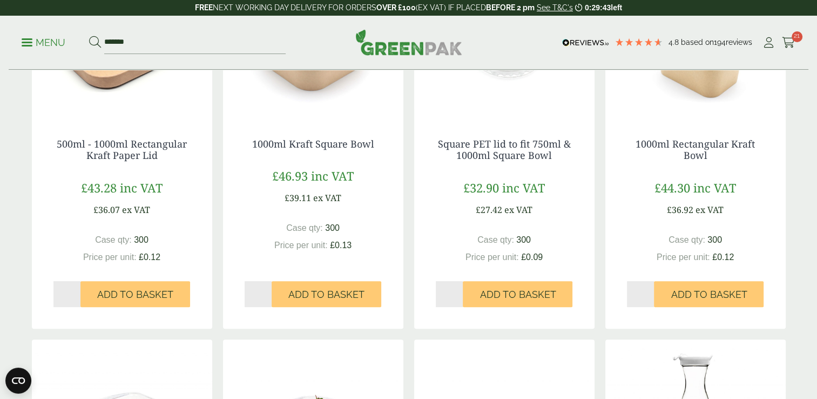
click at [711, 88] on img at bounding box center [696, 49] width 180 height 135
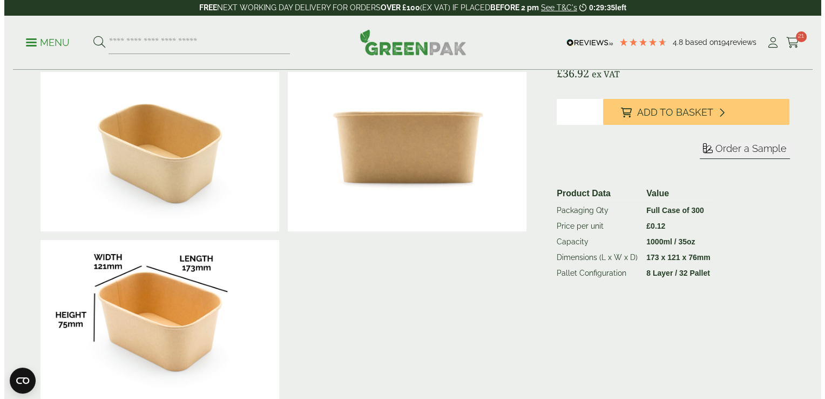
scroll to position [234, 0]
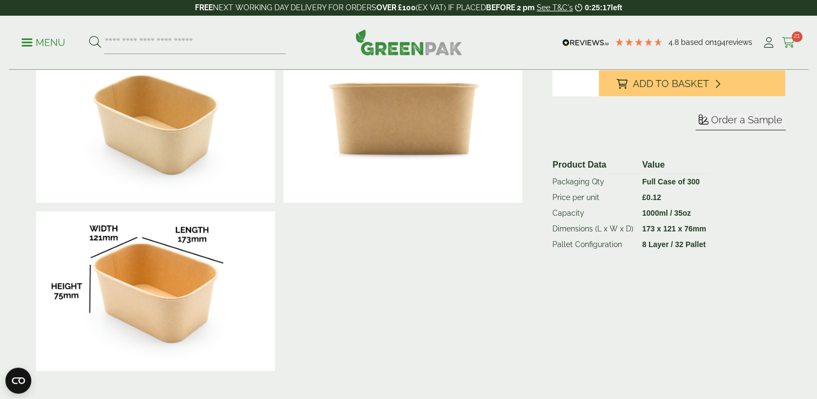
click at [801, 43] on div "Menu 4.8 Based on 194 reviews My Account" at bounding box center [409, 43] width 800 height 54
click at [796, 41] on span "21" at bounding box center [797, 36] width 11 height 11
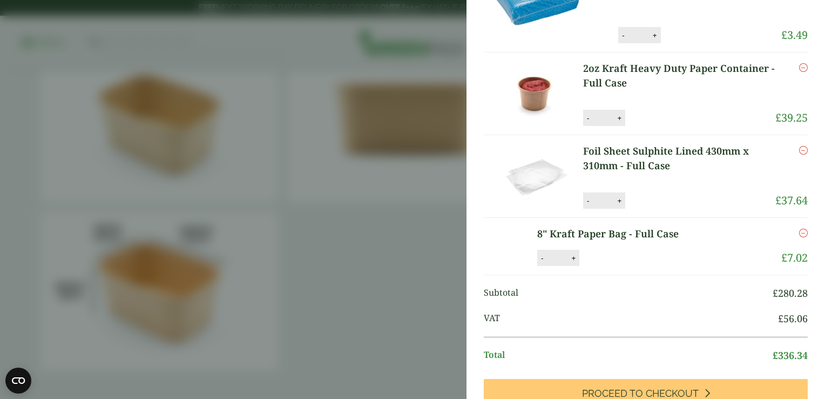
scroll to position [648, 0]
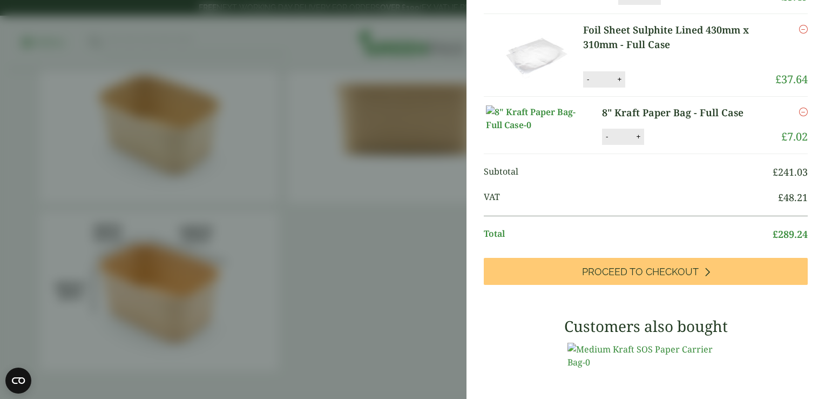
scroll to position [693, 0]
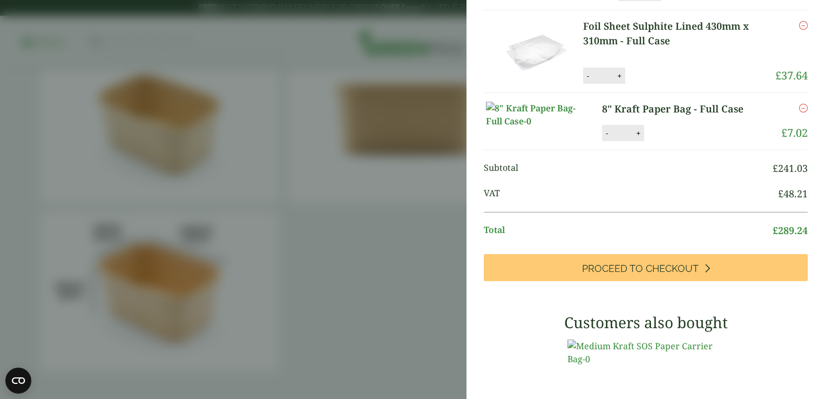
click at [799, 30] on icon "Remove this item" at bounding box center [803, 25] width 9 height 9
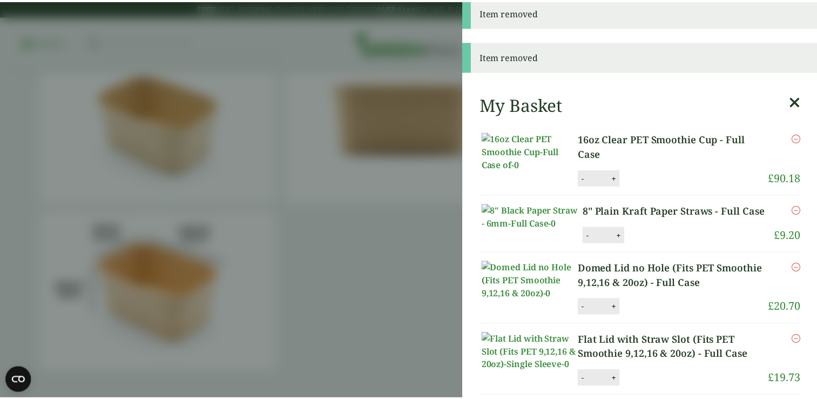
scroll to position [0, 0]
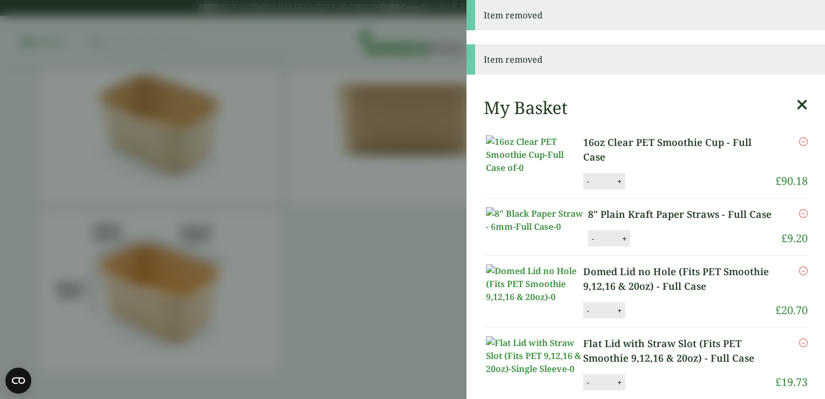
click at [369, 194] on aside "Item removed Item removed My Basket 16oz Clear PET Smoothie Cup - Full Case 16o…" at bounding box center [412, 199] width 825 height 399
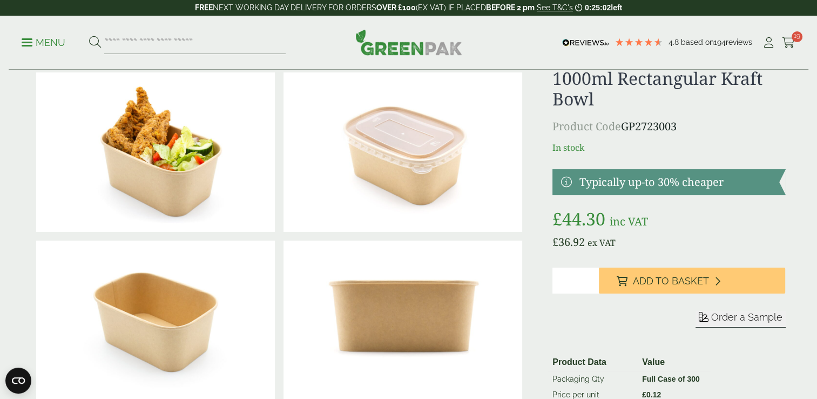
scroll to position [36, 0]
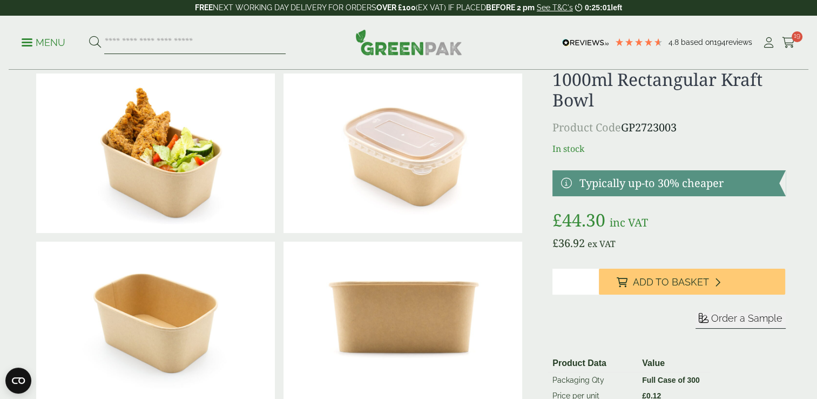
click at [190, 38] on input "search" at bounding box center [195, 42] width 182 height 23
type input "***"
click at [89, 36] on button at bounding box center [95, 43] width 12 height 14
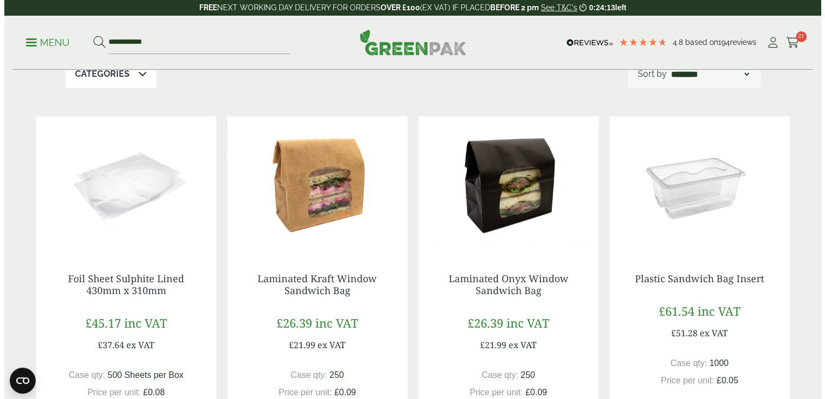
scroll to position [198, 0]
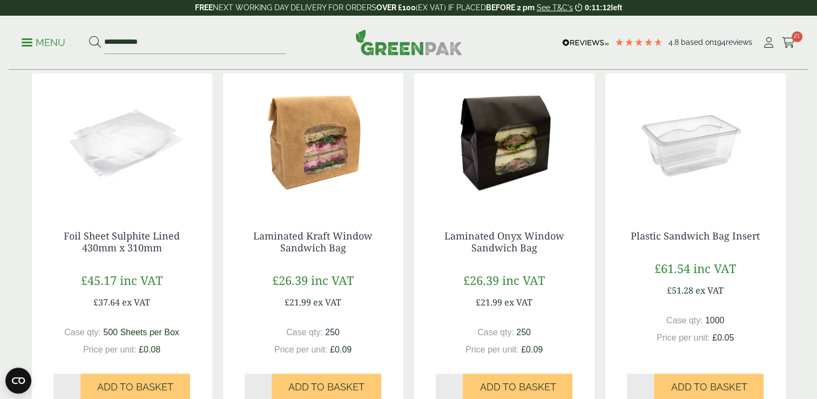
click at [799, 45] on div "**********" at bounding box center [409, 43] width 800 height 54
click at [794, 45] on icon at bounding box center [789, 42] width 14 height 11
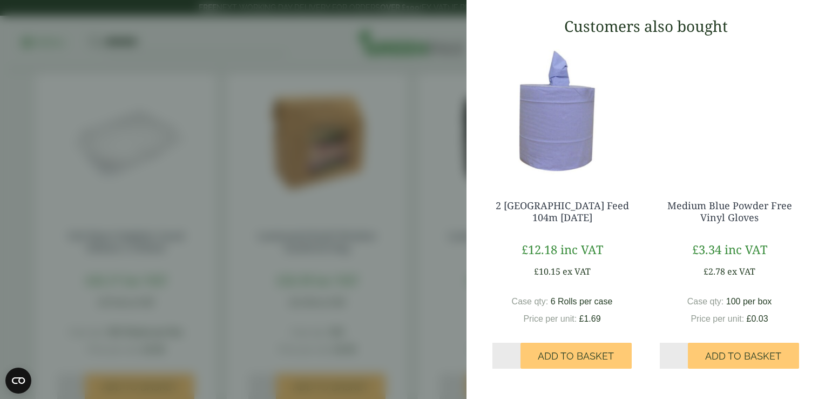
scroll to position [1170, 0]
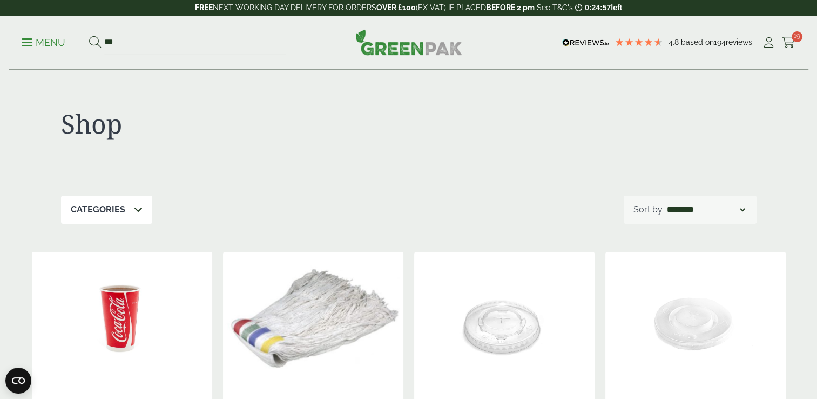
drag, startPoint x: 0, startPoint y: 0, endPoint x: 62, endPoint y: 42, distance: 74.8
click at [62, 42] on ul "Menu ***" at bounding box center [154, 42] width 264 height 23
type input "***"
click at [89, 36] on button at bounding box center [95, 43] width 12 height 14
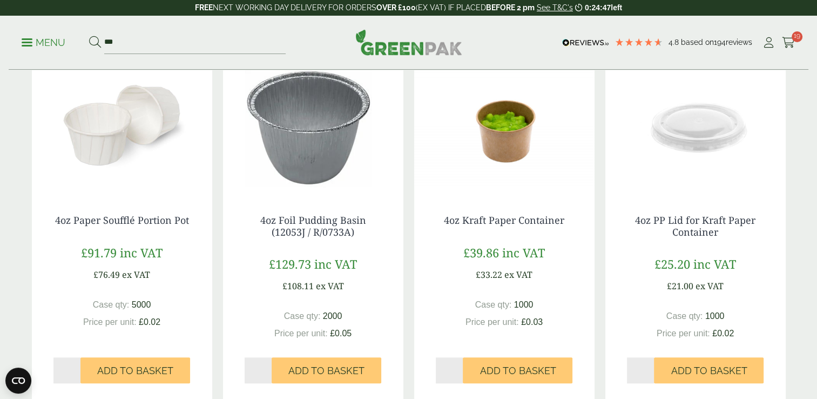
scroll to position [934, 0]
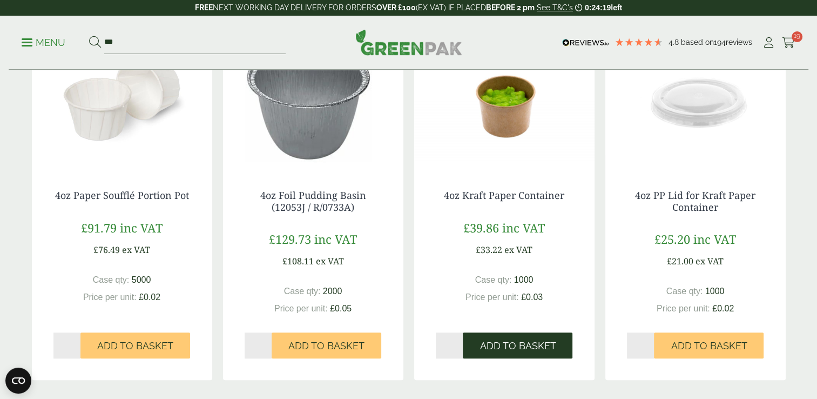
click at [519, 337] on button "Add to Basket" at bounding box center [518, 345] width 110 height 26
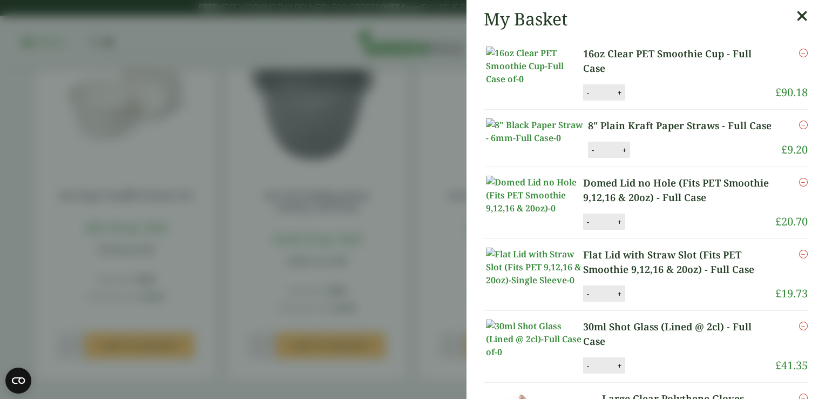
click at [305, 109] on aside "My Basket 16oz Clear PET Smoothie Cup - Full Case 16oz Clear PET Smoothie Cup -…" at bounding box center [412, 199] width 825 height 399
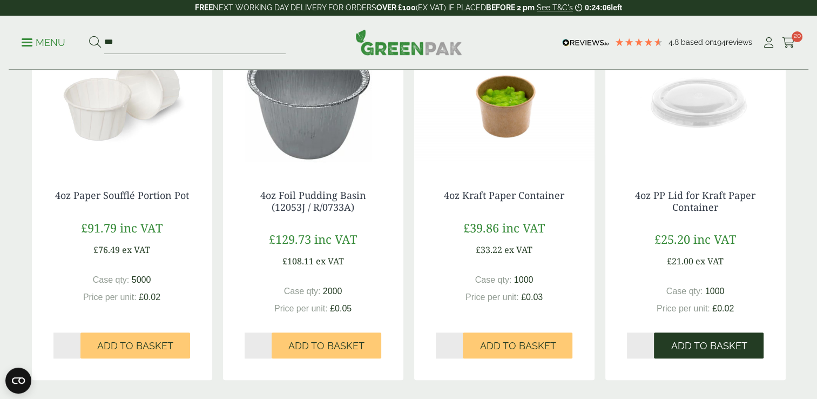
click at [687, 339] on button "Add to Basket" at bounding box center [709, 345] width 110 height 26
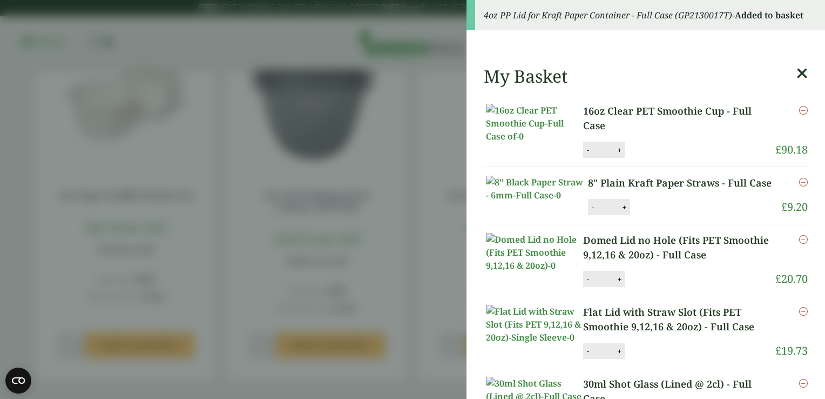
click at [425, 89] on aside "4oz PP Lid for Kraft Paper Container - Full Case (GP2130017T) - Added to basket…" at bounding box center [412, 199] width 825 height 399
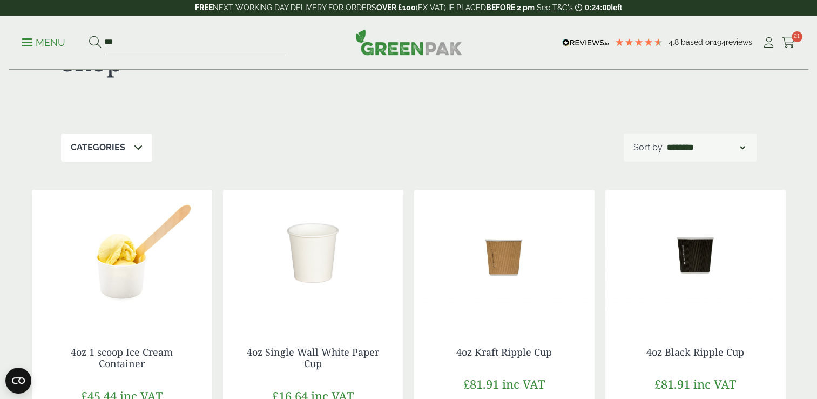
scroll to position [0, 0]
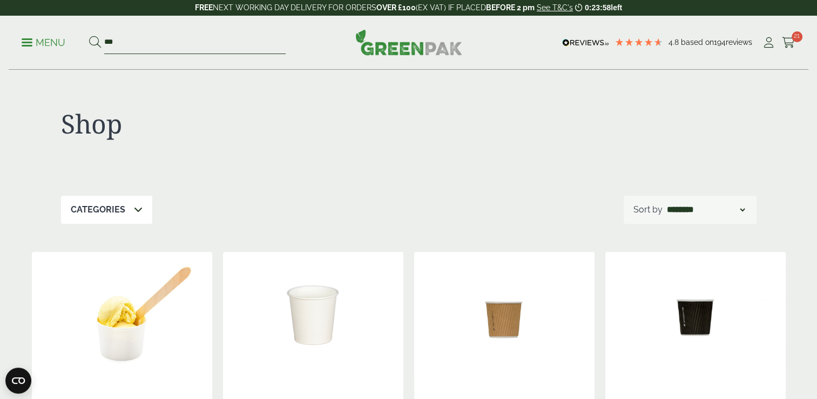
drag, startPoint x: 160, startPoint y: 39, endPoint x: -2, endPoint y: 46, distance: 162.7
type input "******"
click at [89, 36] on button at bounding box center [95, 43] width 12 height 14
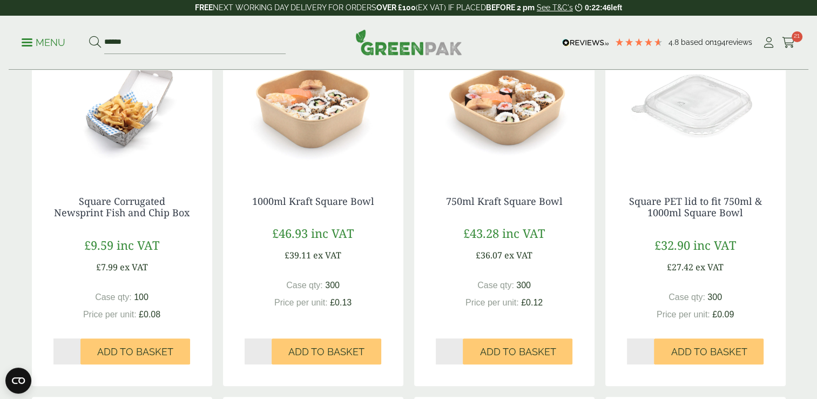
scroll to position [216, 0]
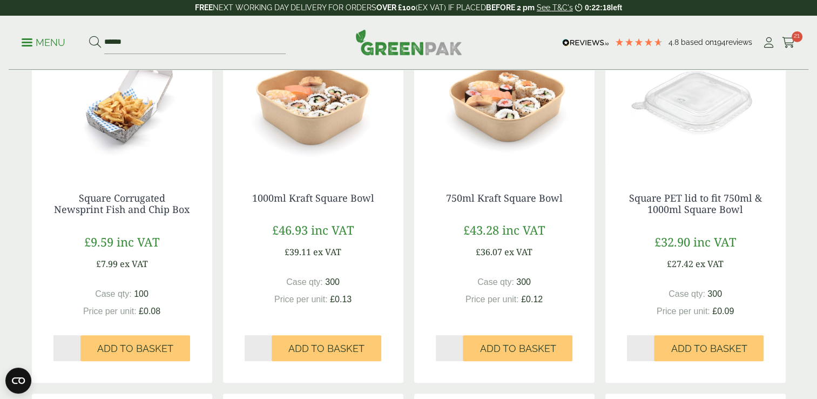
drag, startPoint x: 262, startPoint y: 350, endPoint x: 225, endPoint y: 341, distance: 38.4
click at [225, 341] on div "1000ml Kraft Square Bowl £46.93 inc VAT £39.11 ex VAT Case qty: 300 Price per u…" at bounding box center [313, 271] width 180 height 200
type input "*"
click at [334, 349] on span "Add to Basket" at bounding box center [326, 348] width 76 height 12
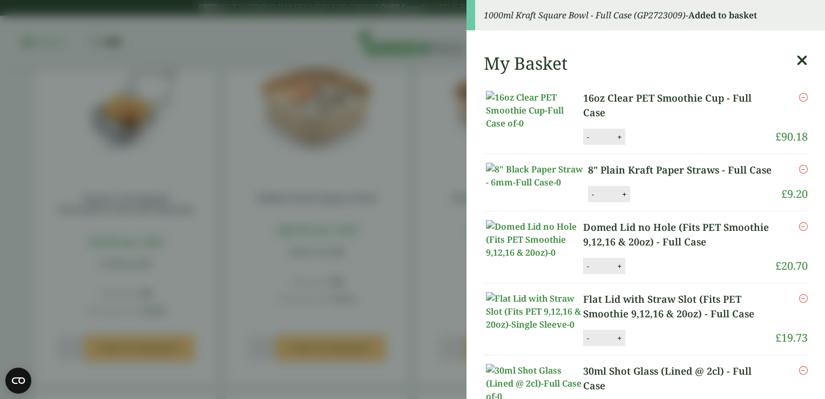
click at [421, 316] on aside "1000ml Kraft Square Bowl - Full Case (GP2723009) - Added to basket My Basket 16…" at bounding box center [412, 199] width 825 height 399
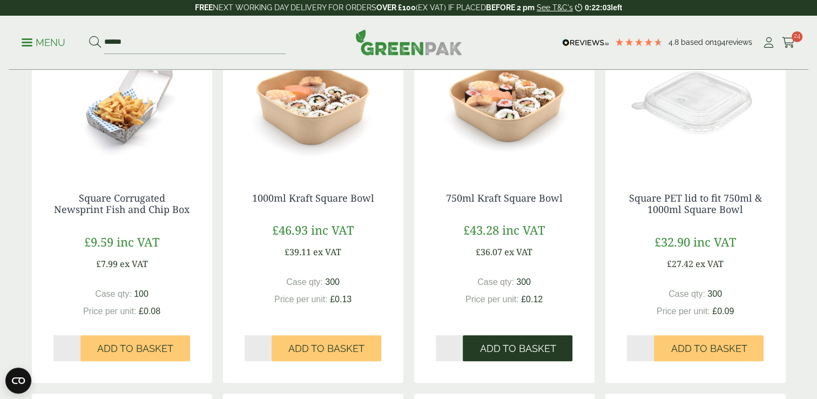
drag, startPoint x: 639, startPoint y: 345, endPoint x: 534, endPoint y: 346, distance: 105.3
click at [534, 346] on div "Square Corrugated Newsprint Fish and Chip Box £9.59 inc VAT £7.99 ex VAT Case q…" at bounding box center [409, 388] width 754 height 704
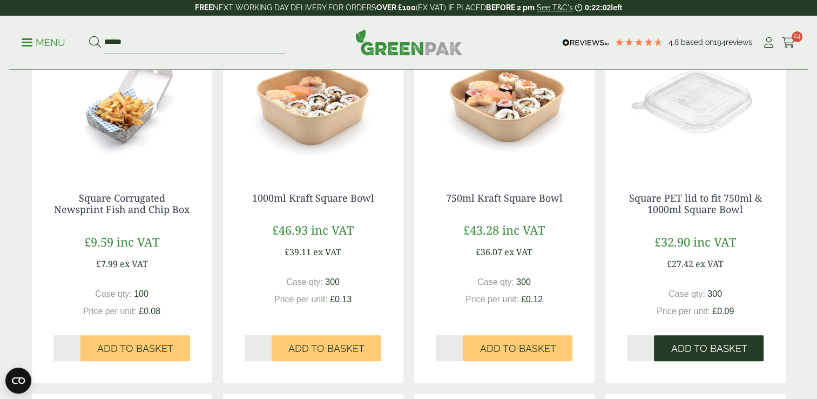
type input "*"
click at [717, 336] on button "Add to Basket" at bounding box center [709, 348] width 110 height 26
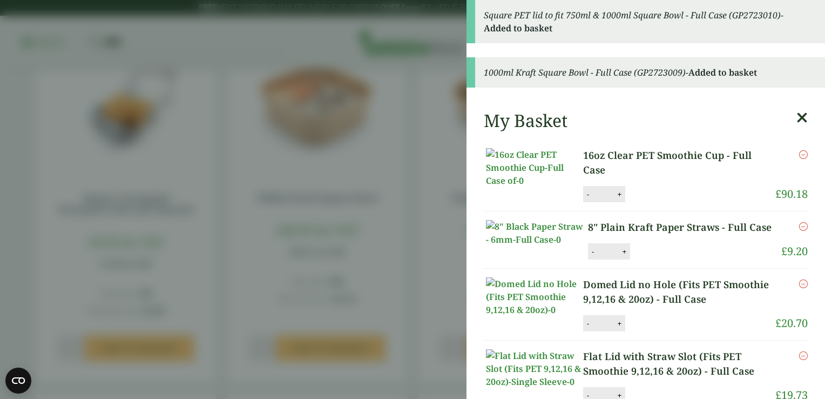
click at [422, 314] on aside "Square PET lid to fit 750ml & 1000ml Square Bowl - Full Case (GP2723010) - Adde…" at bounding box center [412, 199] width 825 height 399
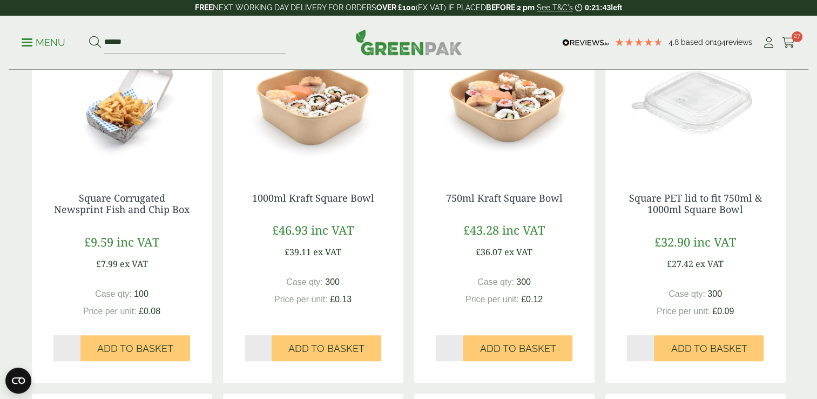
click at [256, 142] on img at bounding box center [313, 103] width 180 height 135
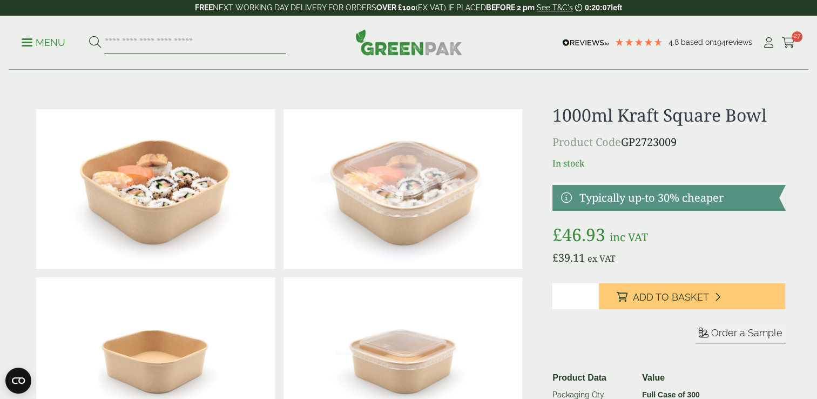
click at [197, 43] on input "search" at bounding box center [195, 42] width 182 height 23
type input "***"
click at [89, 36] on button at bounding box center [95, 43] width 12 height 14
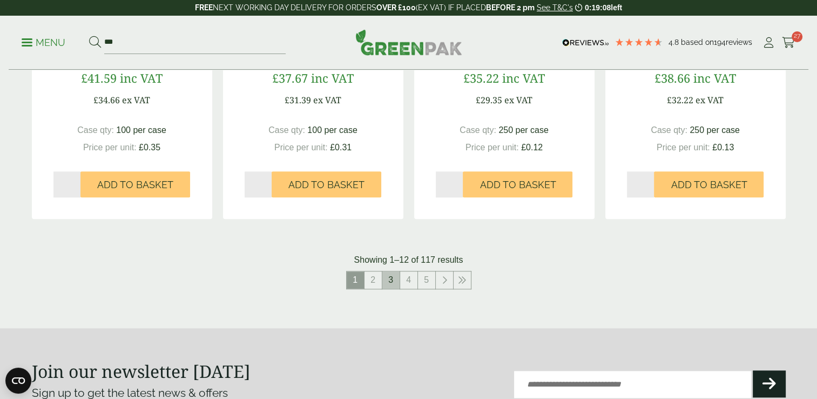
scroll to position [1170, 0]
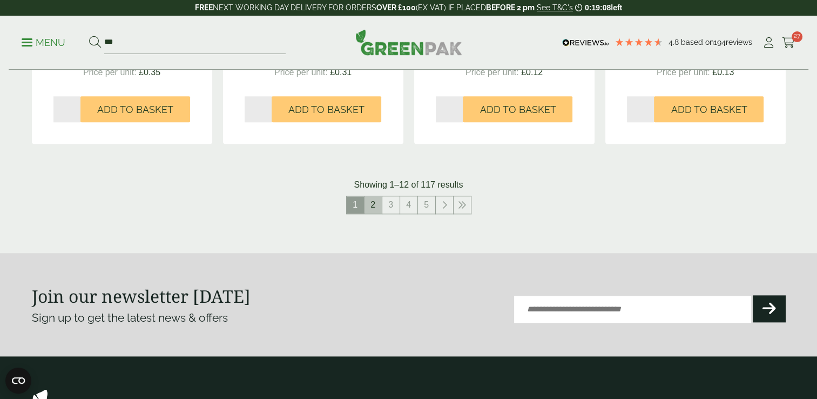
click at [372, 204] on link "2" at bounding box center [373, 204] width 17 height 17
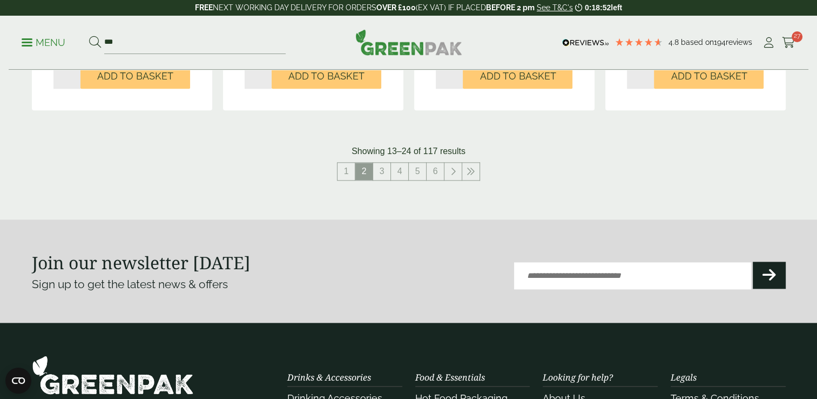
scroll to position [1027, 0]
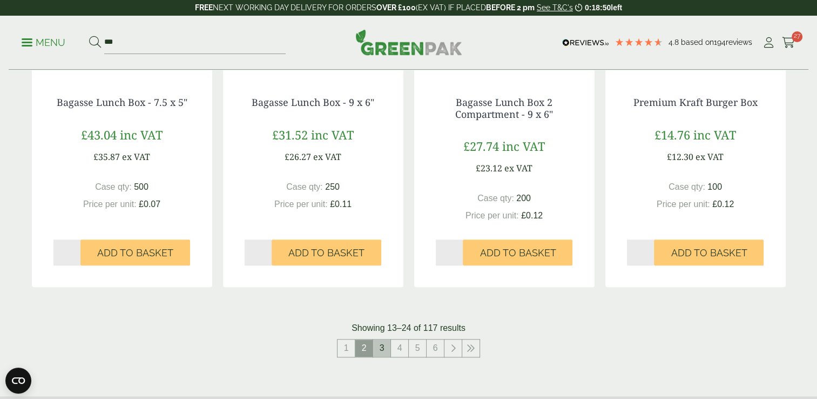
click at [387, 347] on link "3" at bounding box center [381, 347] width 17 height 17
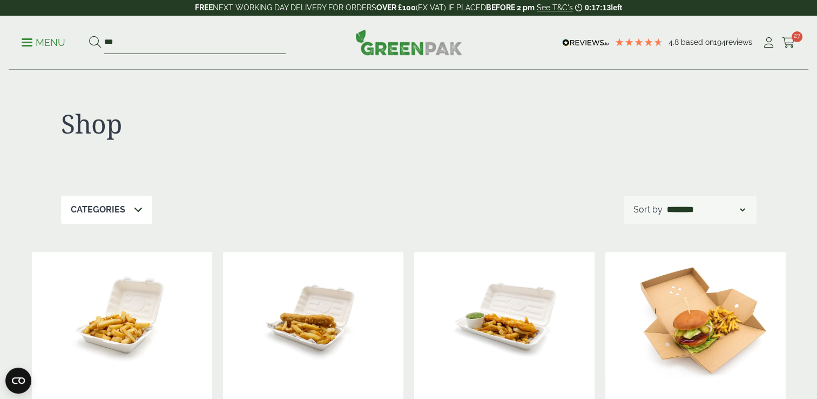
click at [190, 49] on input "***" at bounding box center [195, 42] width 182 height 23
type input "*"
type input "**********"
click at [89, 36] on button at bounding box center [95, 43] width 12 height 14
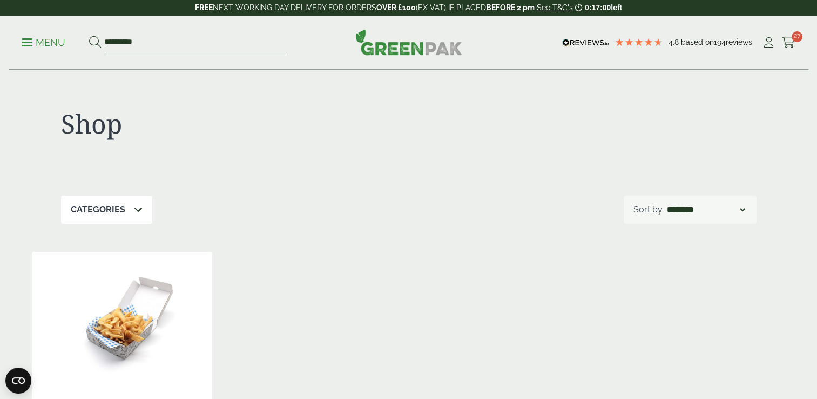
click at [28, 46] on p "Menu" at bounding box center [44, 42] width 44 height 13
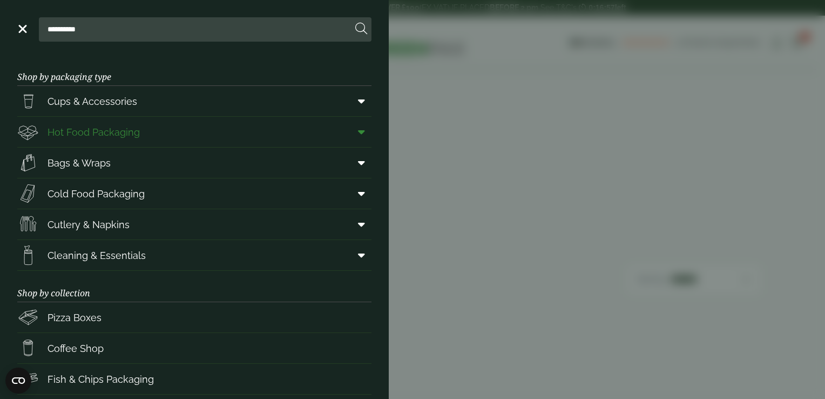
click at [112, 136] on span "Hot Food Packaging" at bounding box center [94, 132] width 92 height 15
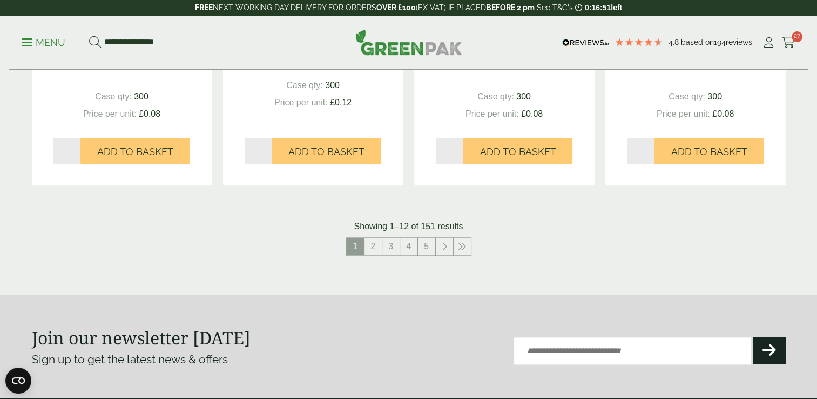
scroll to position [1206, 0]
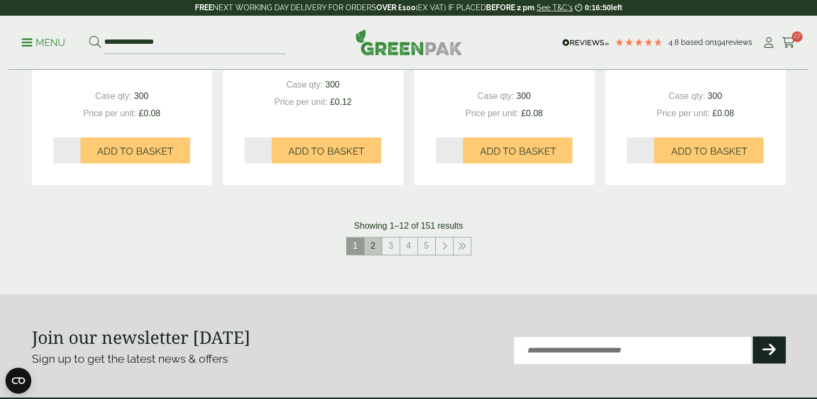
click at [376, 241] on link "2" at bounding box center [373, 245] width 17 height 17
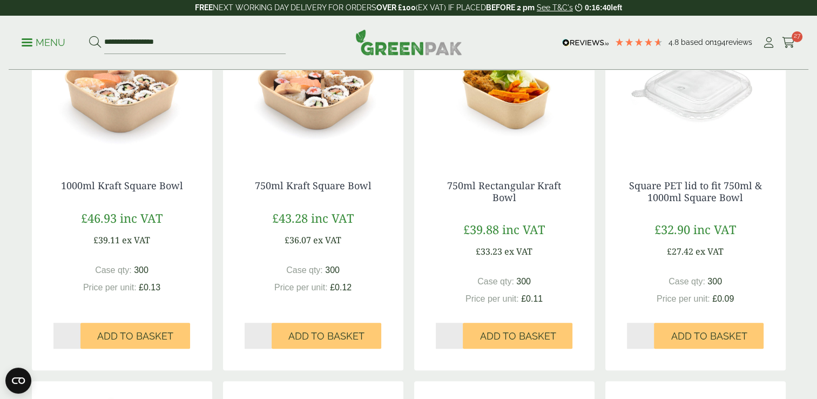
scroll to position [705, 0]
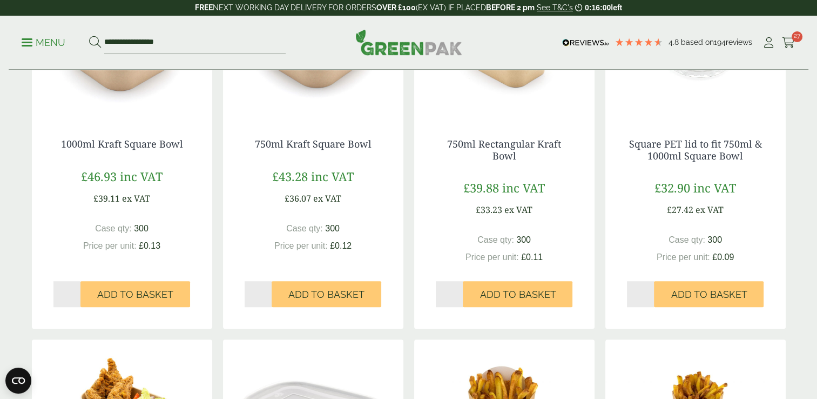
click at [45, 214] on div "1000ml Kraft Square Bowl £46.93 inc VAT £39.11 ex VAT Case qty: 300 Price per u…" at bounding box center [122, 217] width 180 height 200
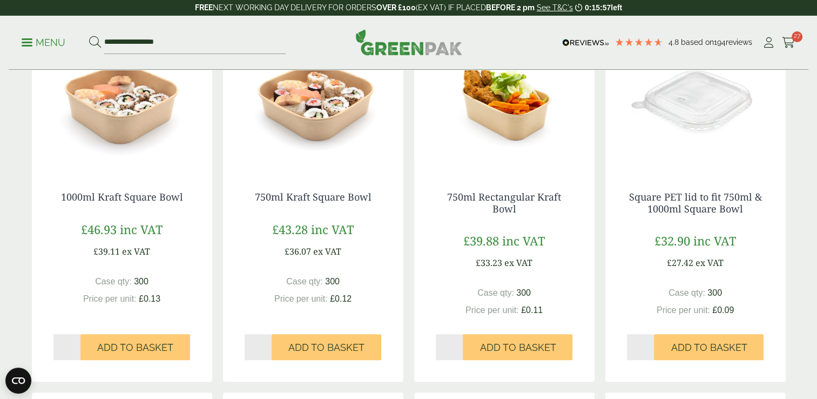
scroll to position [633, 0]
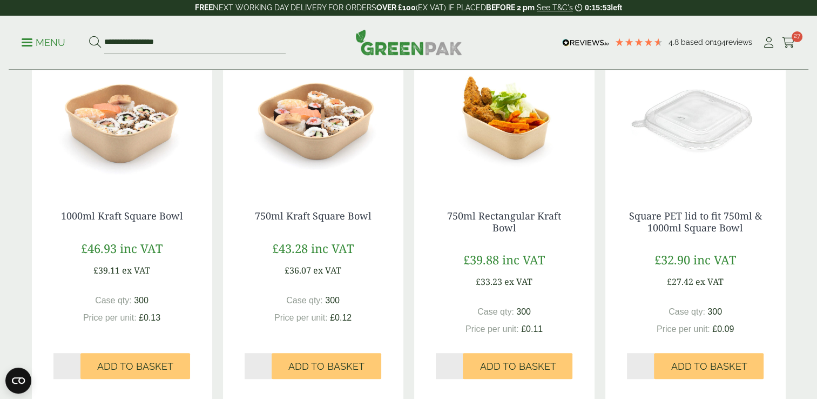
drag, startPoint x: 70, startPoint y: 369, endPoint x: 10, endPoint y: 358, distance: 61.0
click at [10, 358] on div "Hot Food Packaging Our extensive range of recyclable food packaging offers a gr…" at bounding box center [408, 134] width 817 height 1395
type input "*"
click at [162, 378] on button "Add to Basket" at bounding box center [135, 366] width 110 height 26
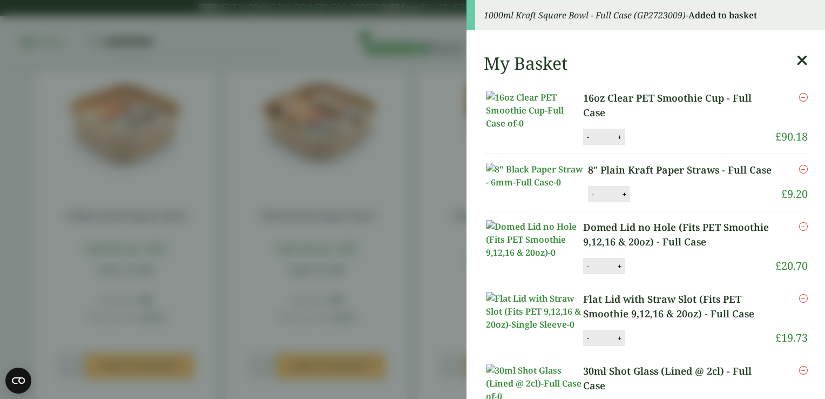
click at [415, 261] on aside "1000ml Kraft Square Bowl - Full Case (GP2723009) - Added to basket My Basket 16…" at bounding box center [412, 199] width 825 height 399
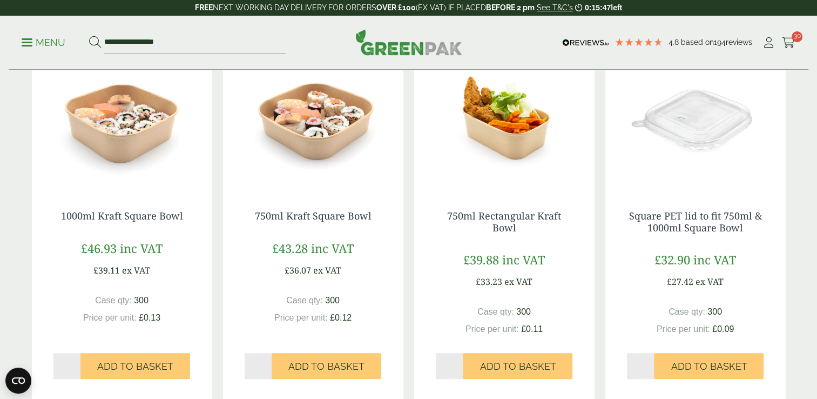
scroll to position [651, 0]
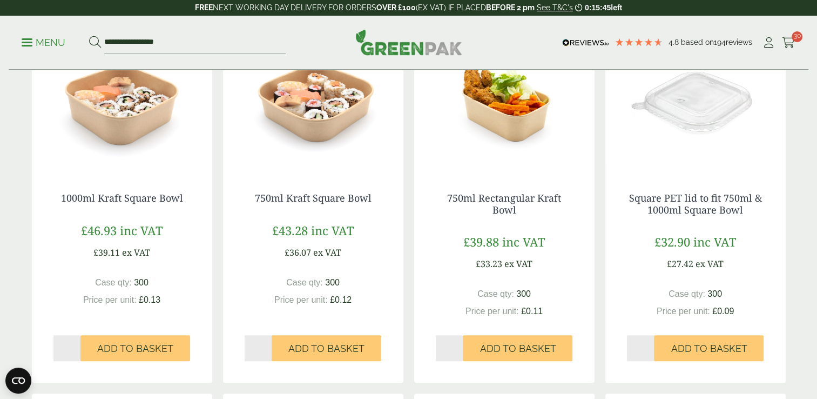
drag, startPoint x: 638, startPoint y: 350, endPoint x: 610, endPoint y: 342, distance: 28.6
click at [610, 342] on div "Square PET lid to fit 750ml & 1000ml Square Bowl £32.90 inc VAT £27.42 ex VAT C…" at bounding box center [696, 277] width 180 height 212
type input "*"
click at [690, 347] on span "Add to Basket" at bounding box center [709, 348] width 76 height 12
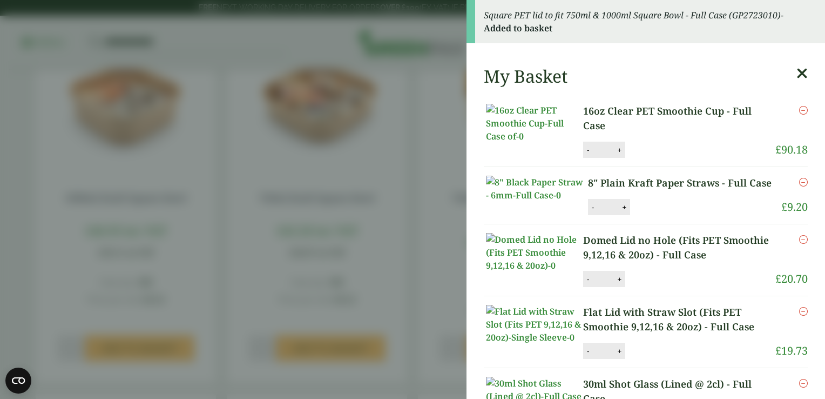
click at [407, 201] on aside "Square PET lid to fit 750ml & 1000ml Square Bowl - Full Case (GP2723010) - Adde…" at bounding box center [412, 199] width 825 height 399
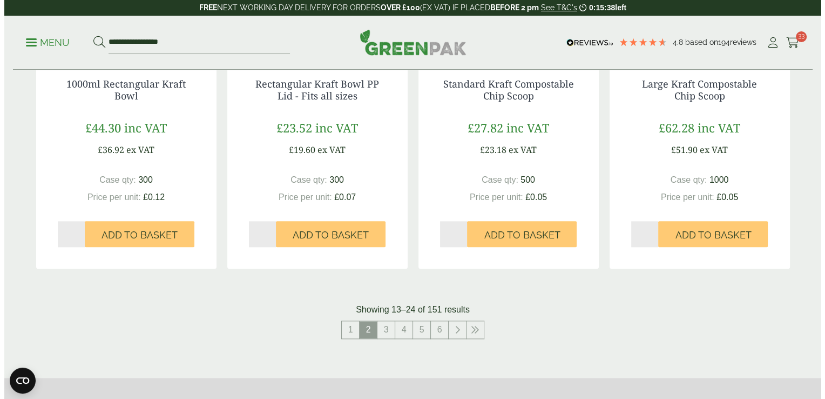
scroll to position [1191, 0]
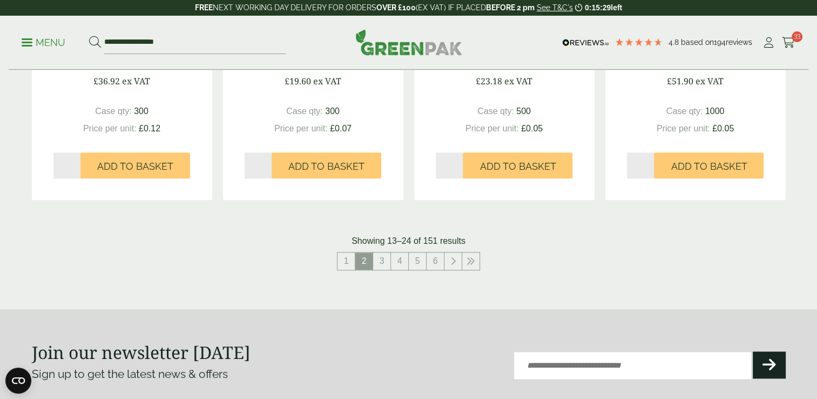
click at [781, 41] on ul "My Account Cart 33" at bounding box center [778, 43] width 33 height 16
click at [791, 38] on icon at bounding box center [789, 42] width 14 height 11
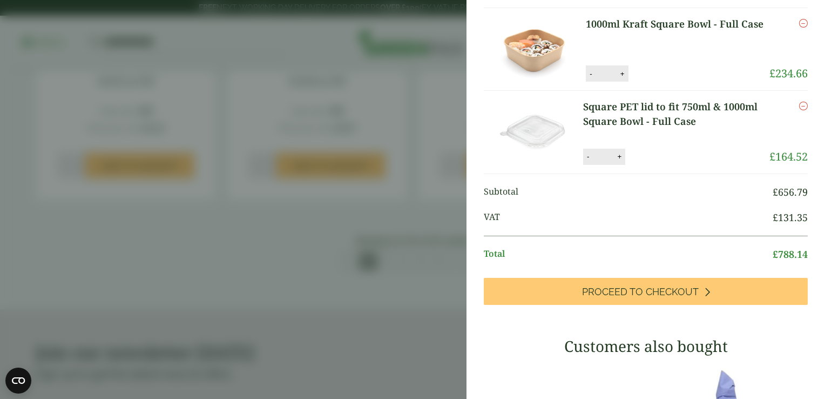
scroll to position [828, 0]
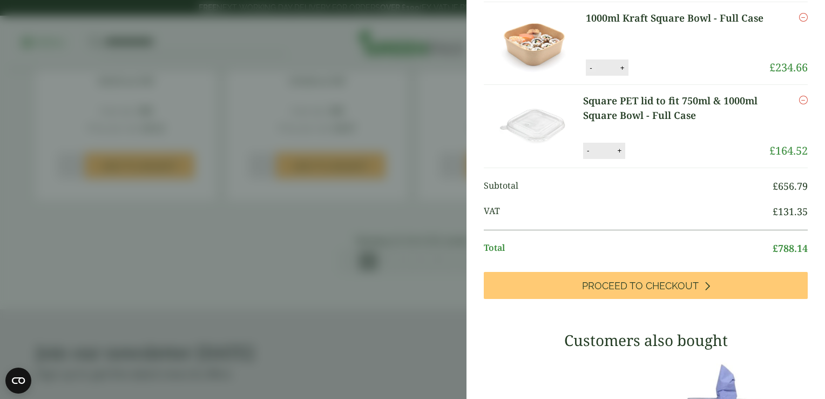
click at [588, 72] on button "-" at bounding box center [591, 67] width 9 height 9
click at [596, 79] on input "*" at bounding box center [607, 67] width 22 height 23
click at [587, 72] on button "-" at bounding box center [591, 67] width 9 height 9
type input "*"
click at [590, 155] on button "-" at bounding box center [588, 150] width 9 height 9
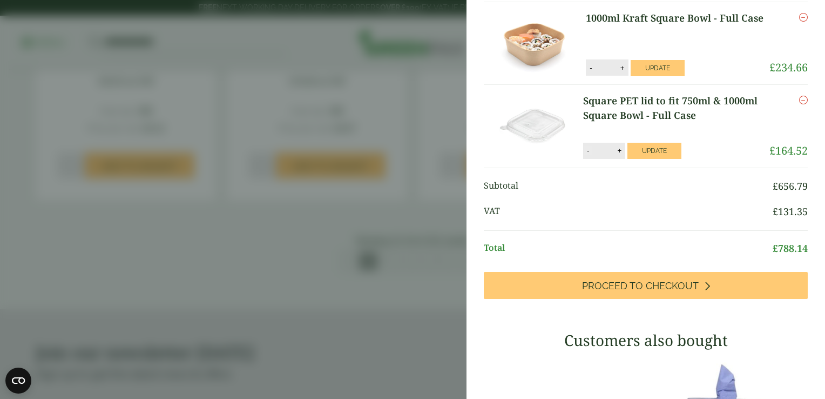
click at [593, 162] on input "*" at bounding box center [604, 150] width 22 height 23
click at [588, 155] on button "-" at bounding box center [588, 150] width 9 height 9
type input "*"
click at [659, 76] on button "Update" at bounding box center [658, 68] width 54 height 16
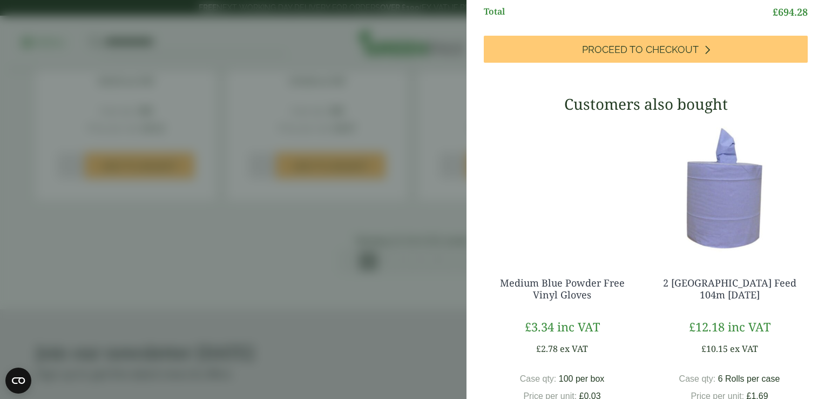
scroll to position [1080, 0]
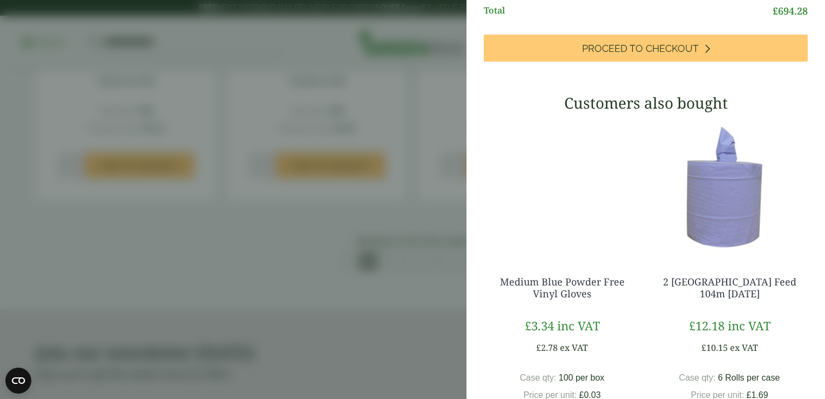
type input "*"
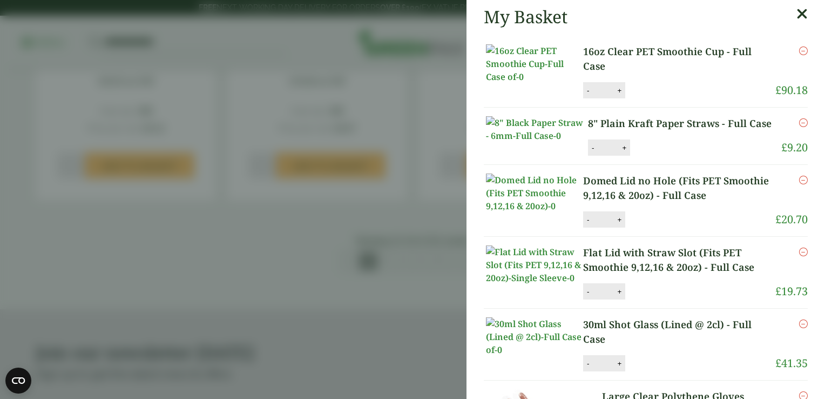
scroll to position [0, 0]
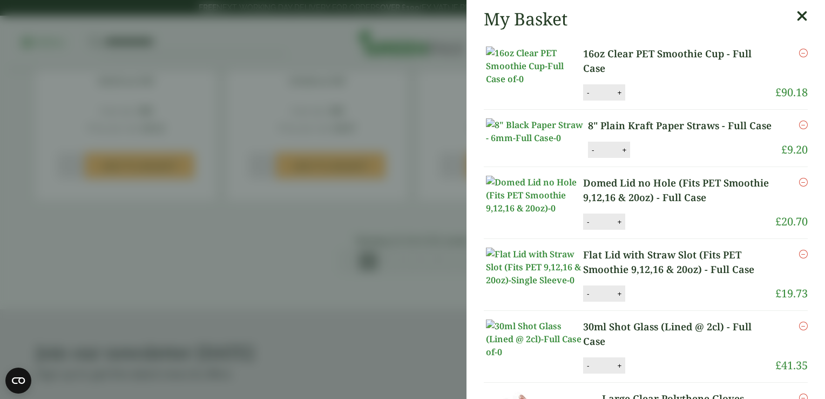
click at [539, 68] on img at bounding box center [534, 65] width 97 height 39
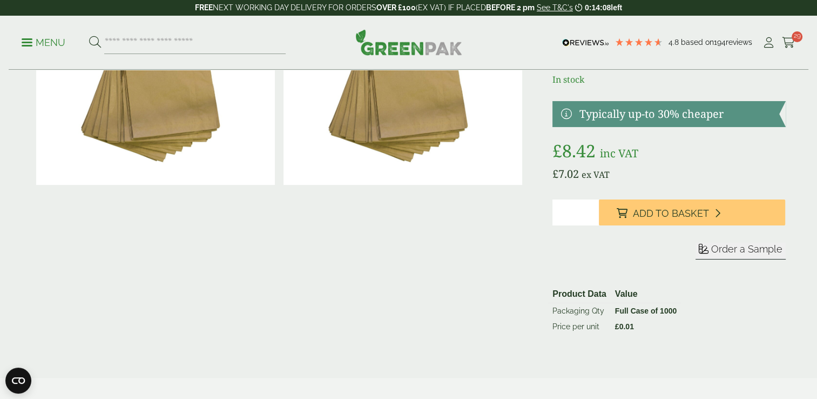
scroll to position [126, 0]
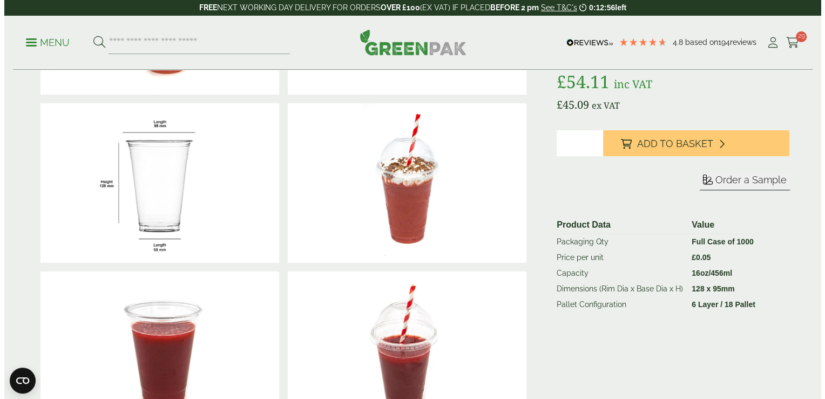
scroll to position [180, 0]
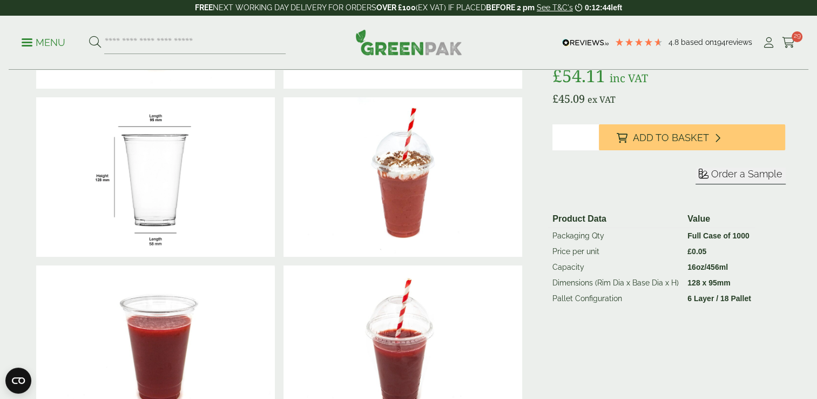
click at [23, 37] on p "Menu" at bounding box center [44, 42] width 44 height 13
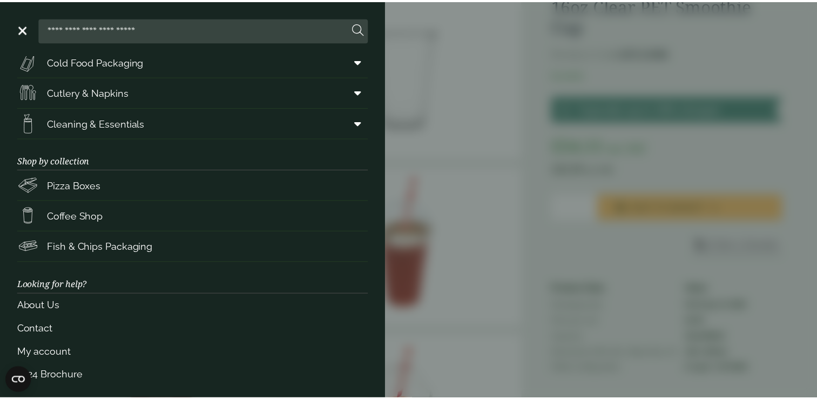
scroll to position [136, 0]
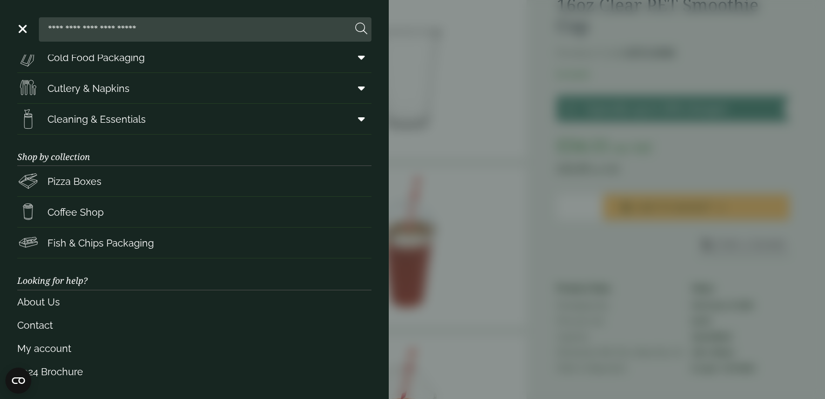
click at [581, 161] on aside "Close Shop by packaging type Cups & Accessories Hot Drink Paper Cups Smoothie C…" at bounding box center [412, 199] width 825 height 399
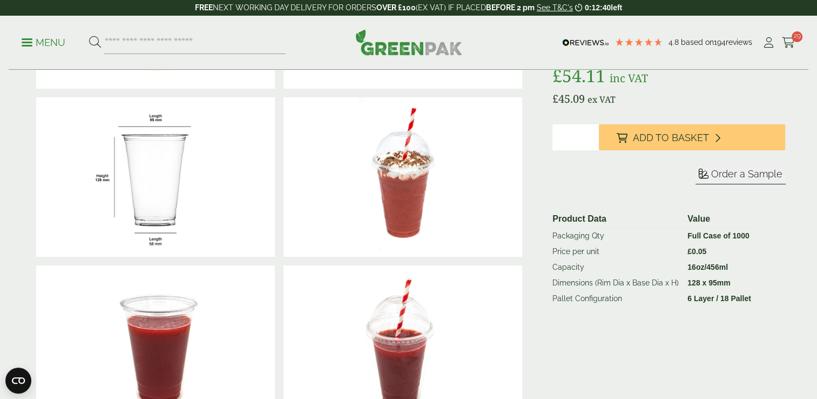
scroll to position [36, 0]
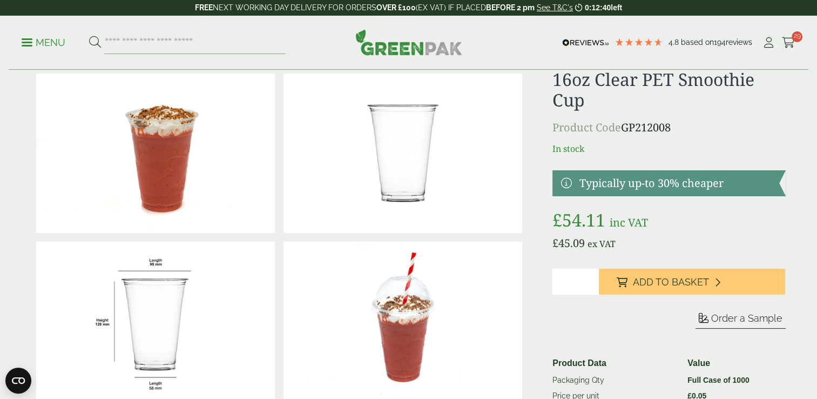
click at [416, 61] on div "Menu 4.8 Based on 194 reviews My Account" at bounding box center [409, 43] width 800 height 54
click at [420, 41] on img at bounding box center [408, 42] width 107 height 26
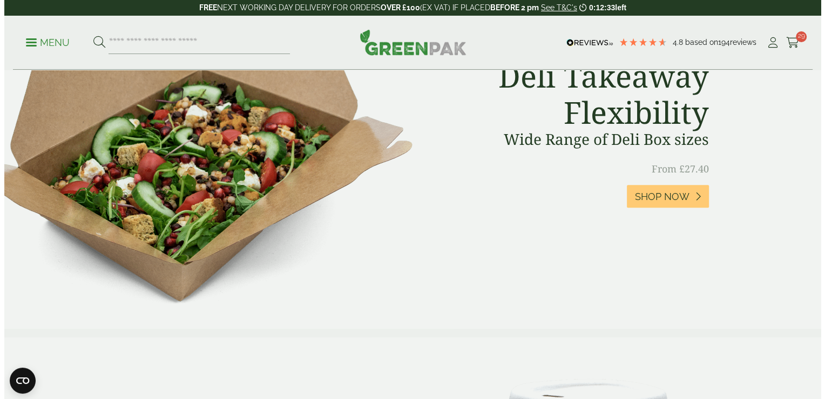
scroll to position [504, 0]
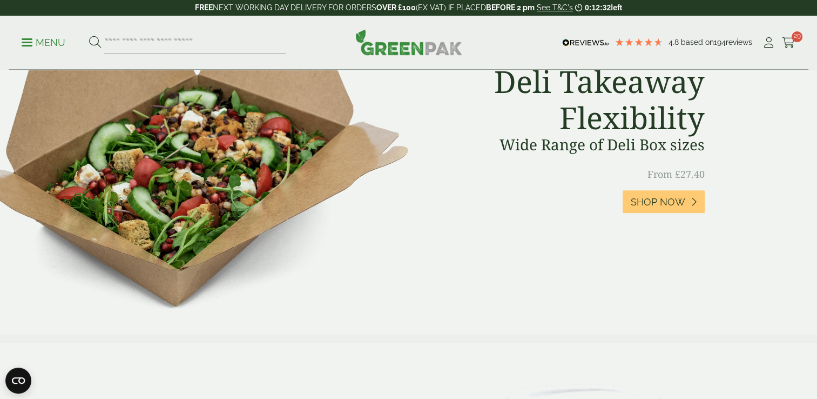
click at [789, 33] on div "Menu 4.8 Based on 194 reviews My Account" at bounding box center [409, 43] width 800 height 54
click at [787, 40] on icon at bounding box center [789, 42] width 14 height 11
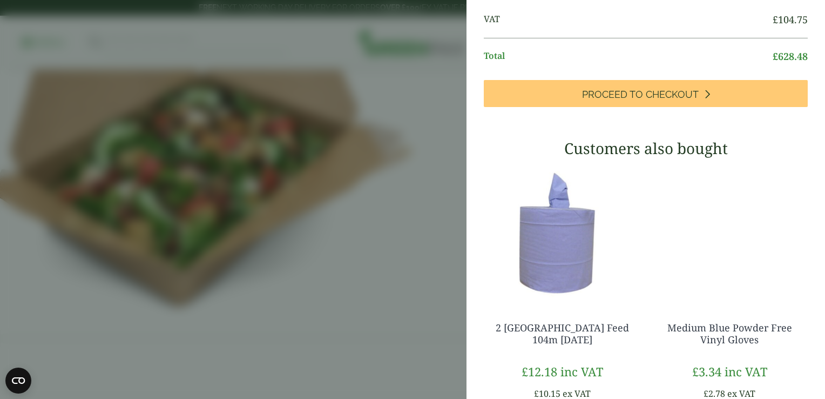
scroll to position [1305, 0]
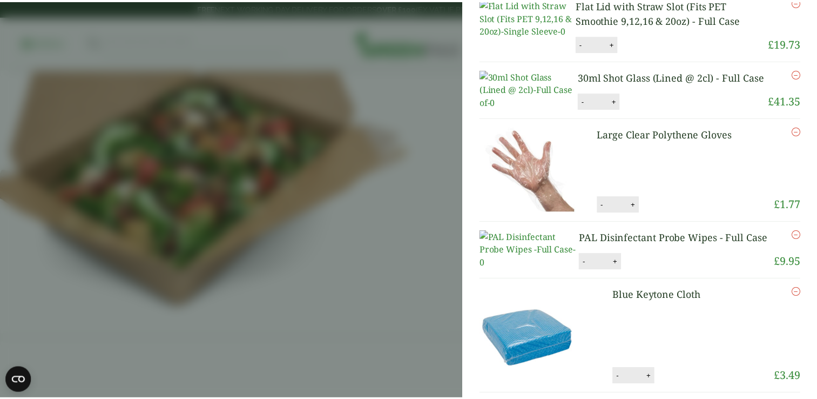
scroll to position [0, 0]
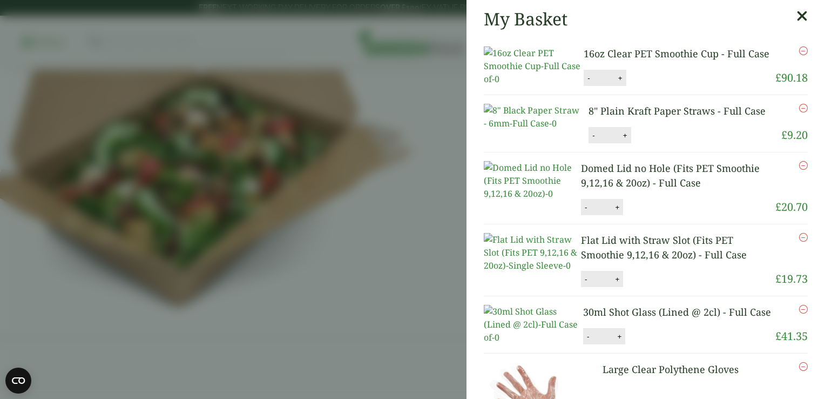
click at [305, 124] on aside "My Basket 16oz Clear PET Smoothie Cup - Full Case 16oz Clear PET Smoothie Cup -…" at bounding box center [412, 199] width 825 height 399
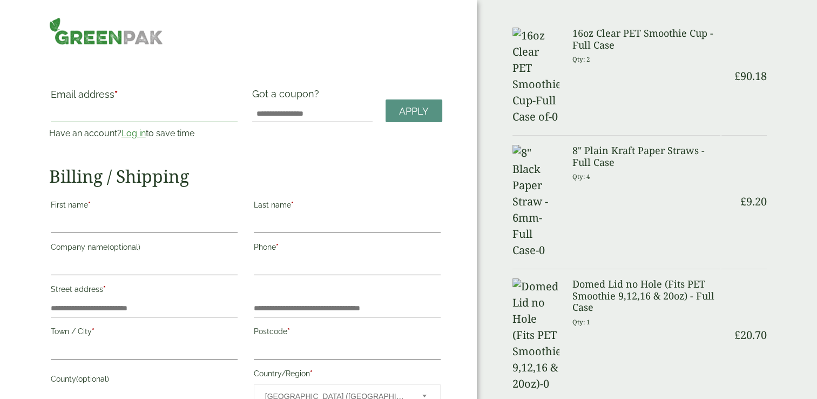
click at [130, 108] on input "Email address *" at bounding box center [144, 113] width 187 height 17
type input "**********"
type input "****"
type input "********"
type input "**********"
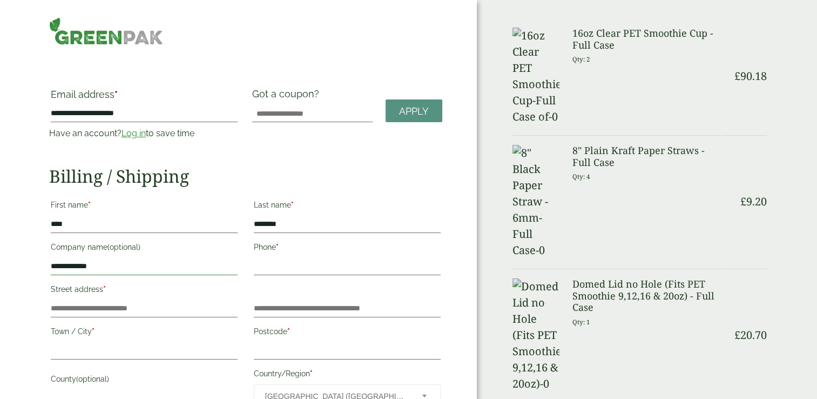
type input "**********"
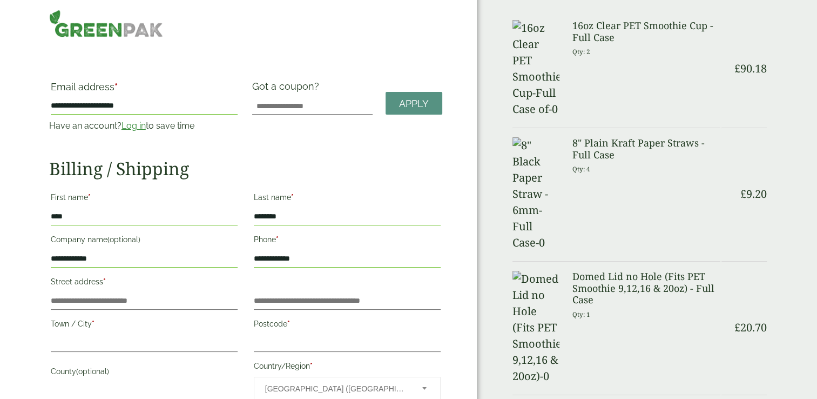
click at [321, 97] on label "Got a coupon?" at bounding box center [287, 88] width 71 height 17
click at [321, 97] on input "Got a coupon?" at bounding box center [312, 105] width 120 height 17
click at [318, 103] on input "Got a coupon?" at bounding box center [312, 105] width 120 height 17
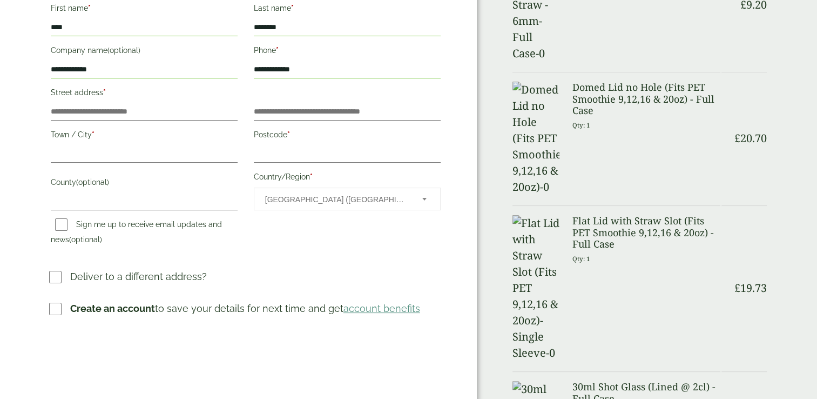
scroll to position [205, 0]
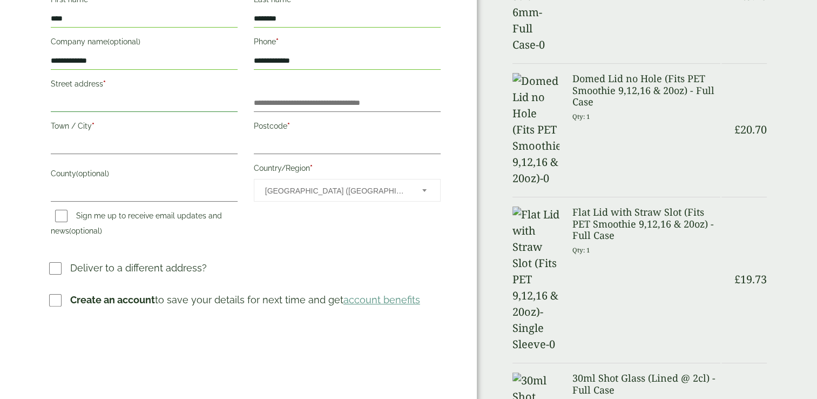
click at [162, 95] on input "Street address *" at bounding box center [144, 103] width 187 height 17
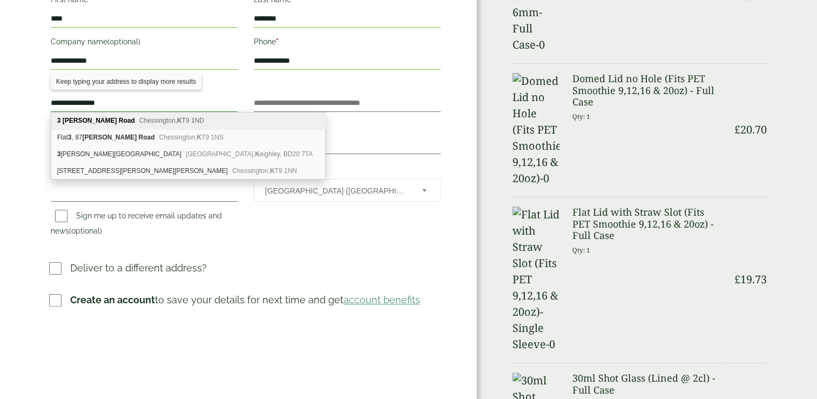
type input "**********"
type input "*******"
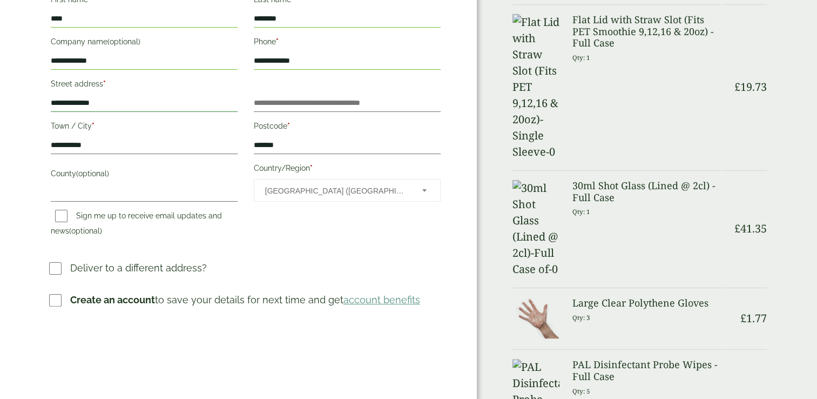
type input "**********"
click at [276, 246] on div "**********" at bounding box center [245, 96] width 393 height 427
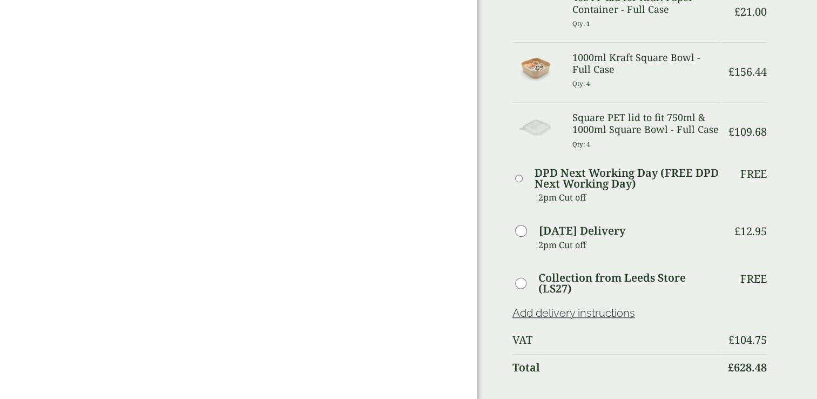
scroll to position [926, 0]
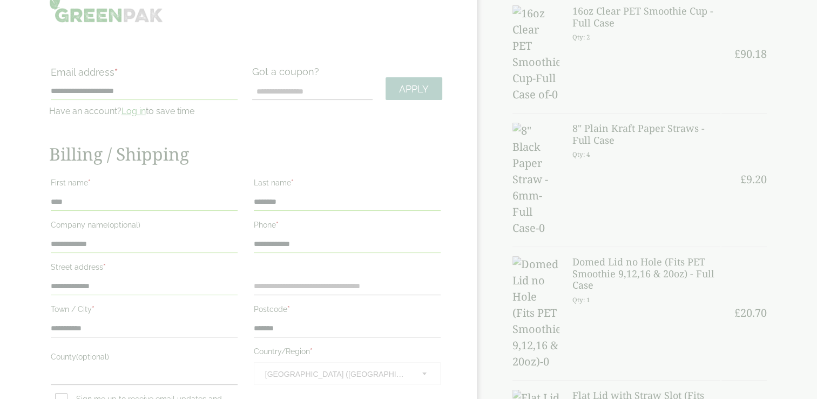
scroll to position [72, 0]
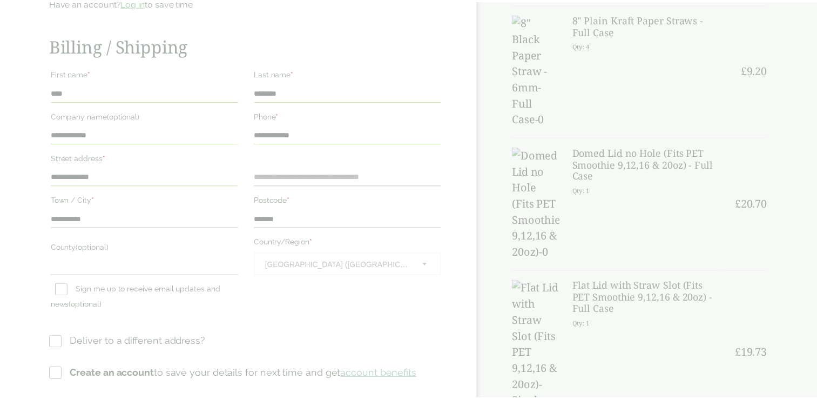
scroll to position [180, 0]
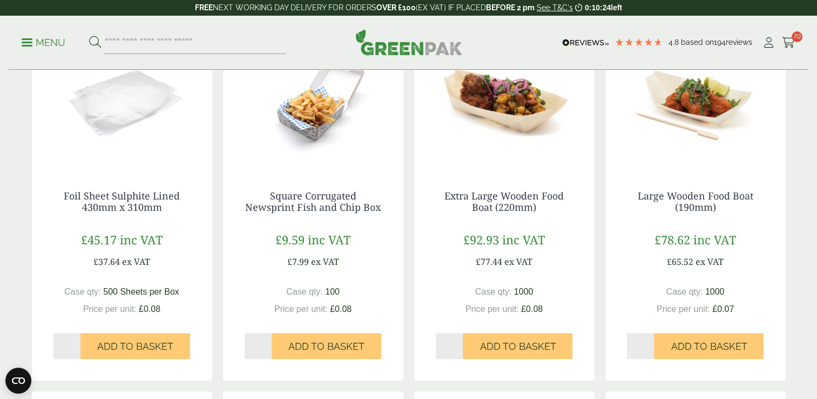
scroll to position [234, 0]
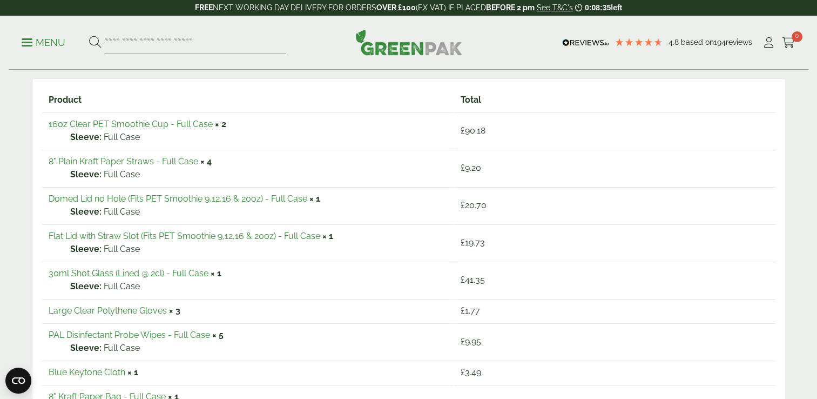
scroll to position [180, 0]
